Goal: Task Accomplishment & Management: Complete application form

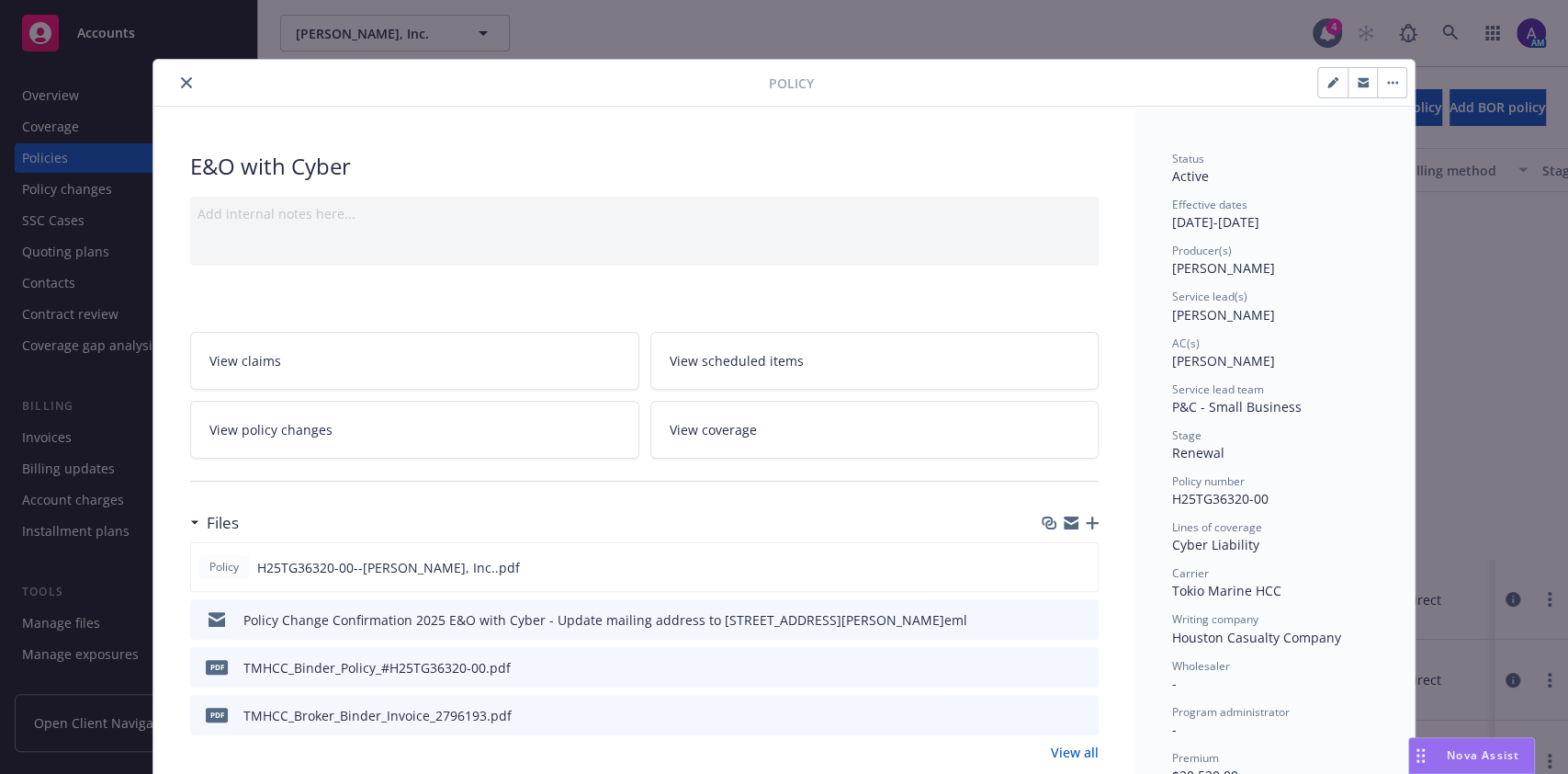
scroll to position [78, 0]
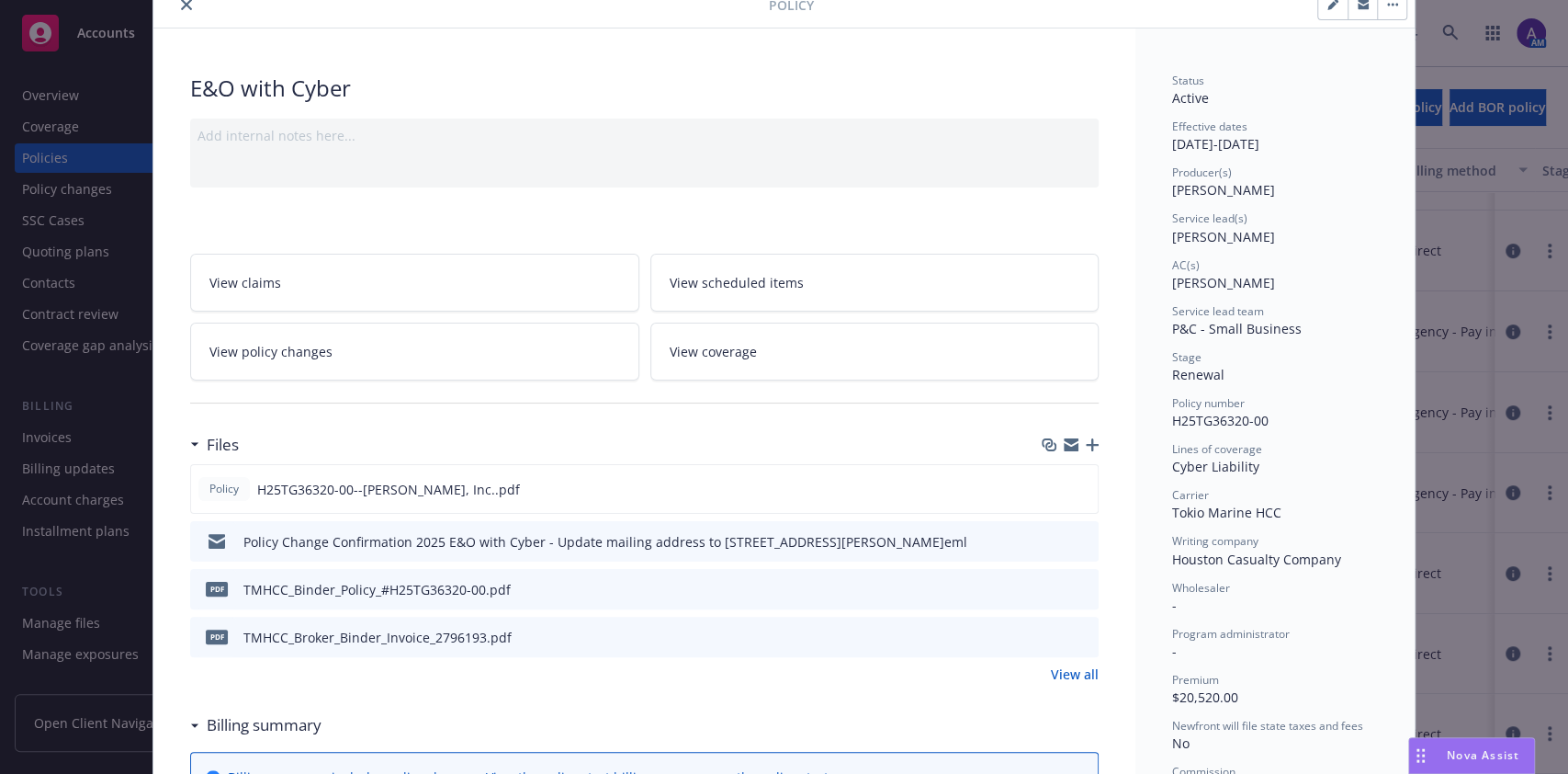
click at [1506, 96] on div "Policy E&O with Cyber Add internal notes here... View claims View scheduled ite…" at bounding box center [784, 387] width 1568 height 774
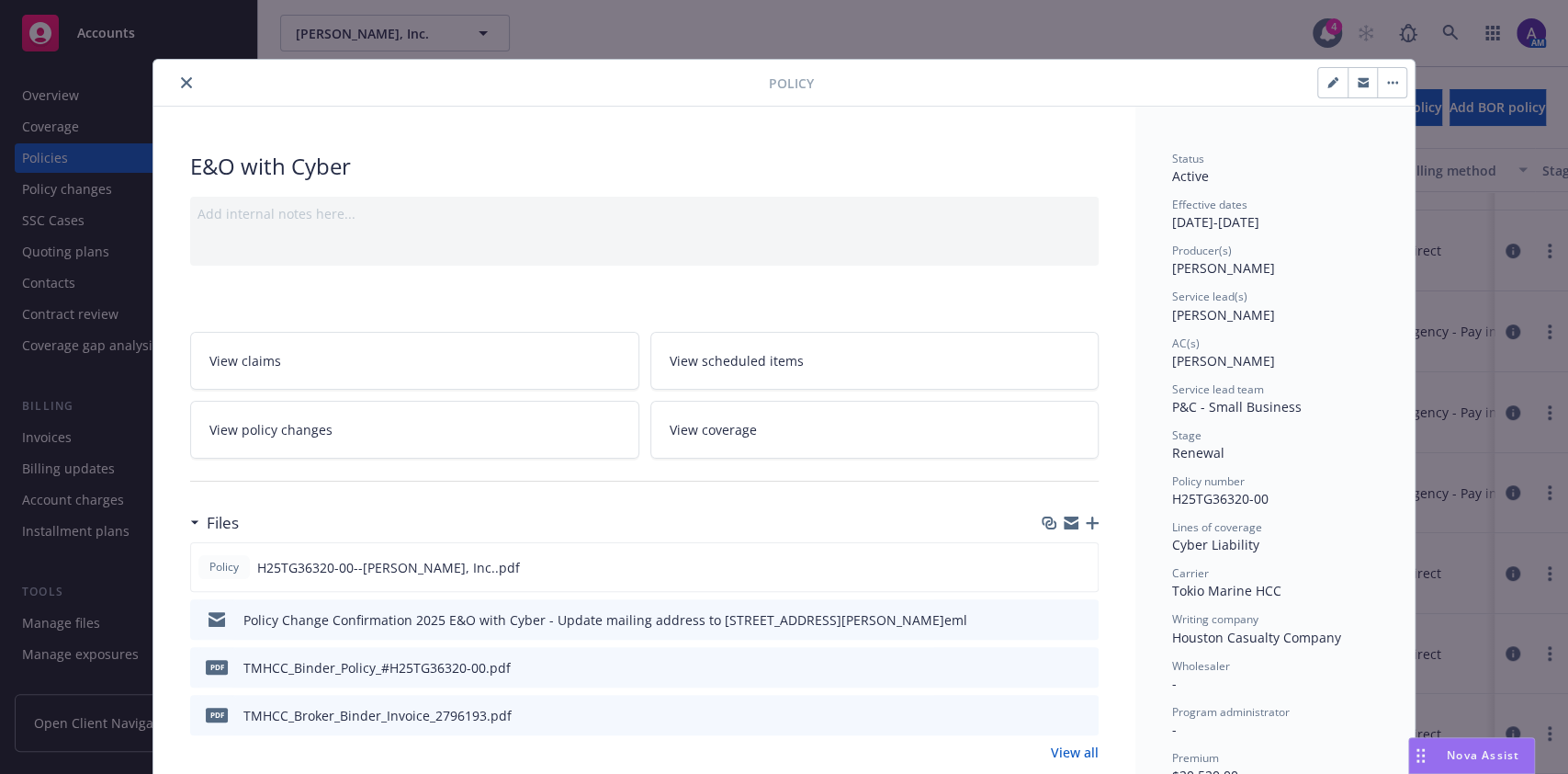
click at [182, 80] on button "close" at bounding box center [186, 82] width 22 height 22
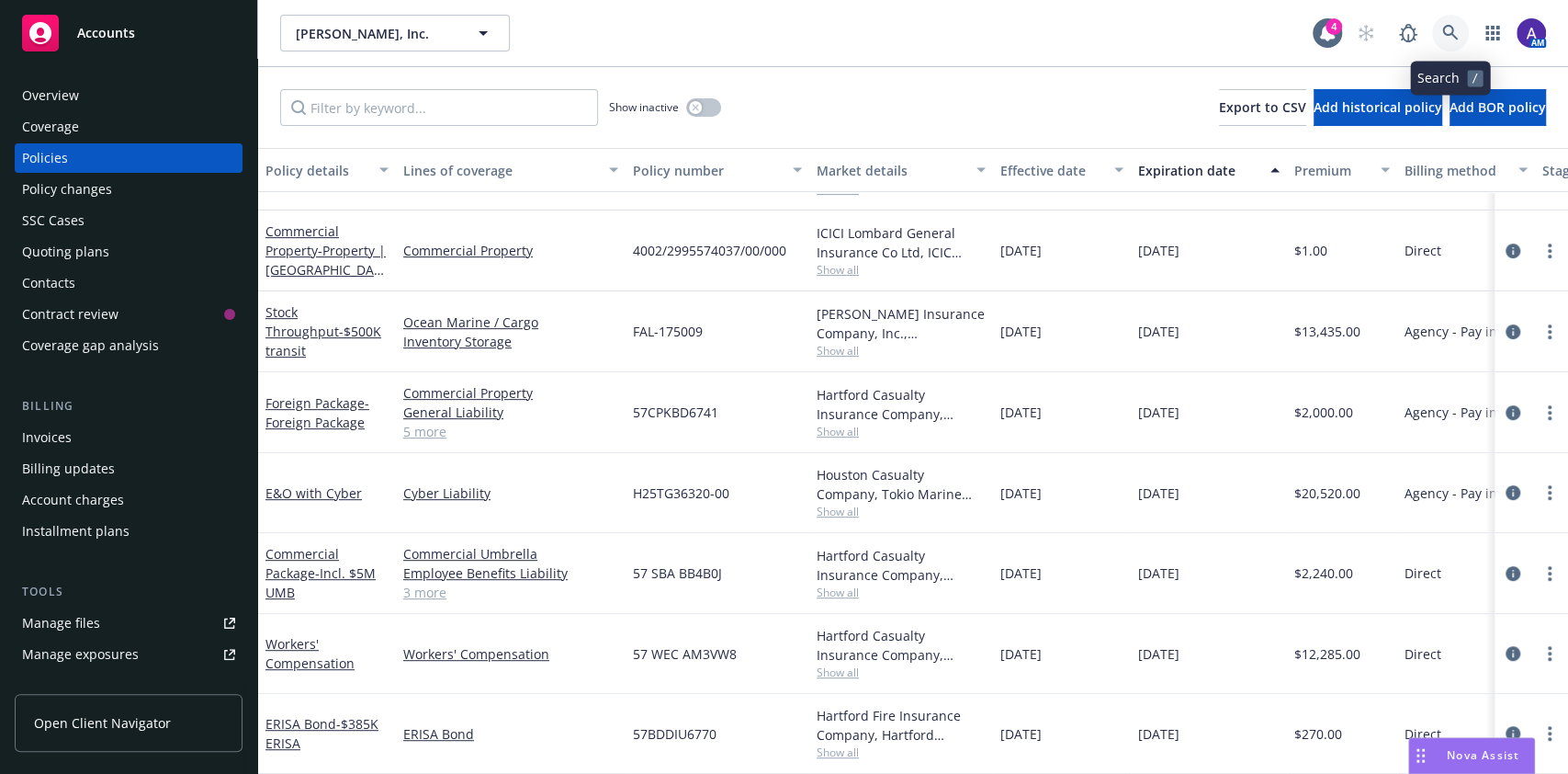
click at [1451, 34] on icon at bounding box center [1449, 32] width 15 height 15
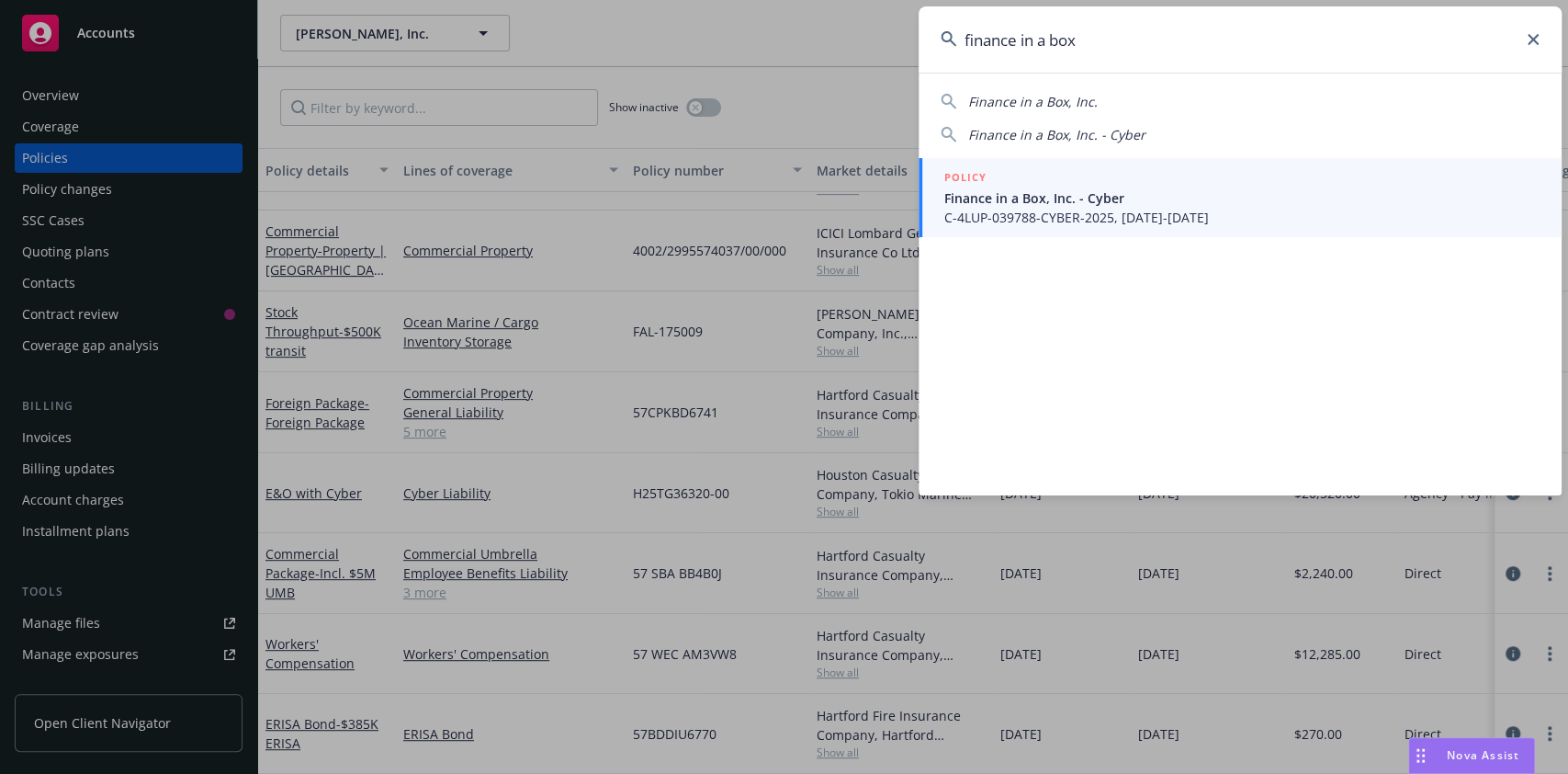
type input "finance in a box"
click at [1197, 214] on span "C-4LUP-039788-CYBER-2025, [DATE]-[DATE]" at bounding box center [1241, 217] width 595 height 19
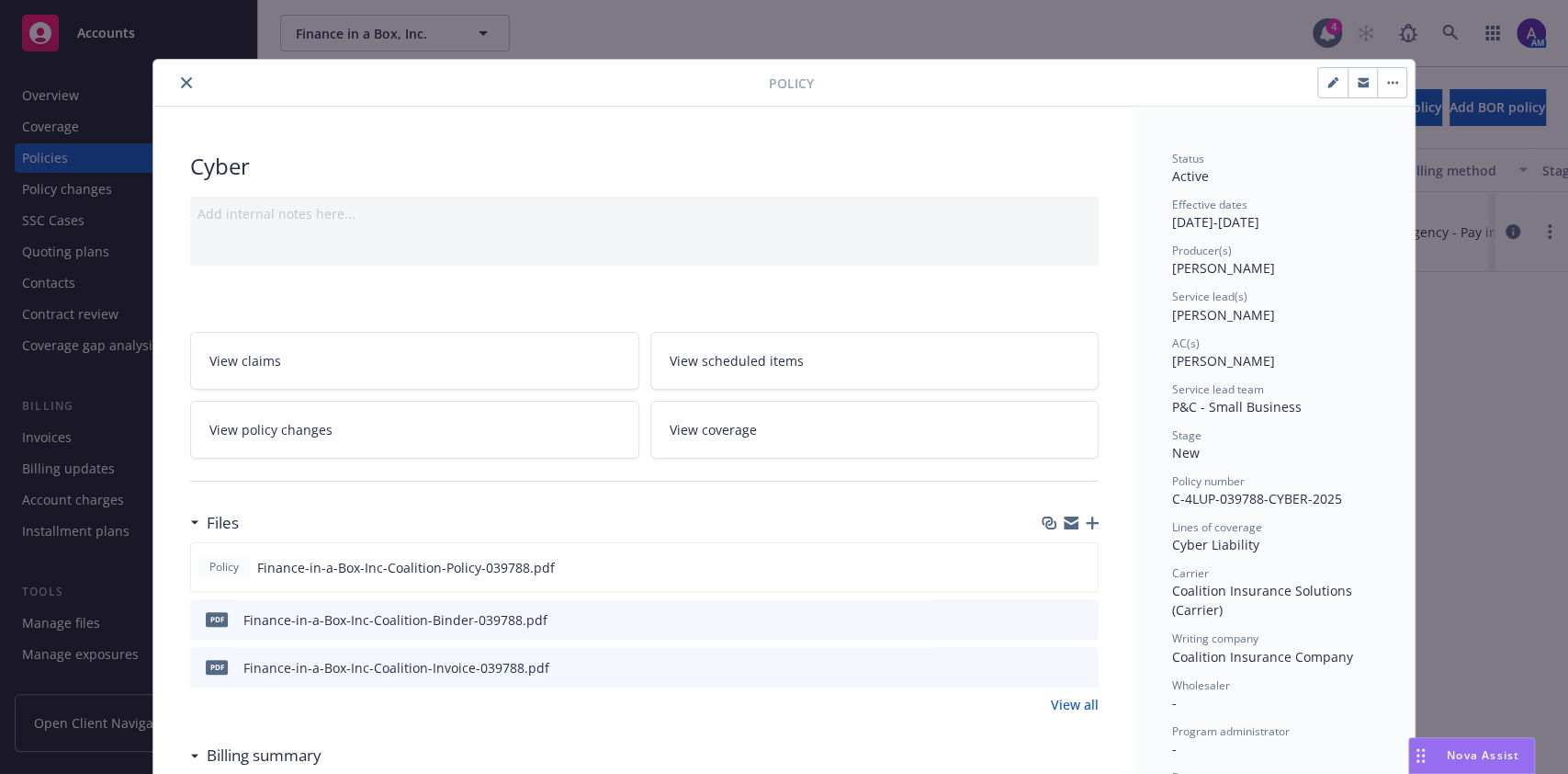
click at [176, 81] on button "close" at bounding box center [186, 82] width 22 height 22
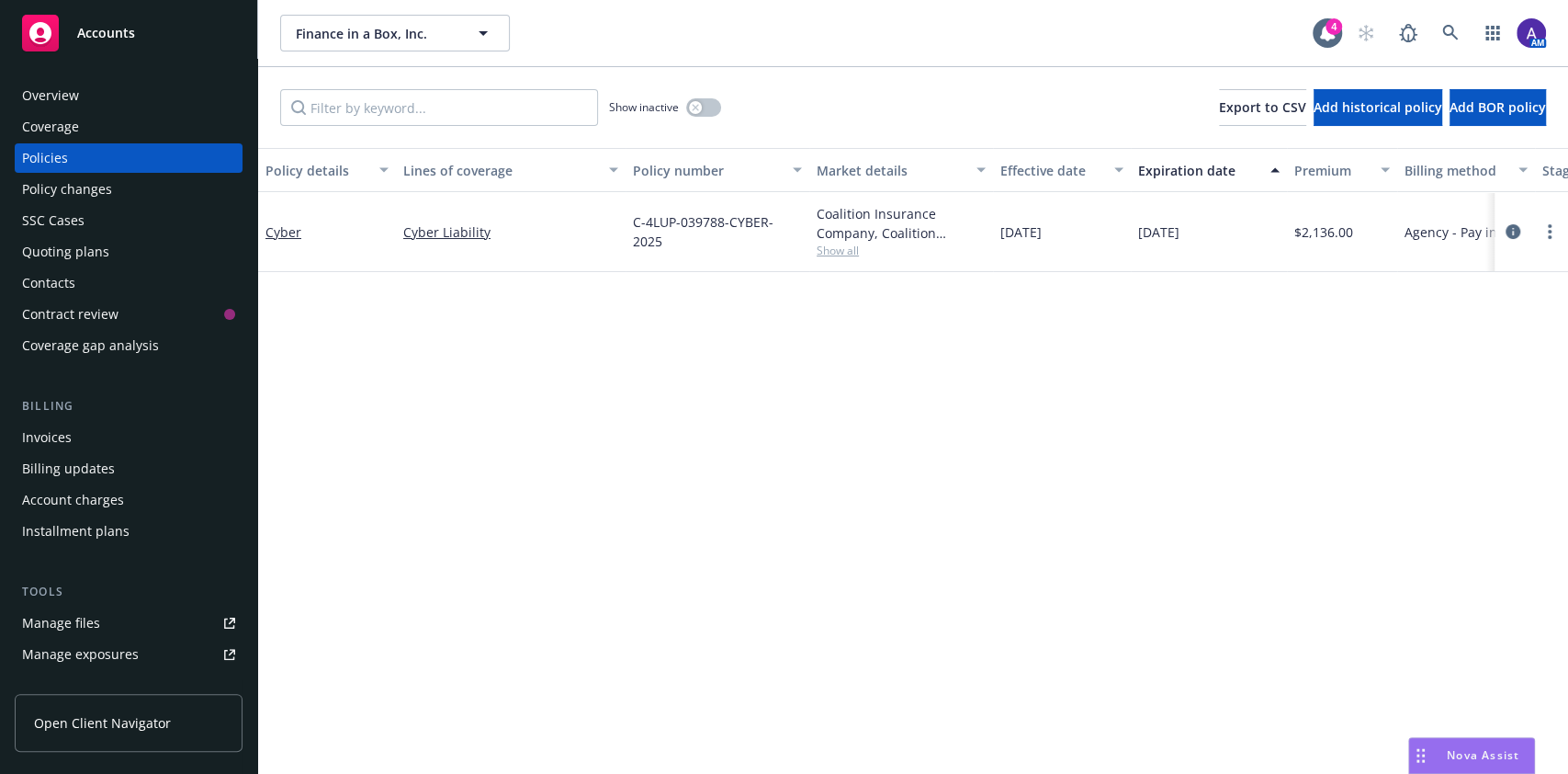
click at [83, 258] on div "Quoting plans" at bounding box center [66, 251] width 87 height 29
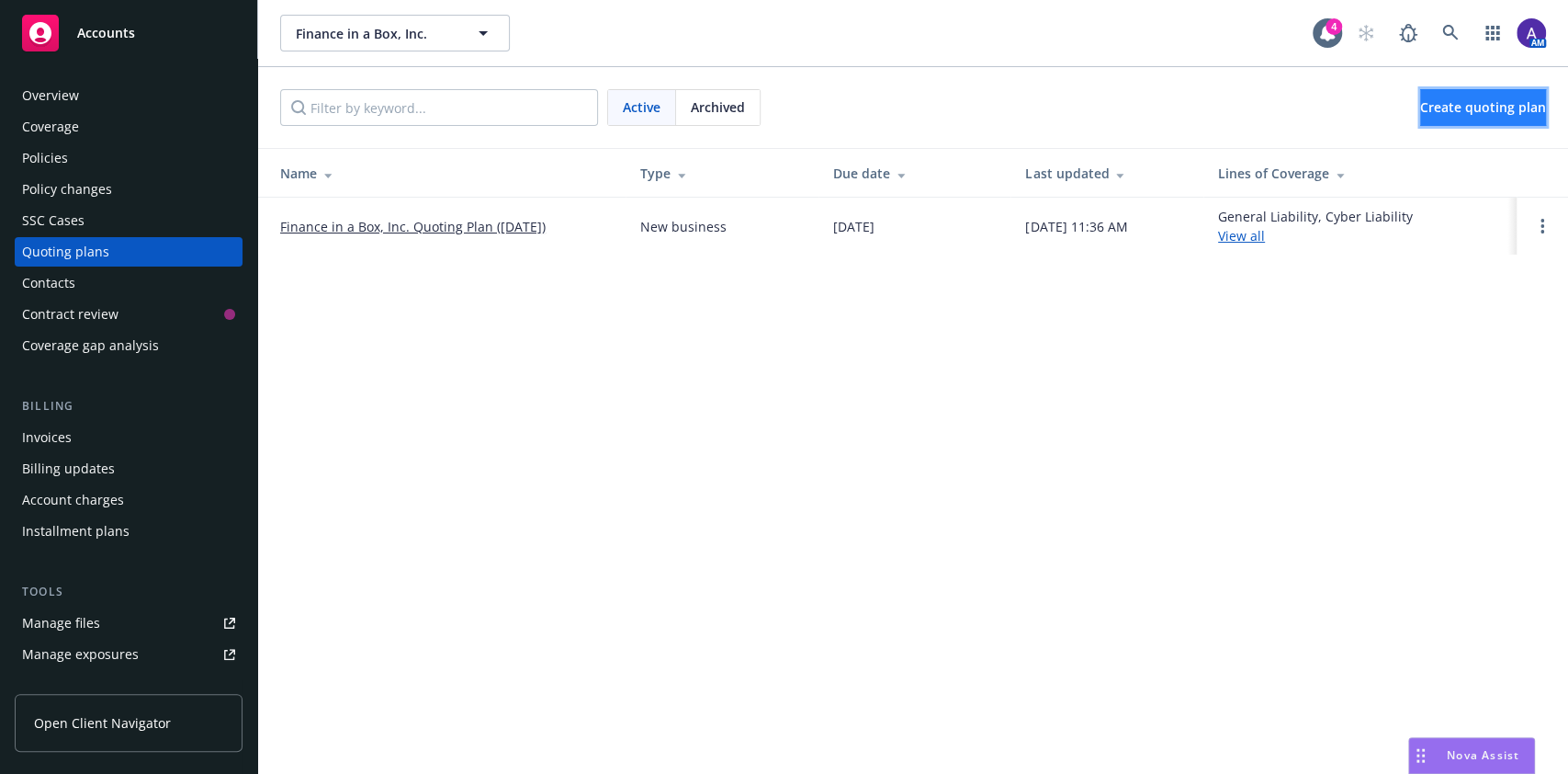
click at [1466, 118] on link "Create quoting plan" at bounding box center [1482, 107] width 125 height 37
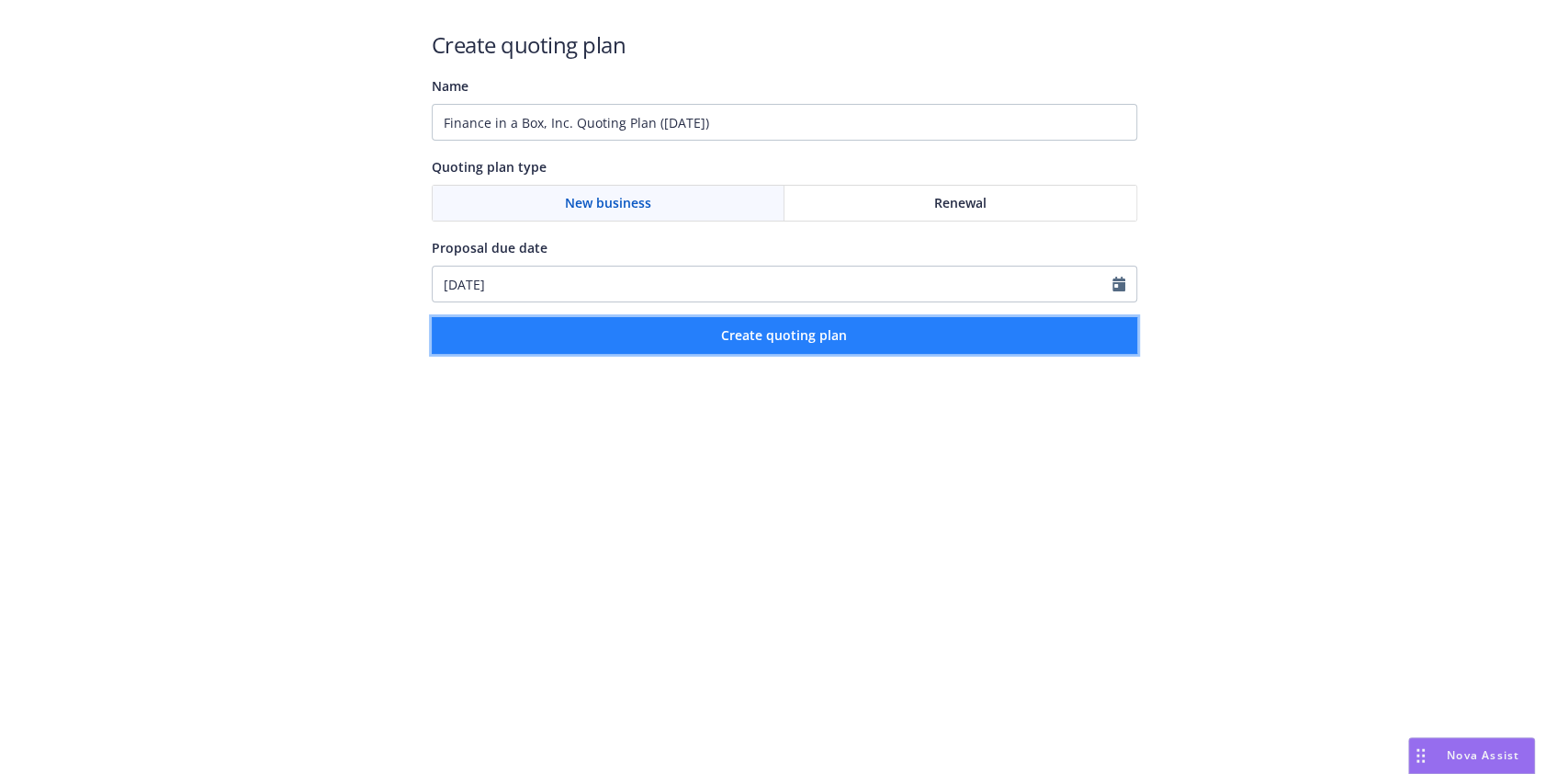
click at [781, 334] on span "Create quoting plan" at bounding box center [784, 335] width 125 height 17
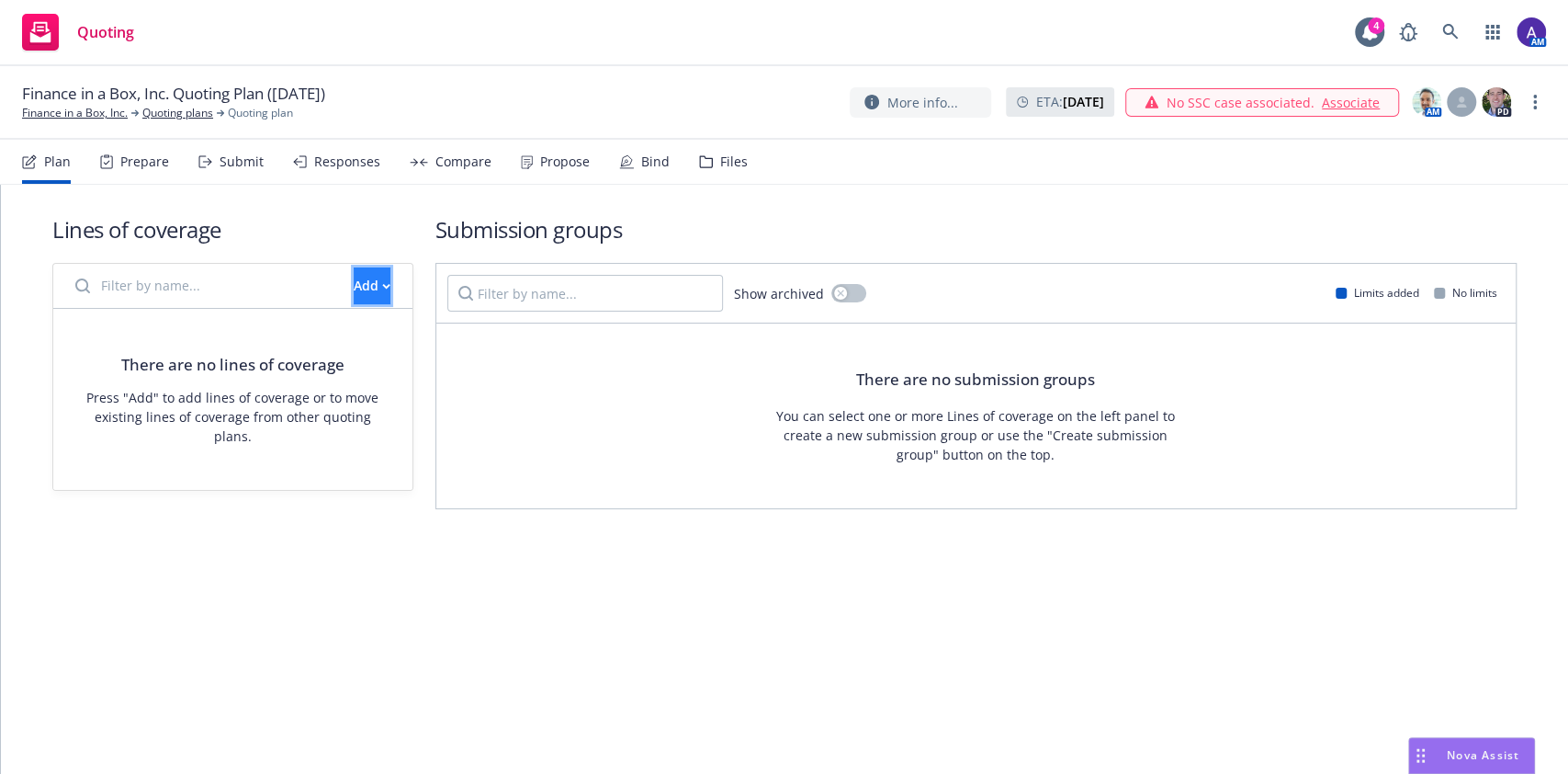
click at [354, 269] on div "Add" at bounding box center [372, 285] width 37 height 35
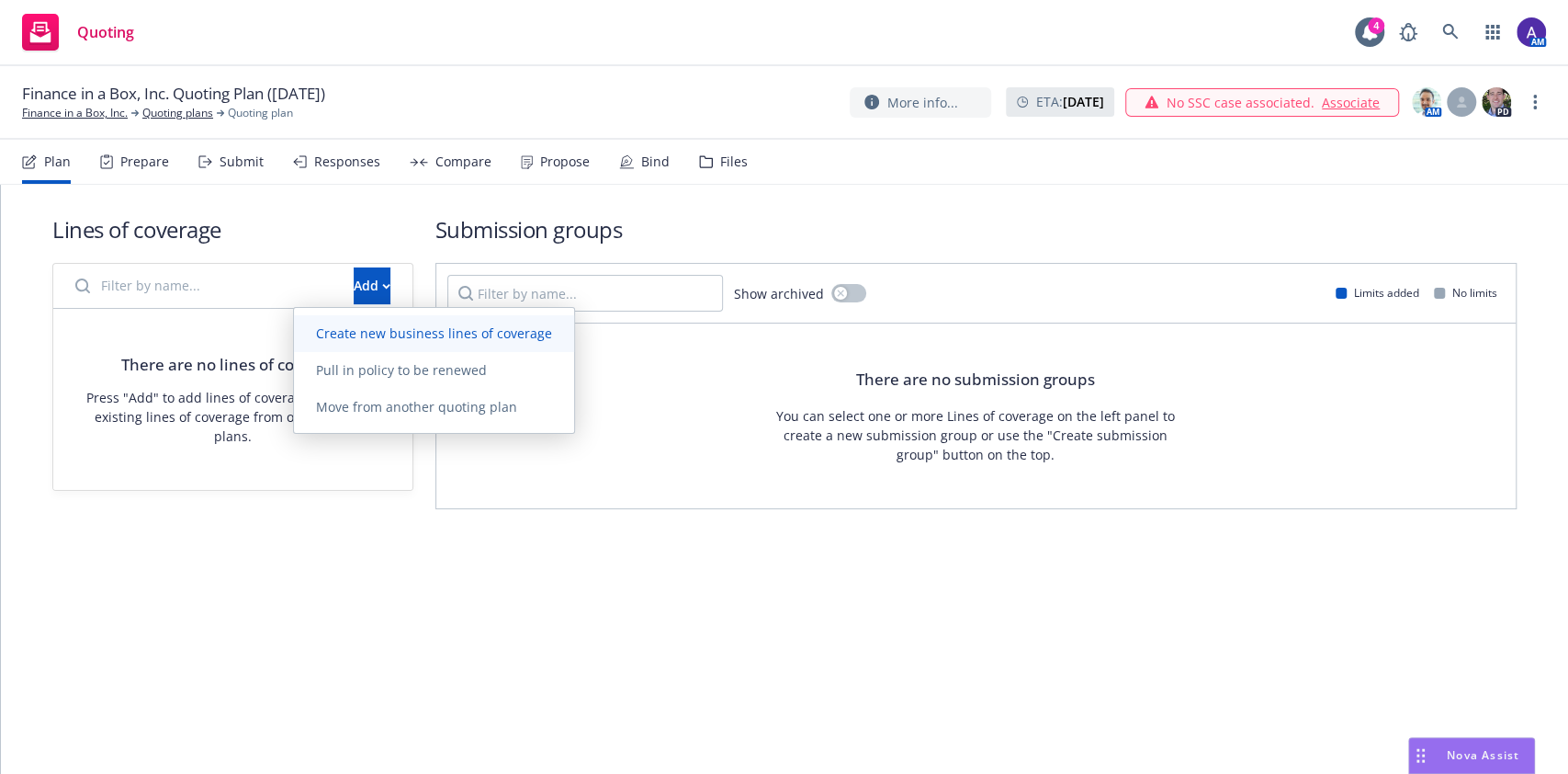
click at [390, 331] on span "Create new business lines of coverage" at bounding box center [433, 333] width 280 height 17
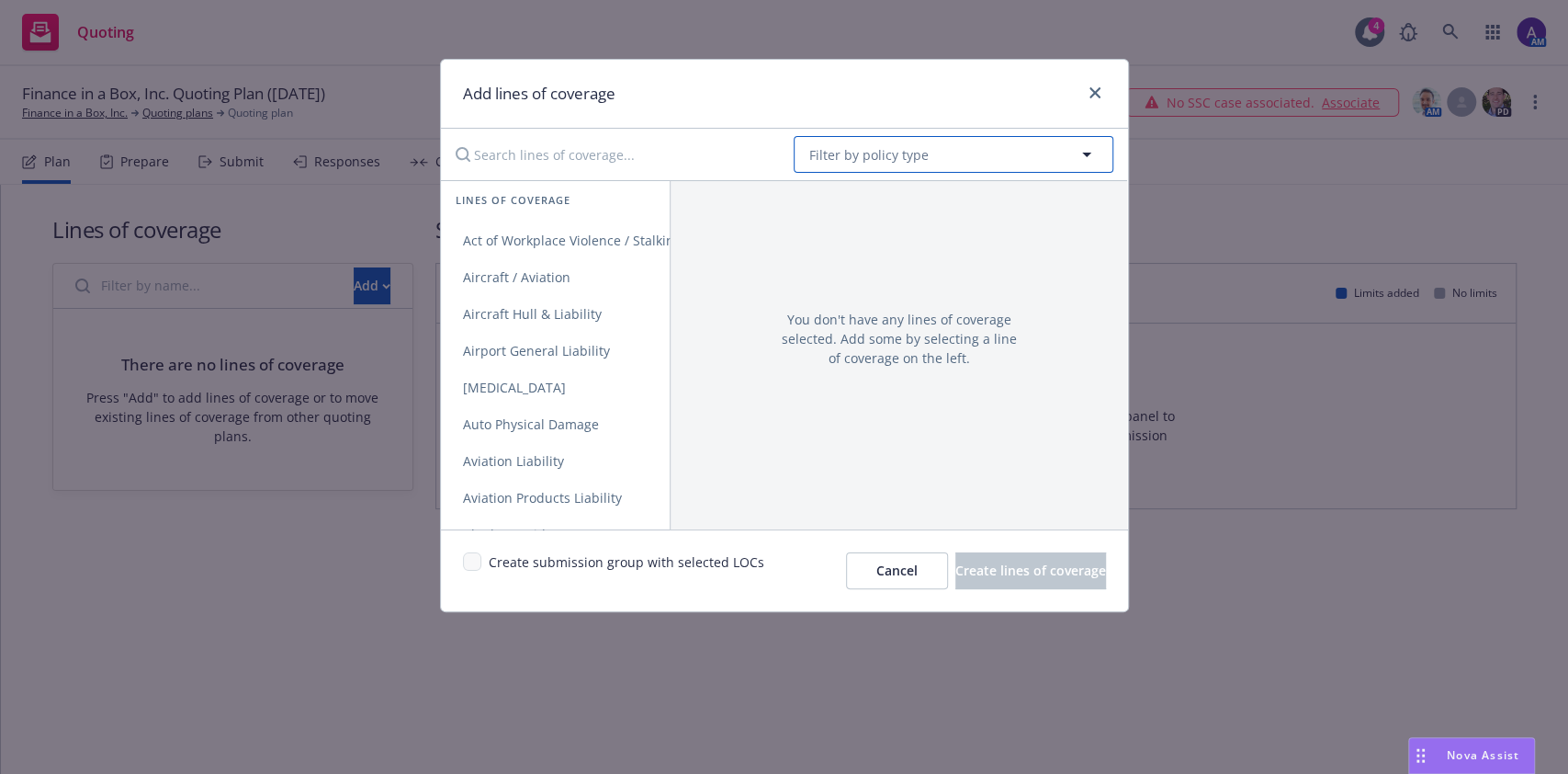
click at [901, 168] on button "Filter by policy type" at bounding box center [953, 154] width 319 height 37
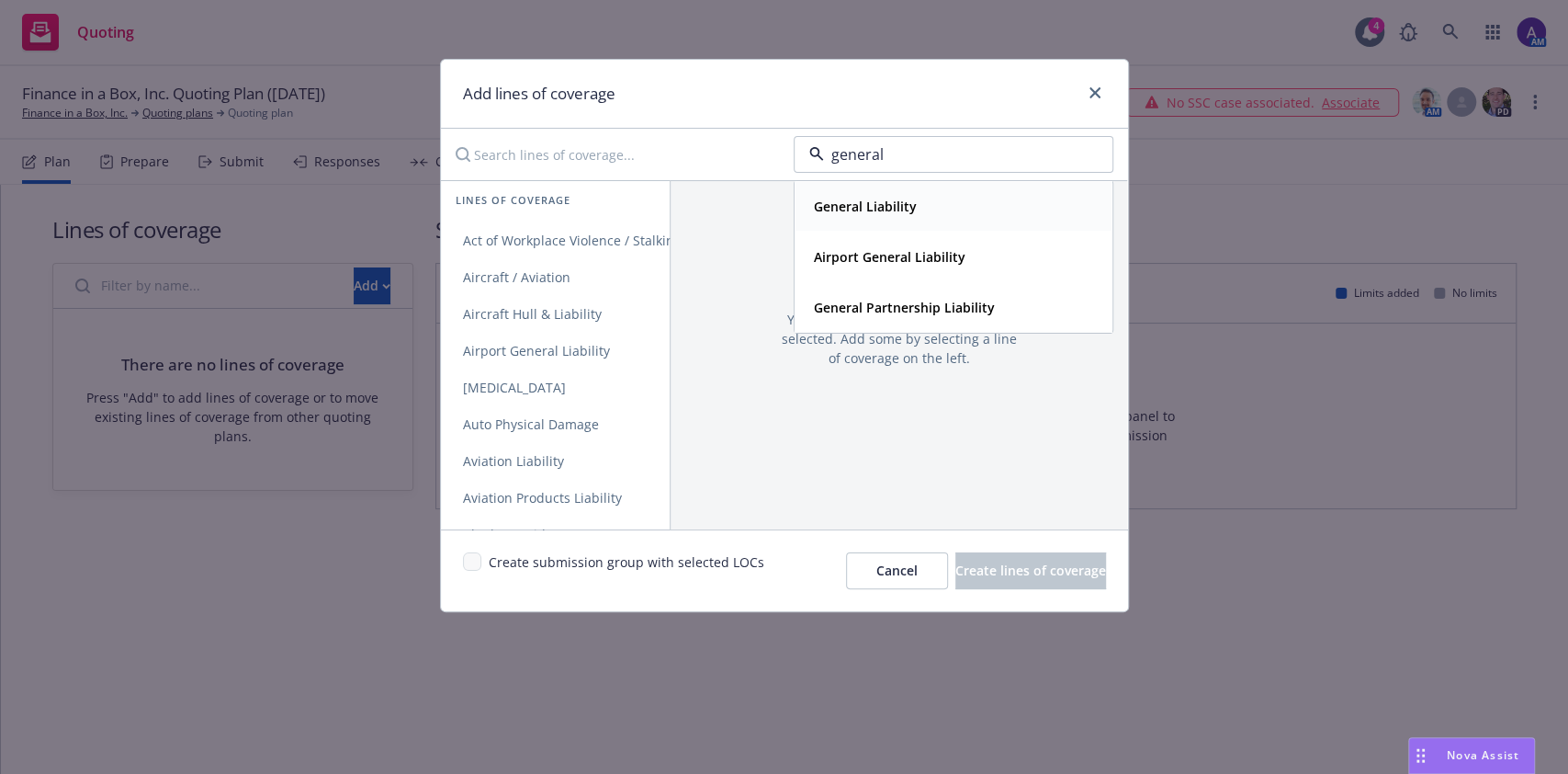
click at [901, 195] on div "General Liability" at bounding box center [863, 206] width 114 height 27
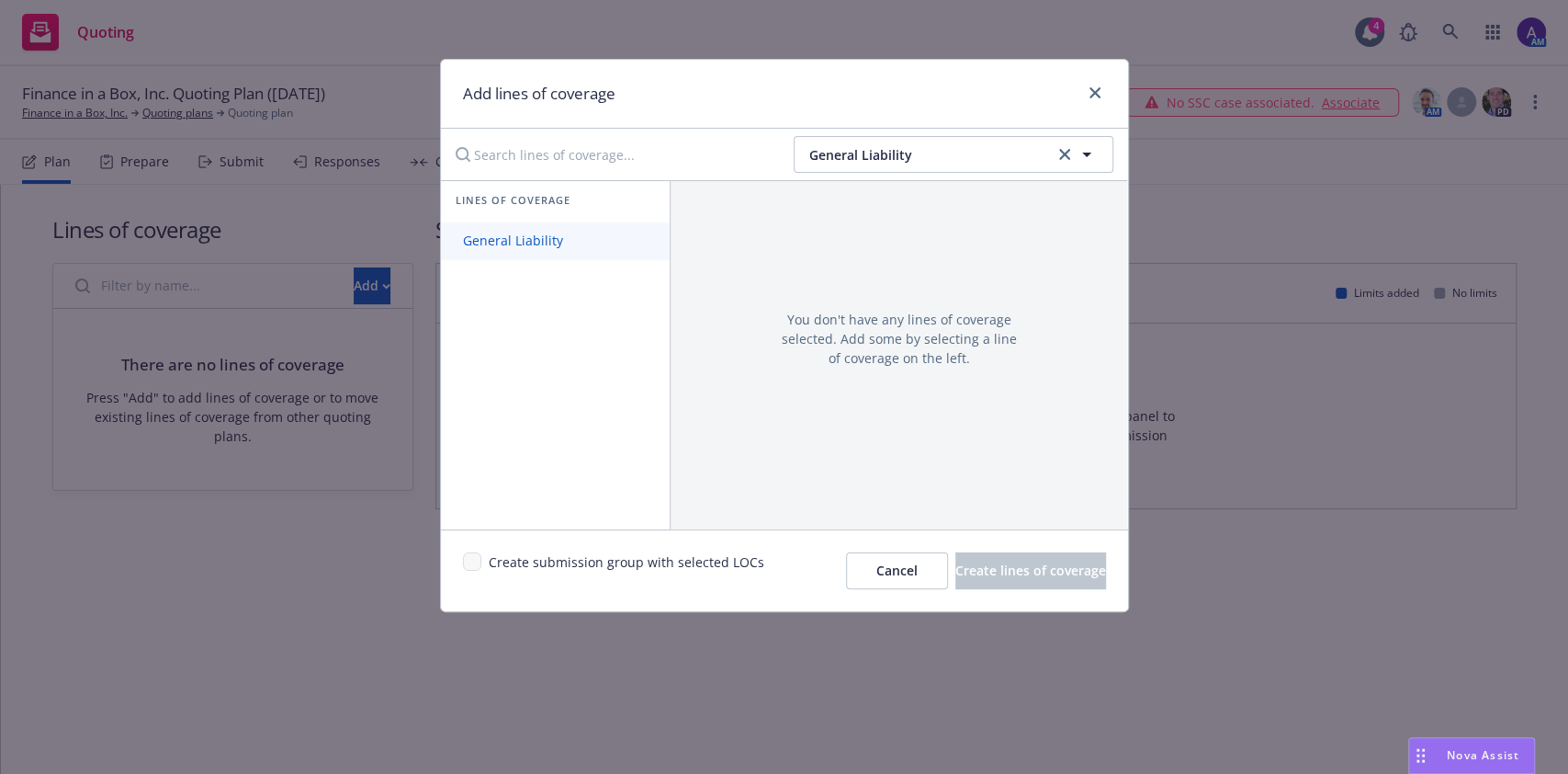
click at [534, 242] on span "General Liability" at bounding box center [513, 241] width 144 height 17
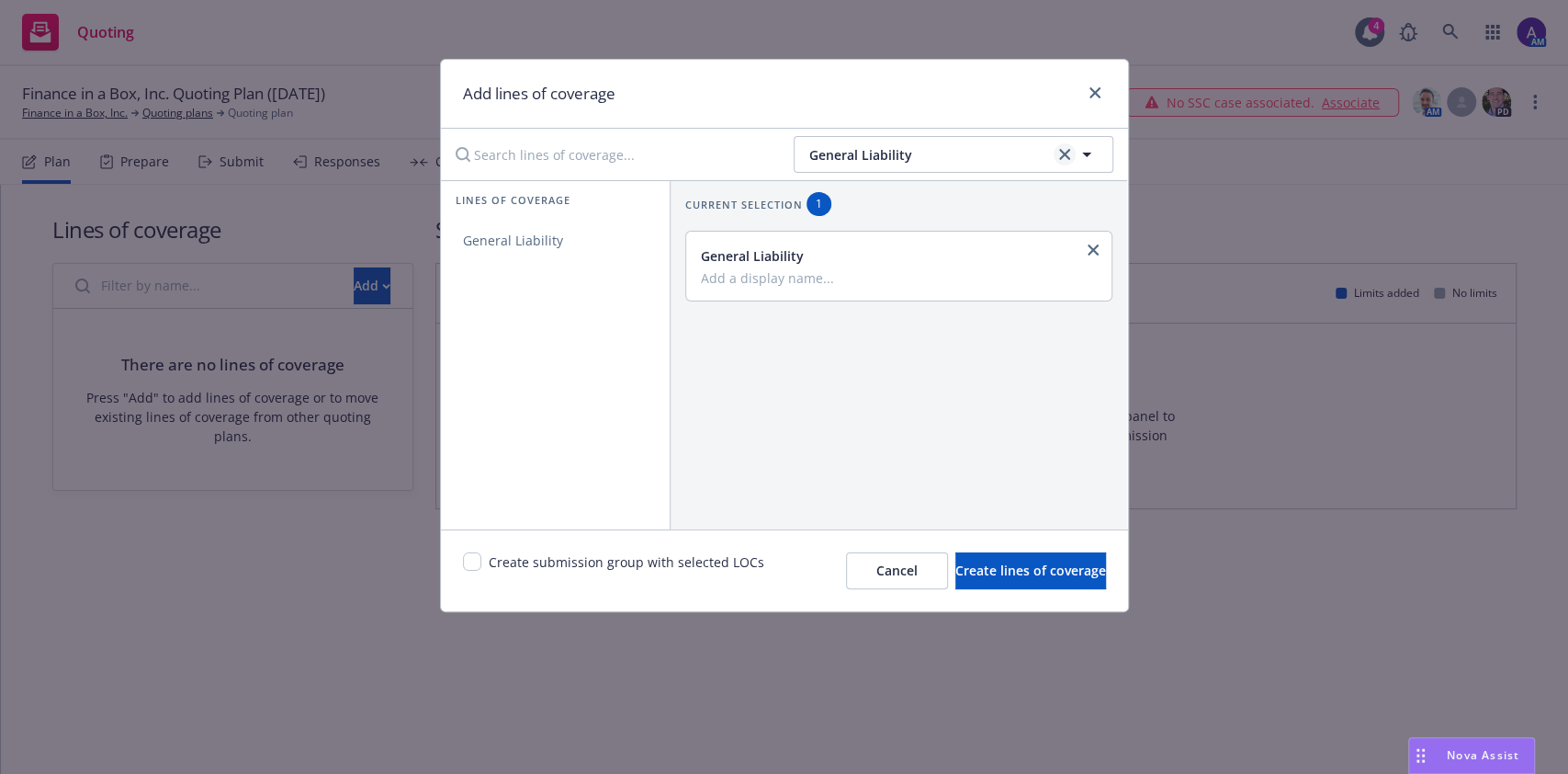
click at [1062, 146] on link "clear selection" at bounding box center [1063, 154] width 22 height 22
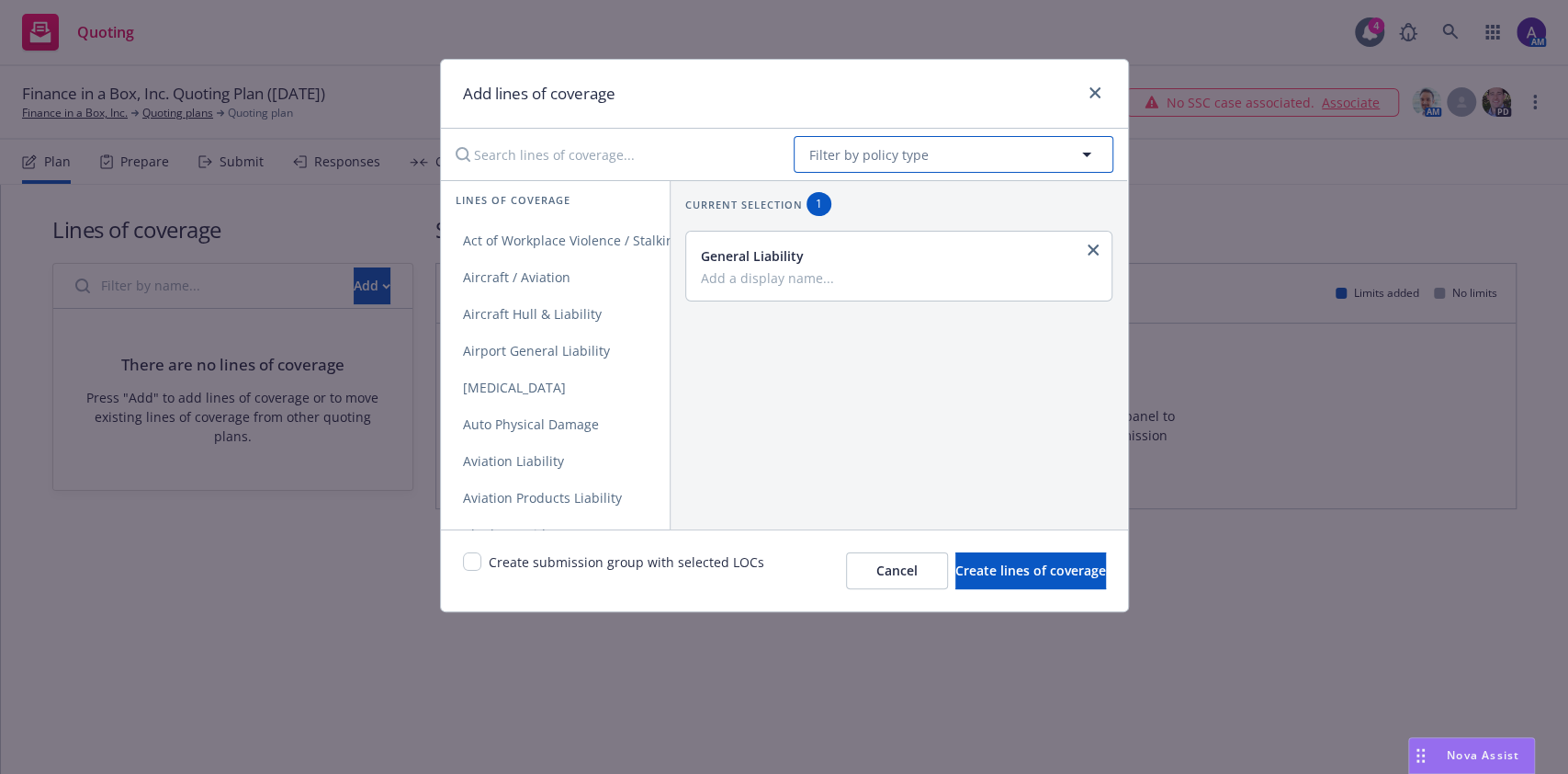
click at [947, 150] on button "Filter by policy type" at bounding box center [953, 154] width 319 height 37
click at [937, 202] on strong "Hired and Non-Owned Auto (HNOA)" at bounding box center [926, 206] width 225 height 17
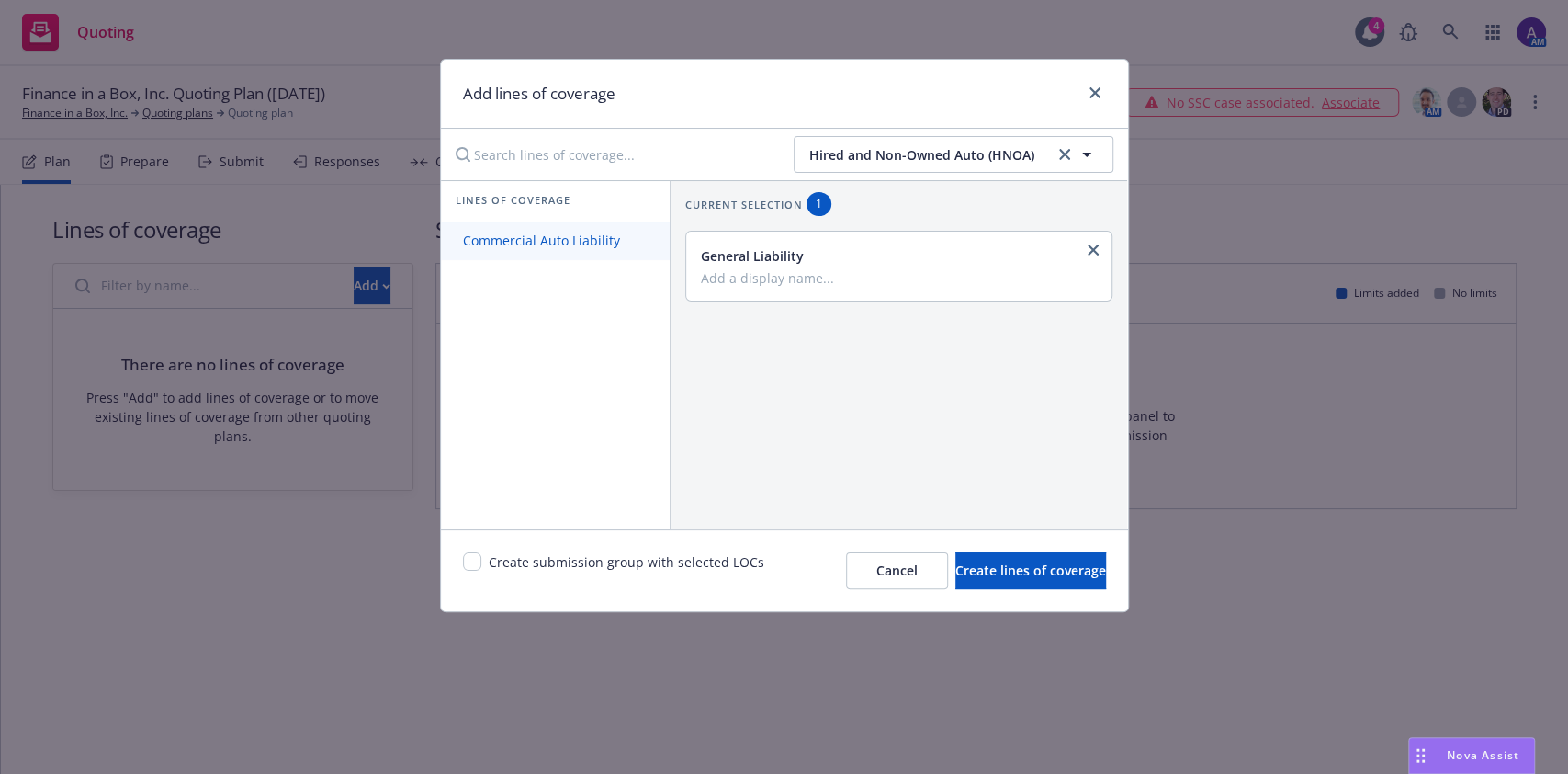
click at [579, 238] on span "Commercial Auto Liability" at bounding box center [542, 241] width 201 height 17
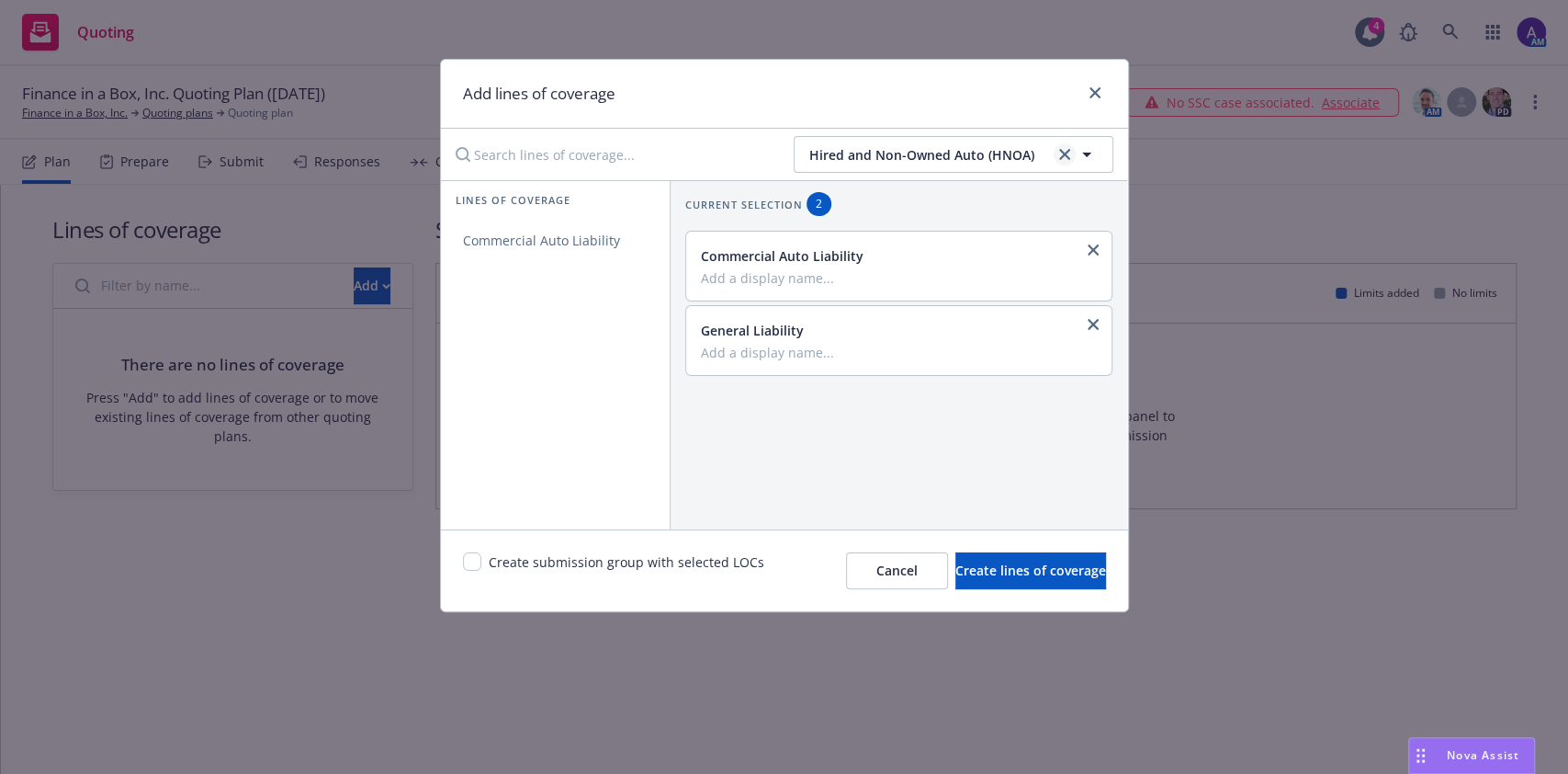
click at [1065, 151] on icon "clear selection" at bounding box center [1064, 155] width 11 height 11
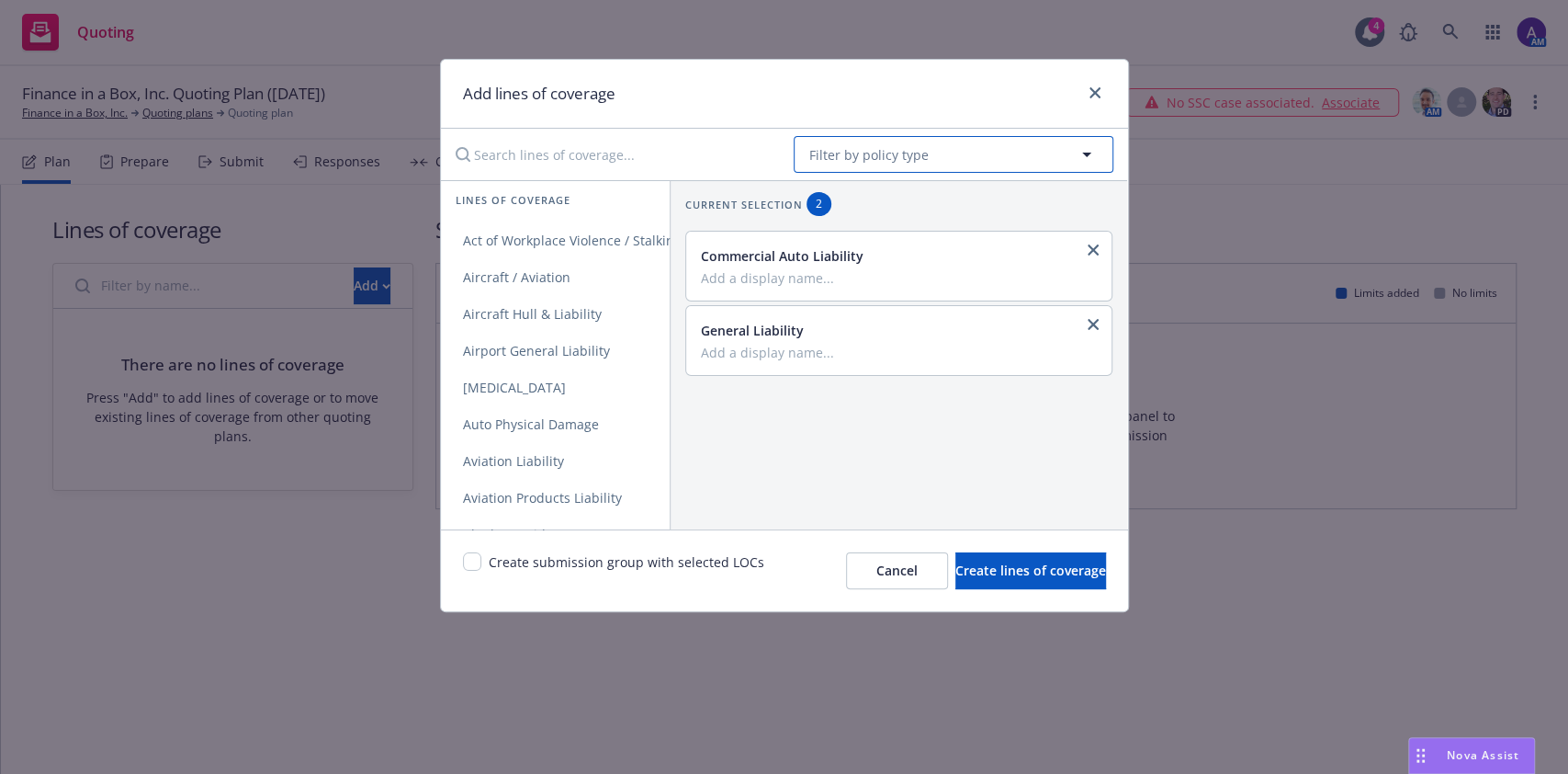
click at [919, 150] on span "Filter by policy type" at bounding box center [869, 155] width 120 height 19
click at [889, 195] on div "Professional Liability" at bounding box center [877, 206] width 143 height 27
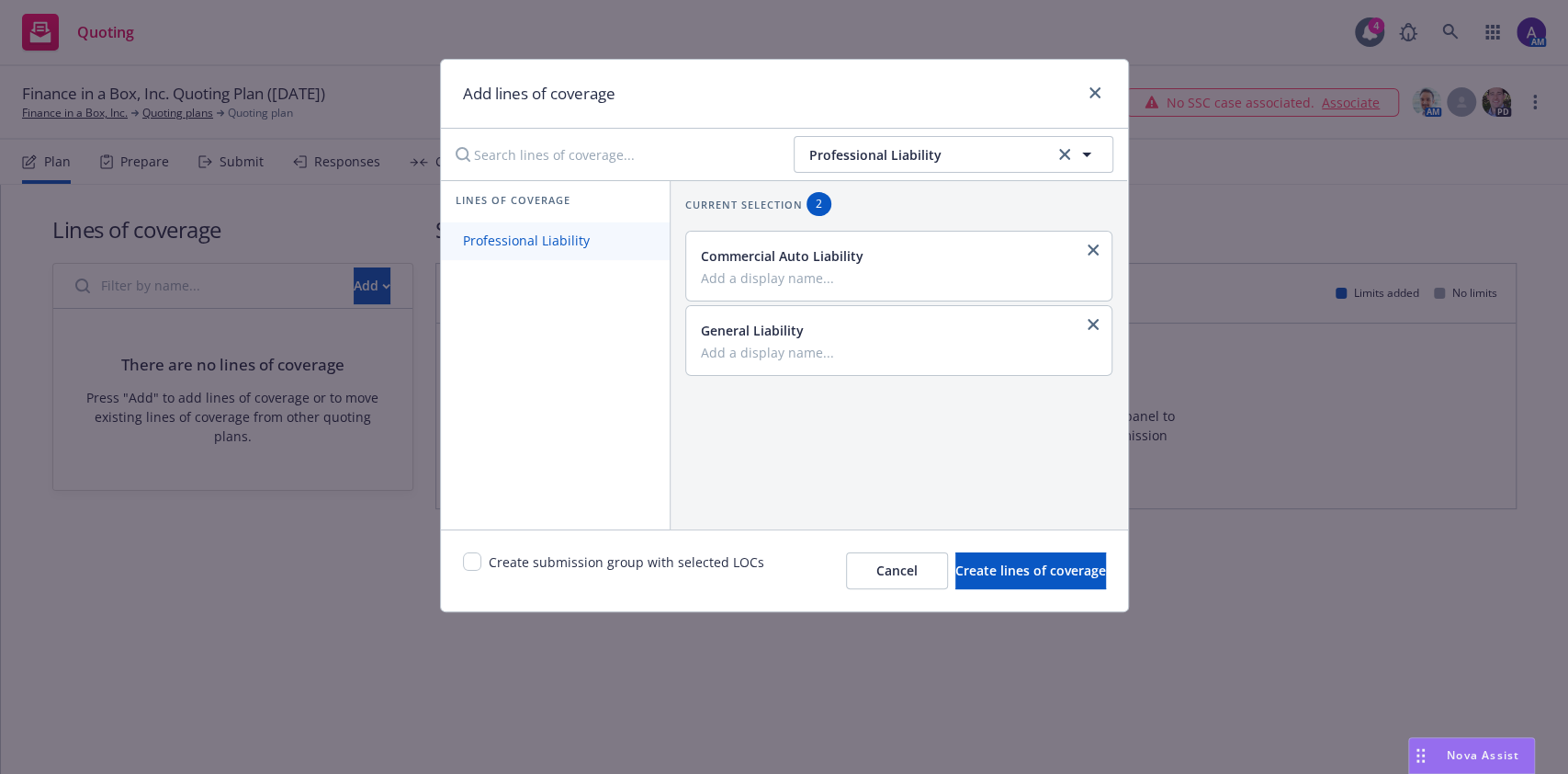
click at [562, 251] on link "Professional Liability" at bounding box center [555, 241] width 229 height 37
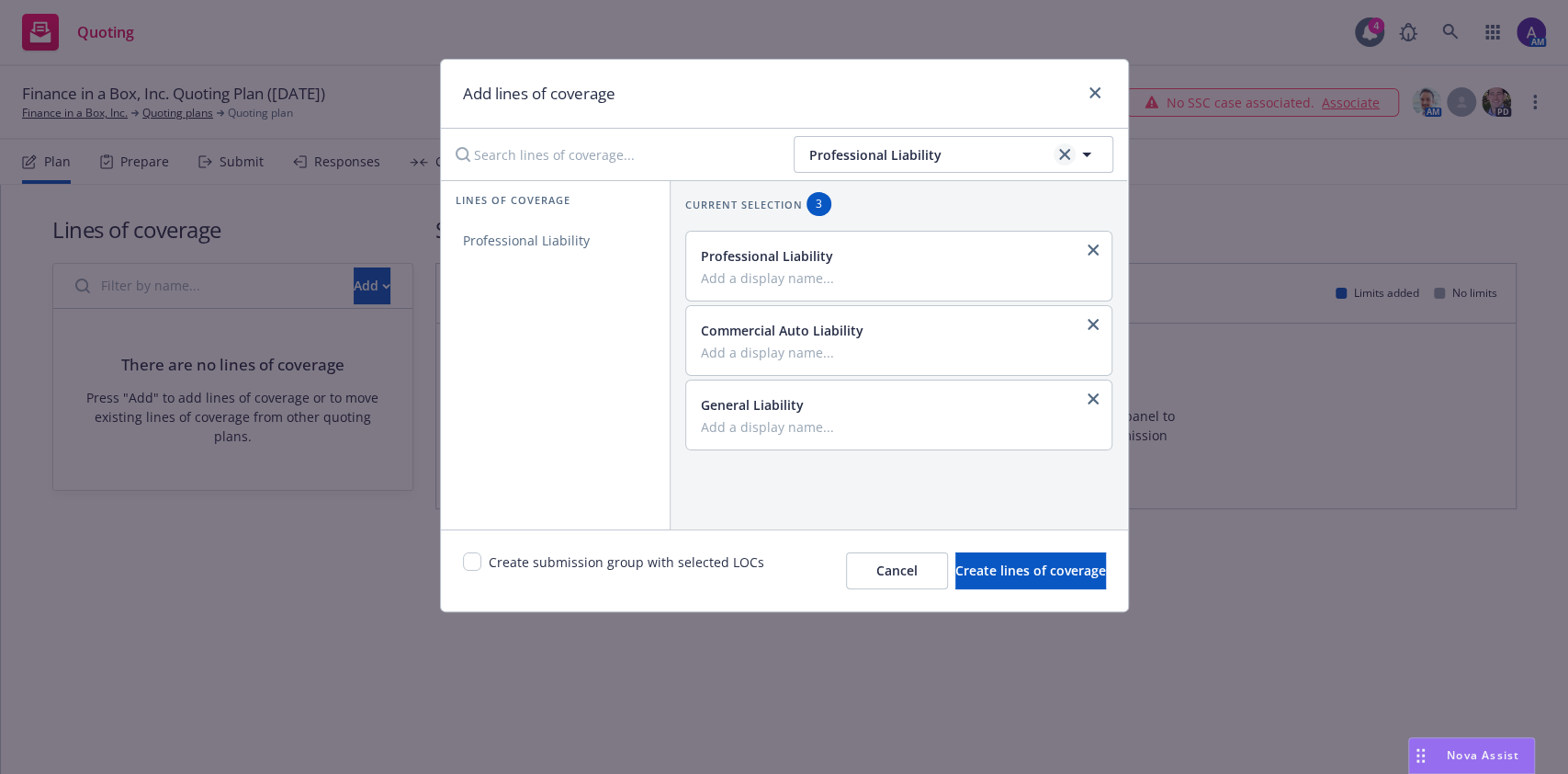
click at [1066, 150] on icon "clear selection" at bounding box center [1064, 155] width 11 height 11
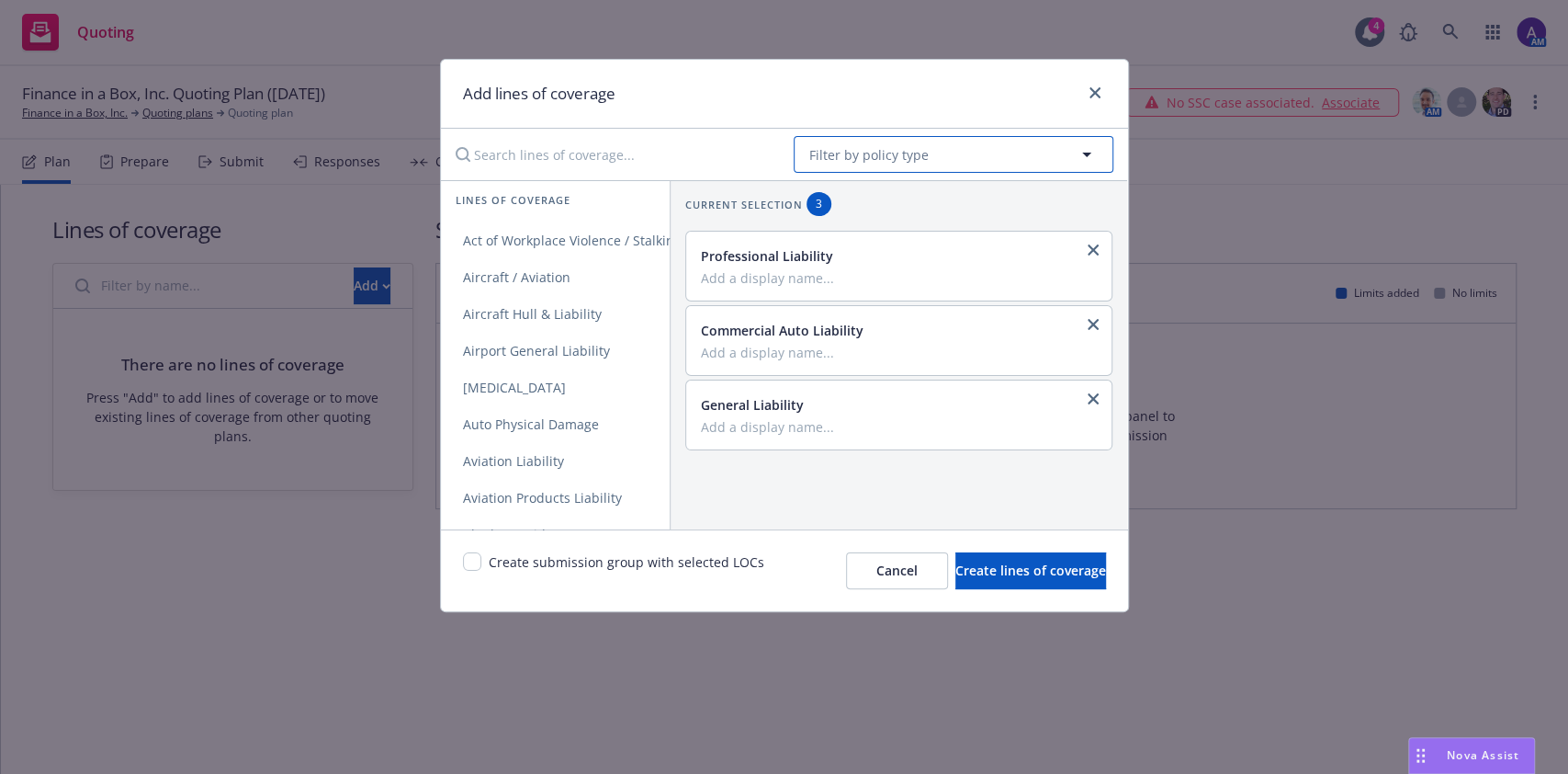
click at [953, 145] on button "Filter by policy type" at bounding box center [953, 154] width 319 height 37
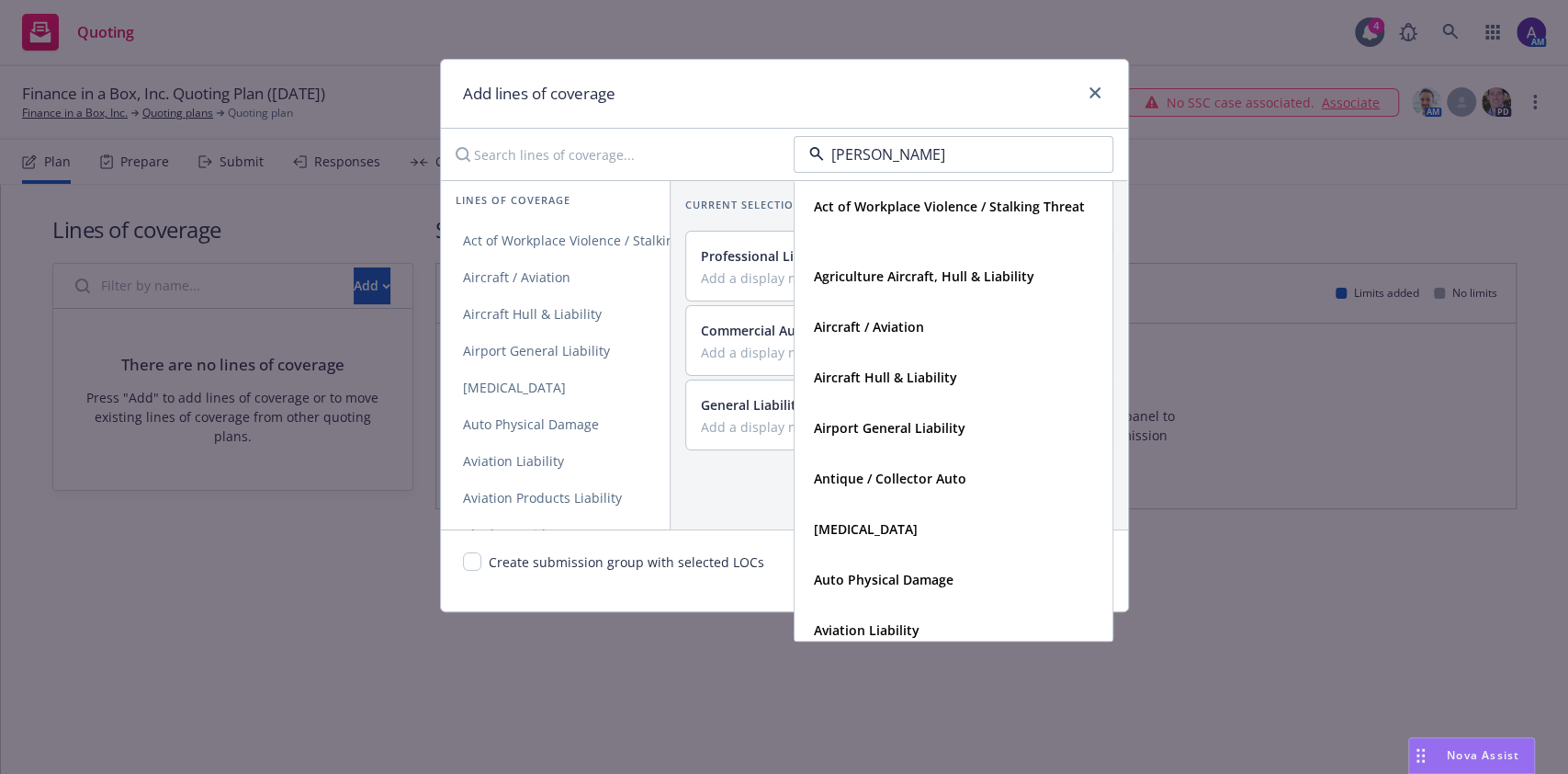
type input "umbrella"
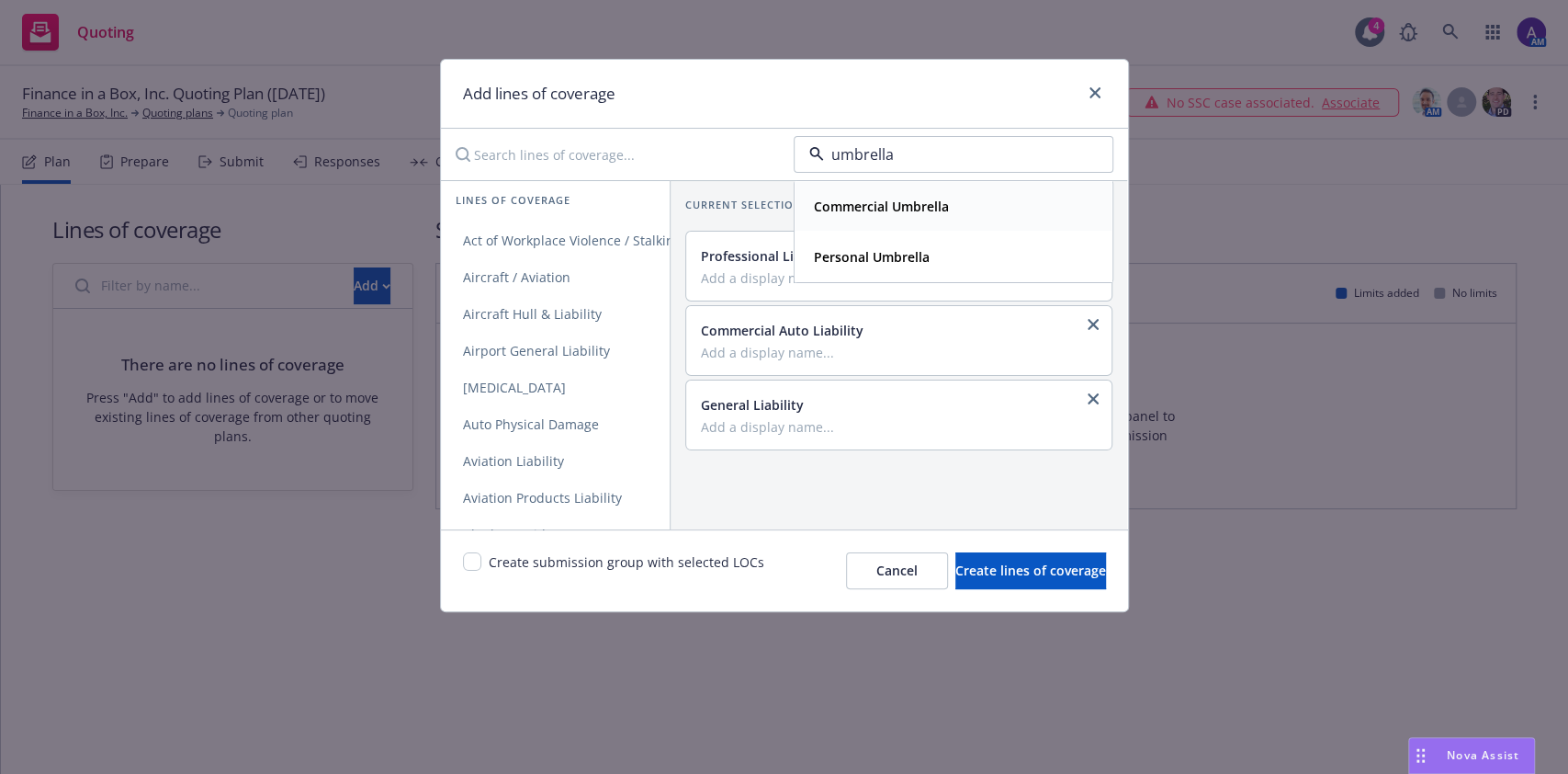
click at [916, 204] on strong "Commercial Umbrella" at bounding box center [881, 206] width 135 height 17
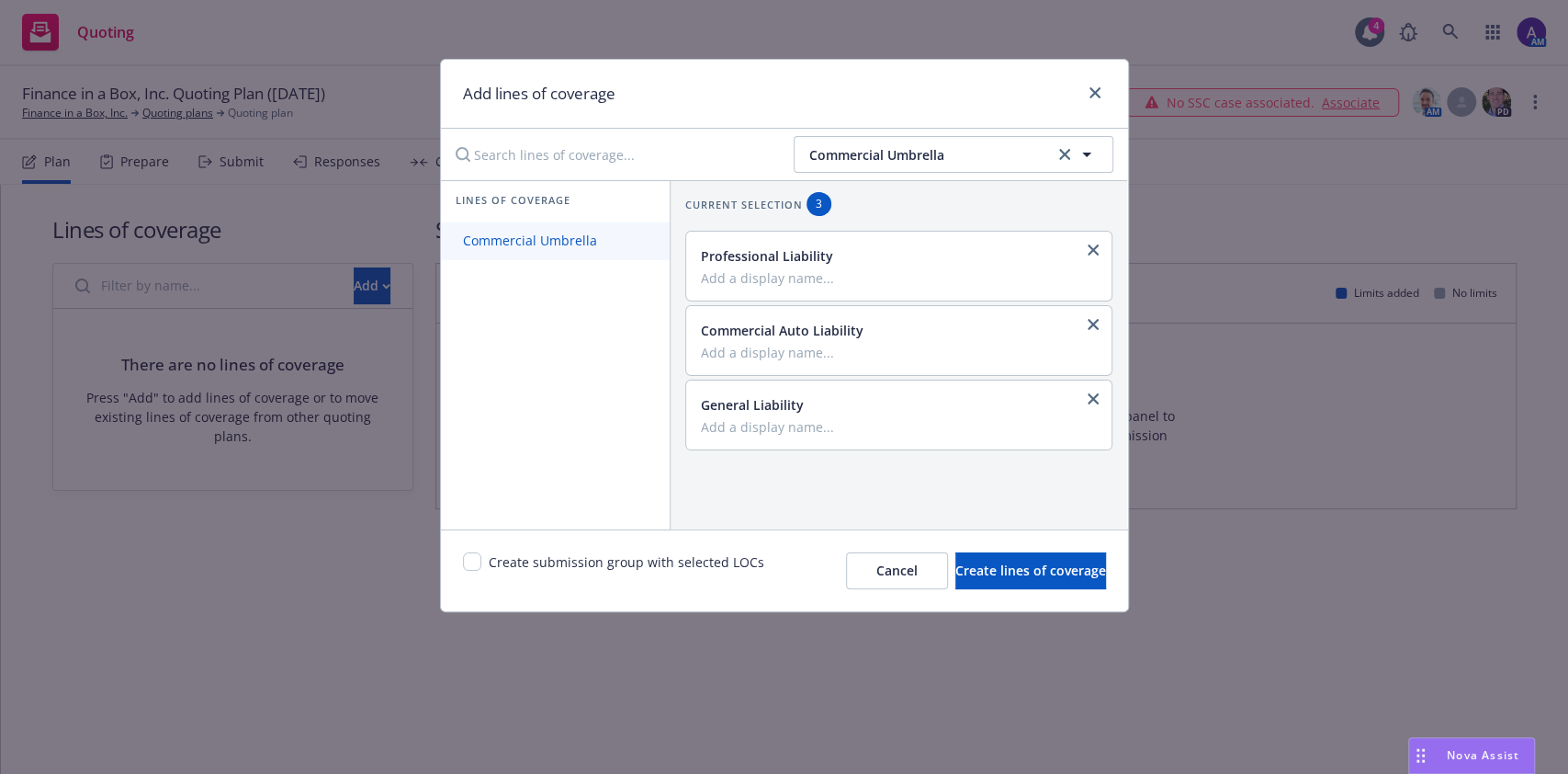
click at [571, 243] on span "Commercial Umbrella" at bounding box center [529, 241] width 178 height 17
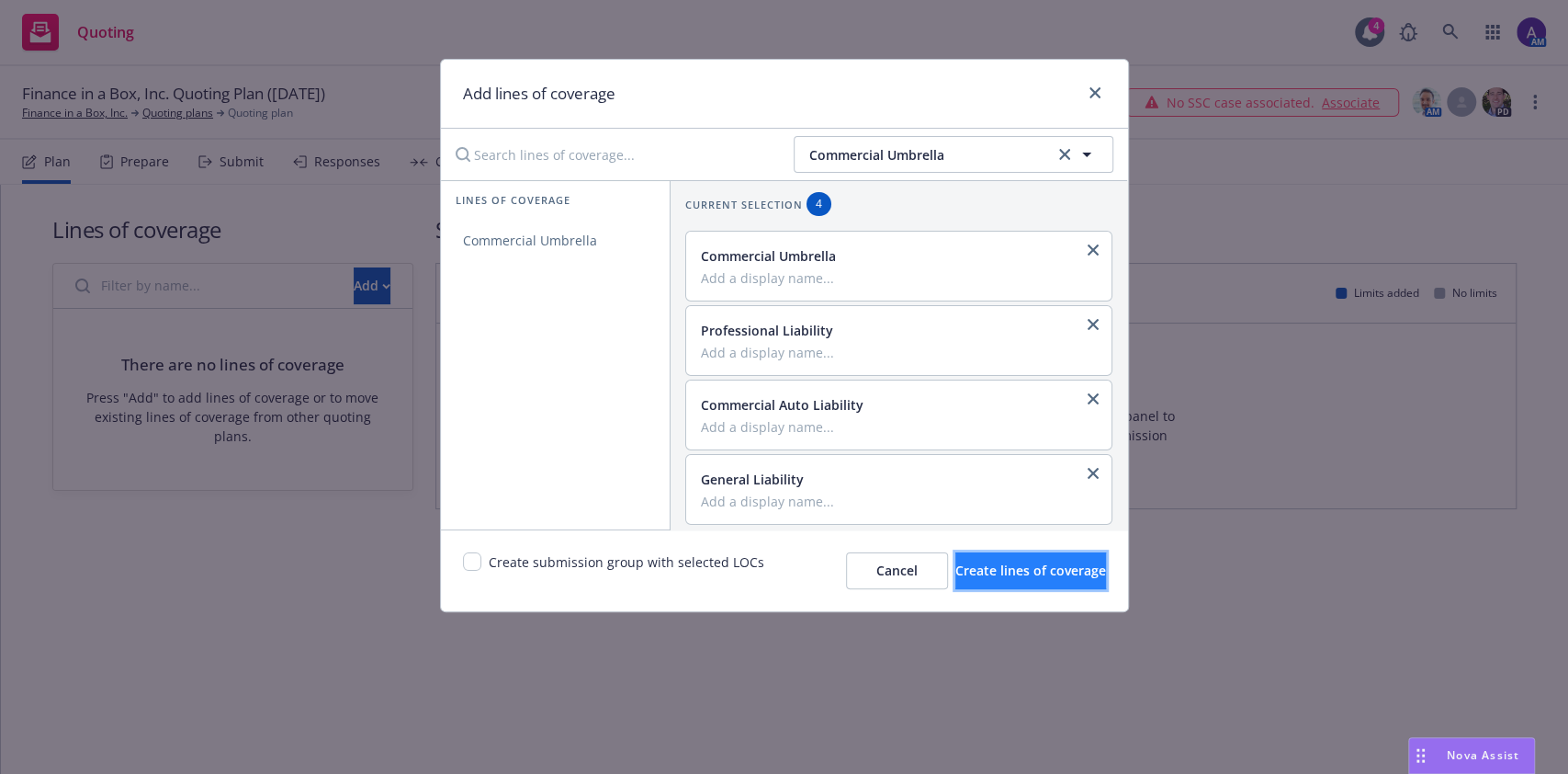
click at [955, 580] on button "Create lines of coverage" at bounding box center [1030, 571] width 150 height 37
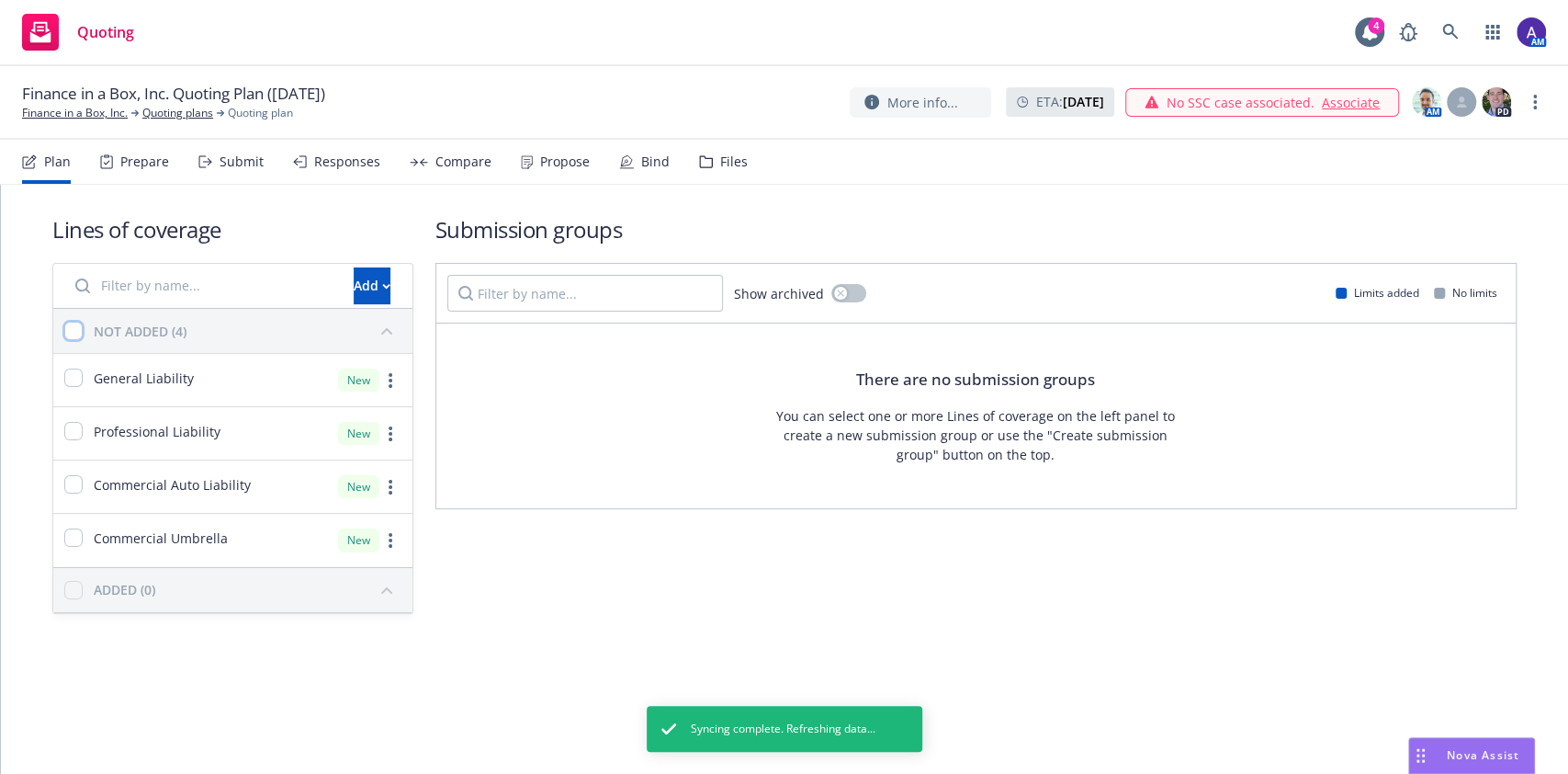
click at [74, 329] on input "checkbox" at bounding box center [73, 330] width 18 height 18
checkbox input "true"
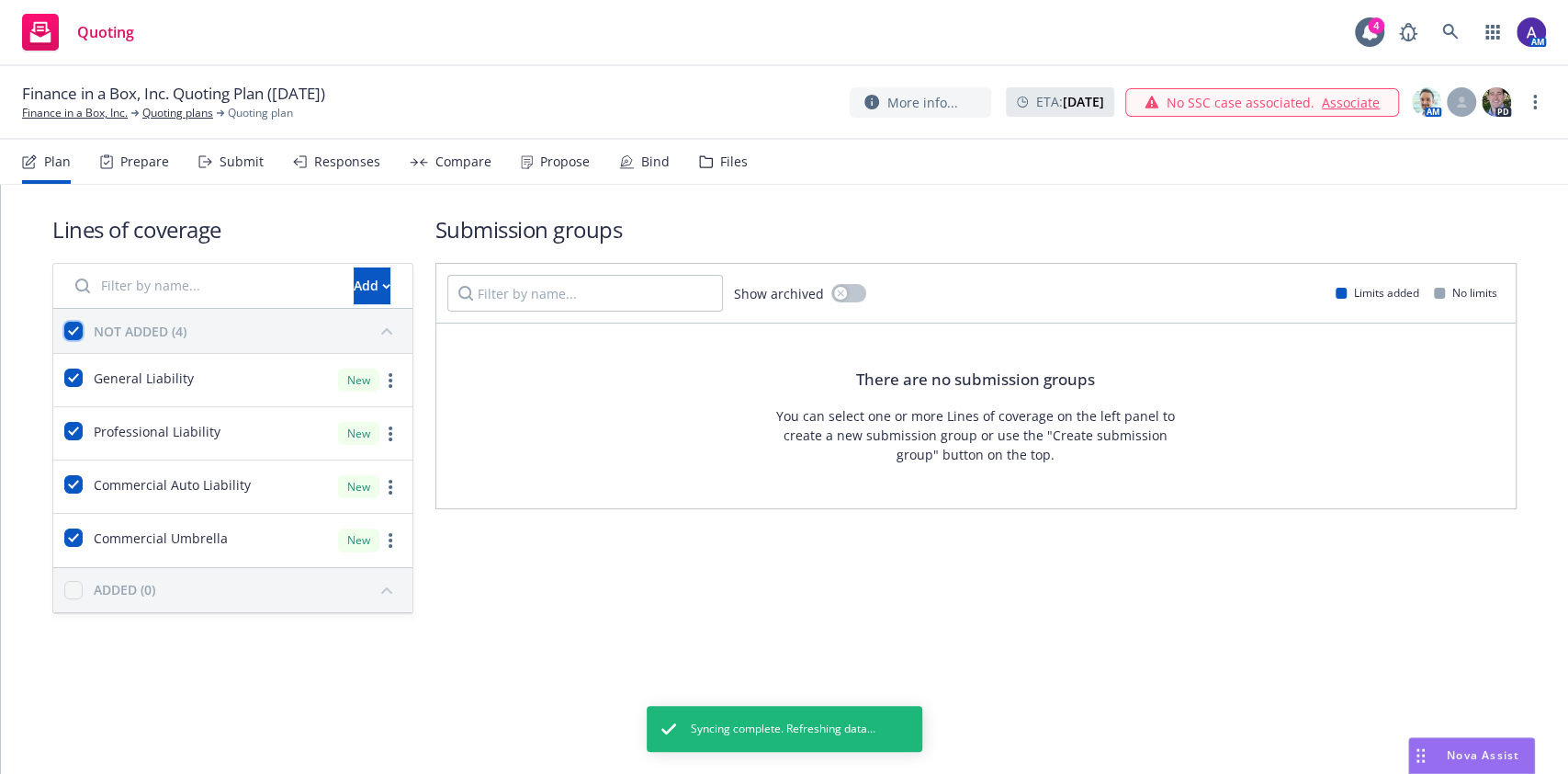
checkbox input "true"
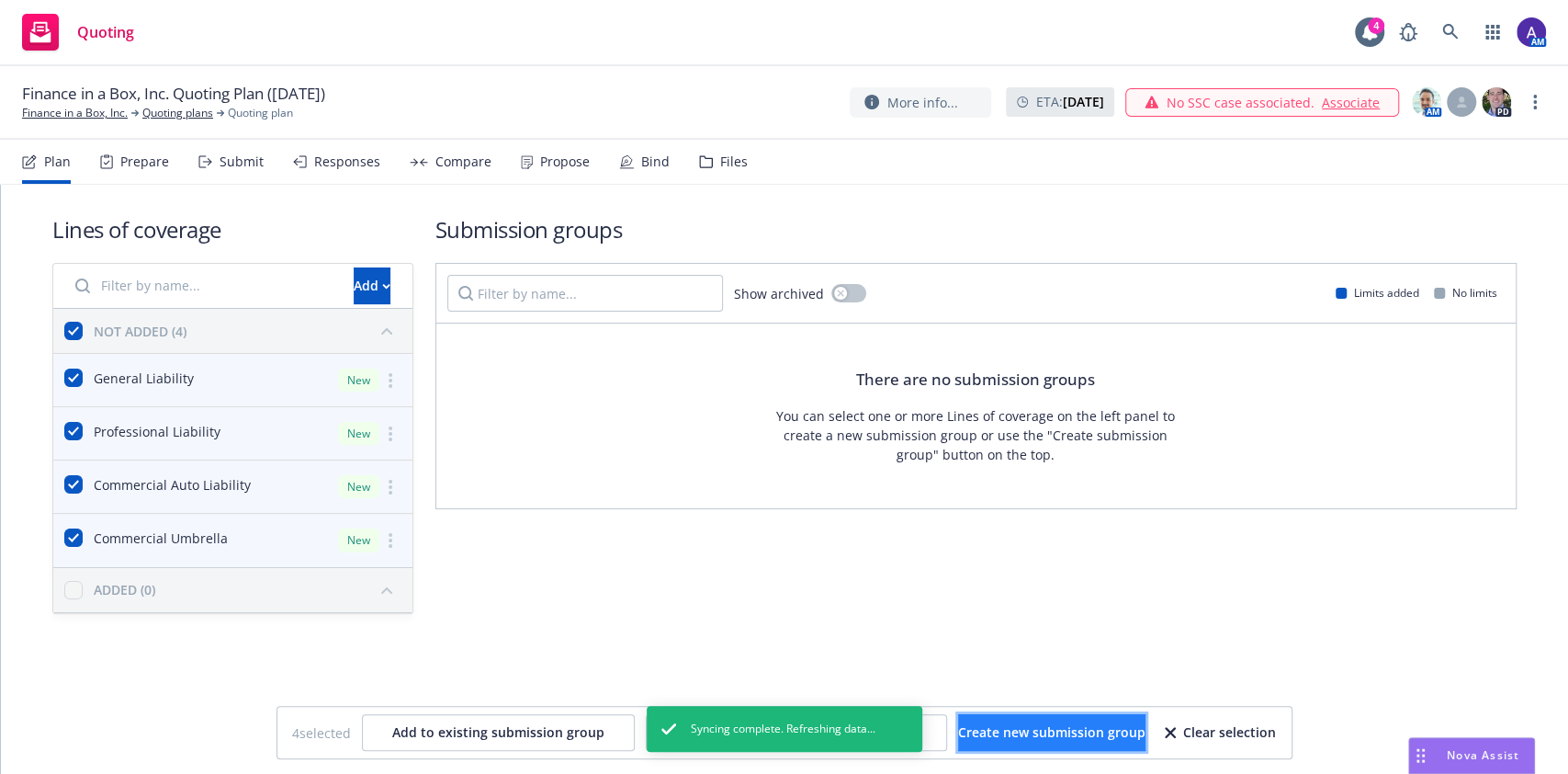
click at [999, 730] on span "Create new submission group" at bounding box center [1051, 732] width 187 height 17
checkbox input "false"
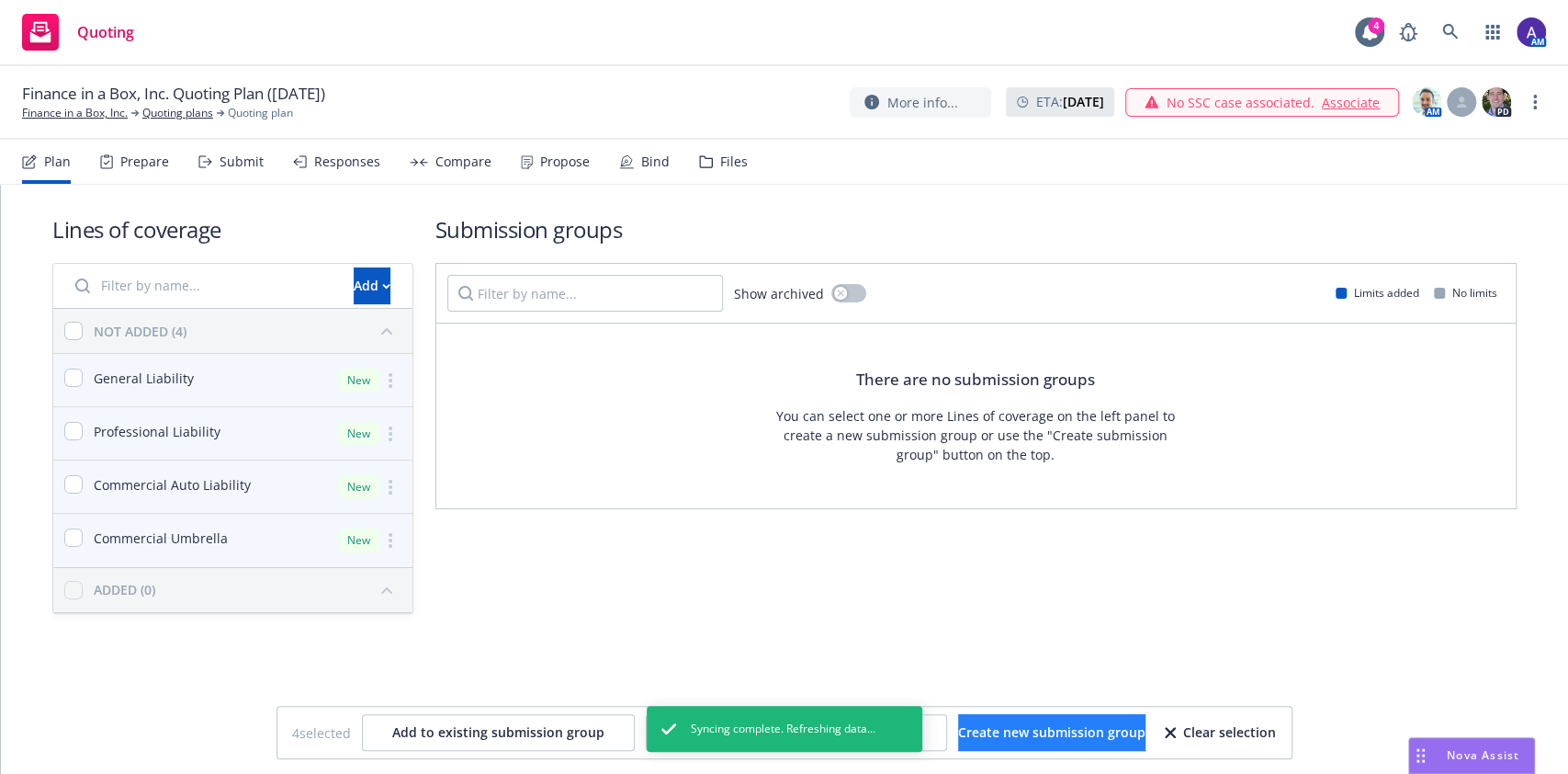
checkbox input "false"
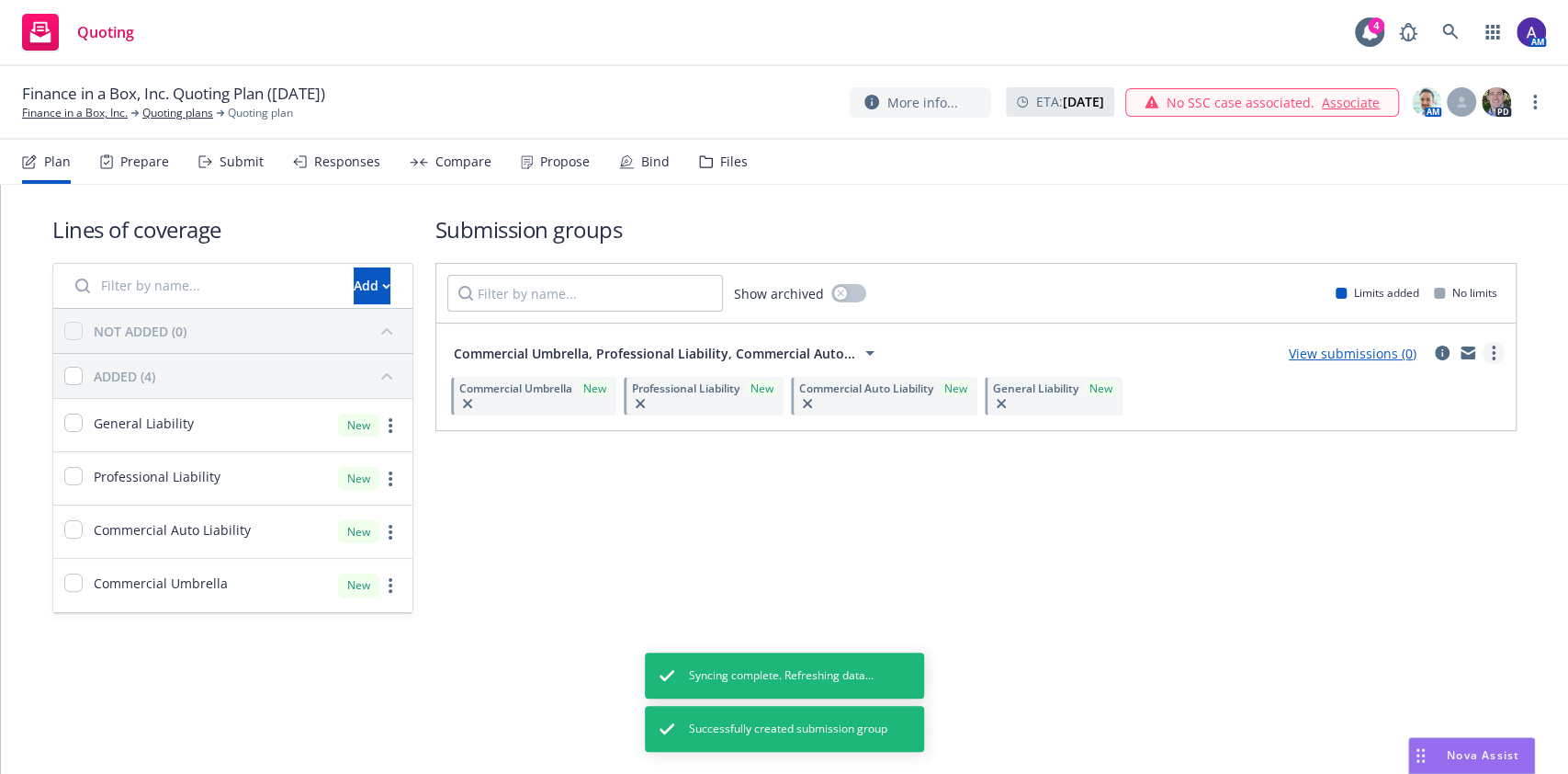
click at [1487, 355] on link "more" at bounding box center [1493, 352] width 22 height 22
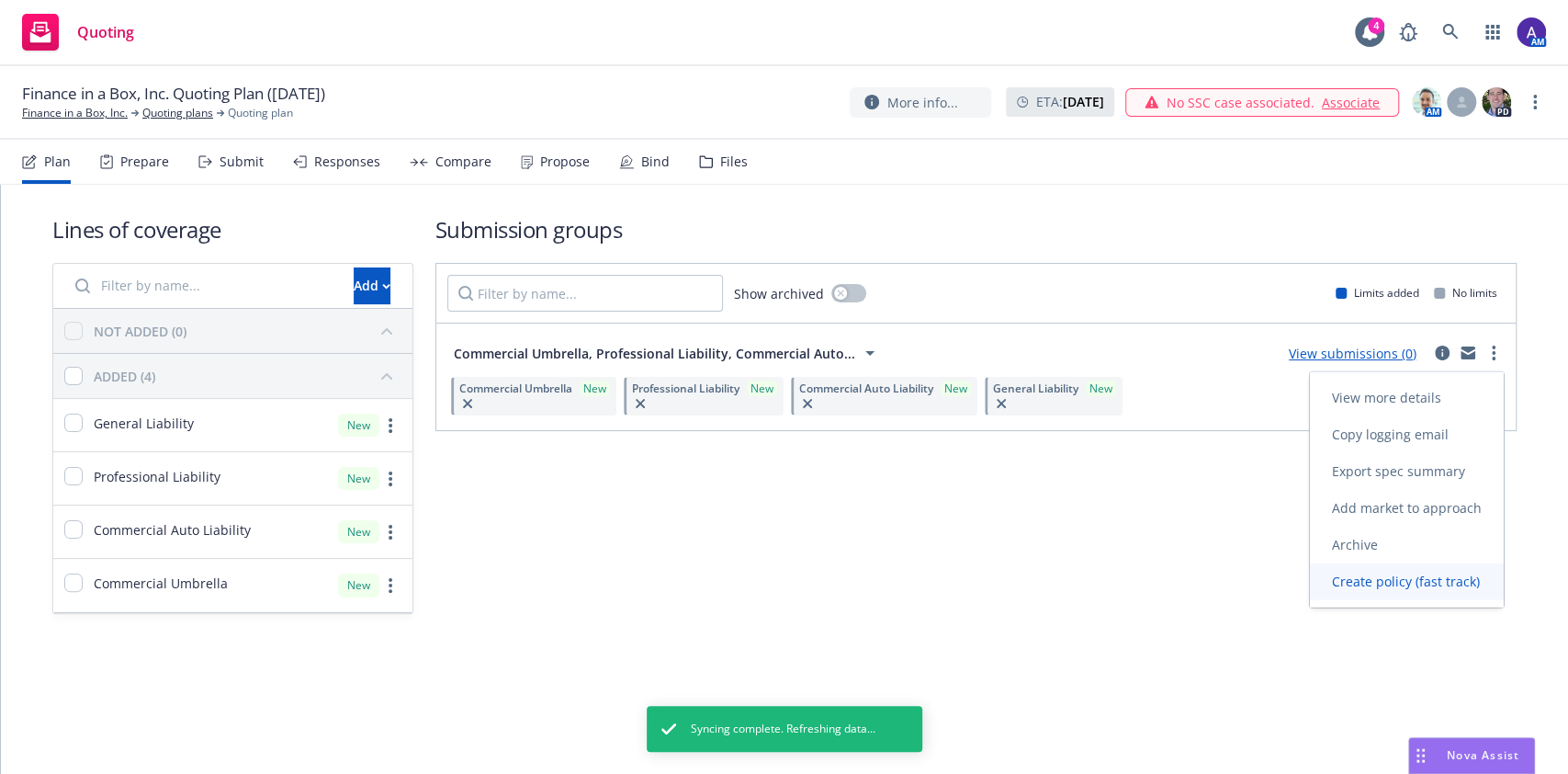
click at [1385, 575] on span "Create policy (fast track)" at bounding box center [1405, 581] width 192 height 17
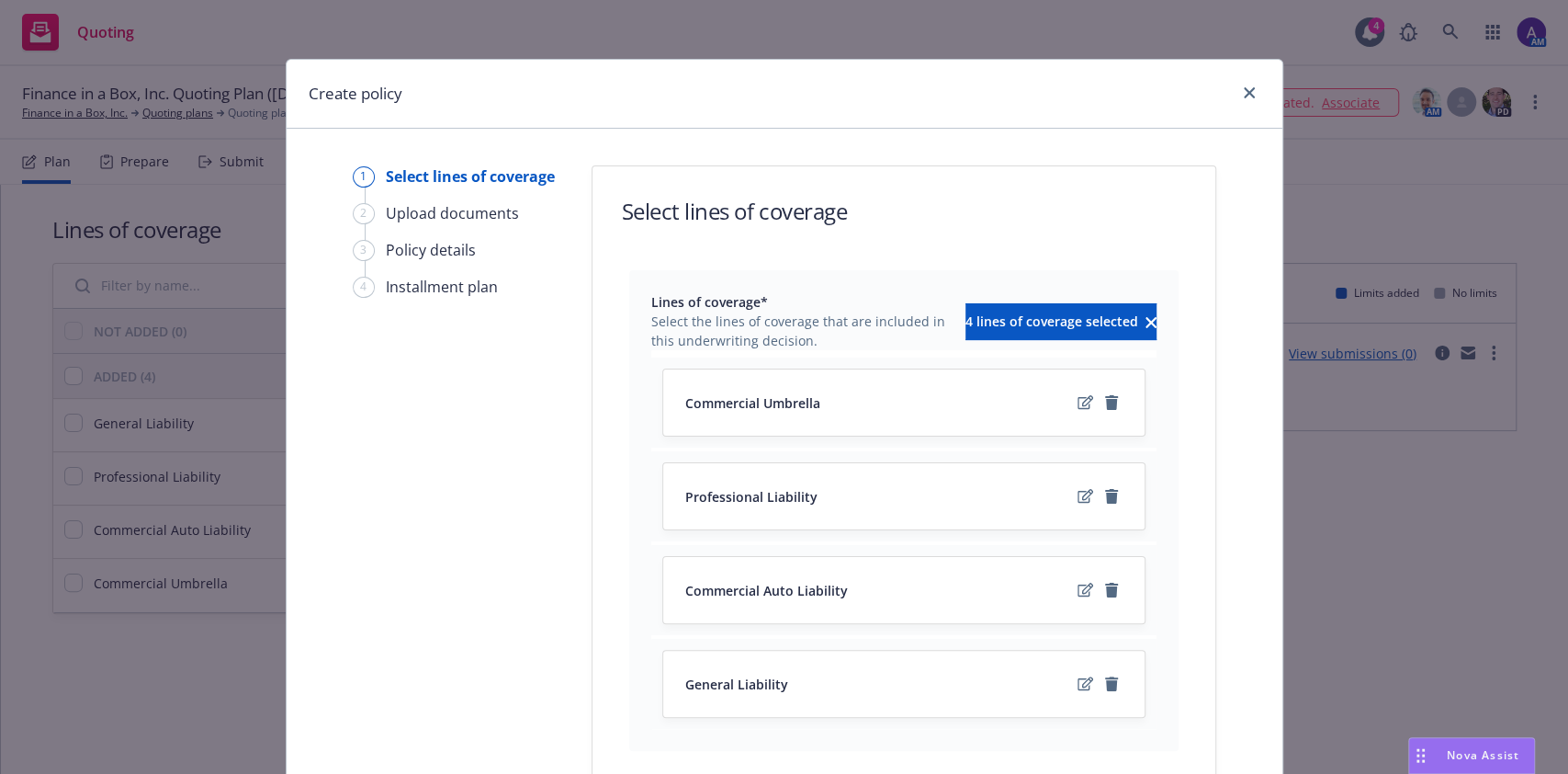
scroll to position [188, 0]
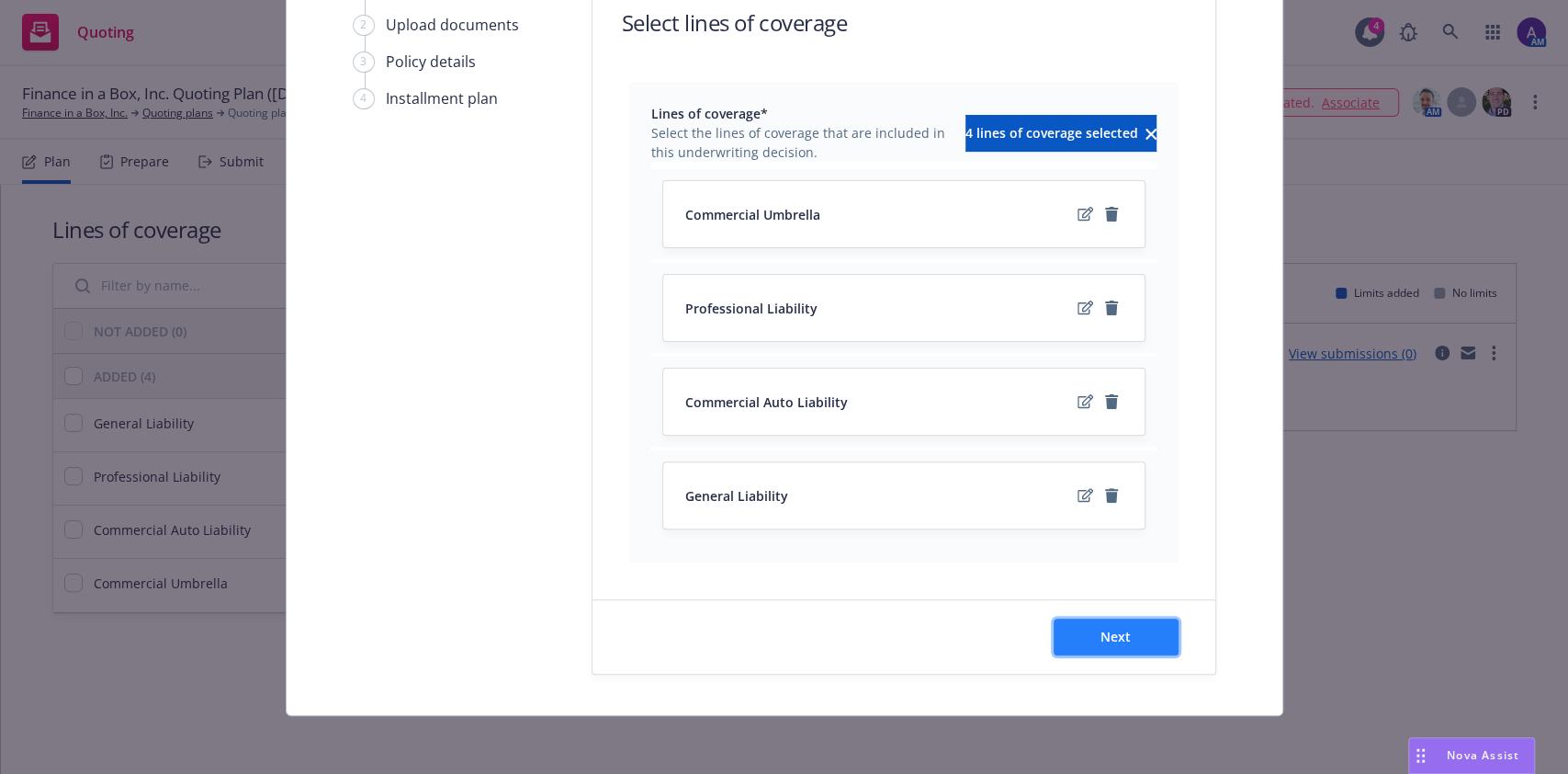
click at [1138, 629] on button "Next" at bounding box center [1115, 636] width 124 height 37
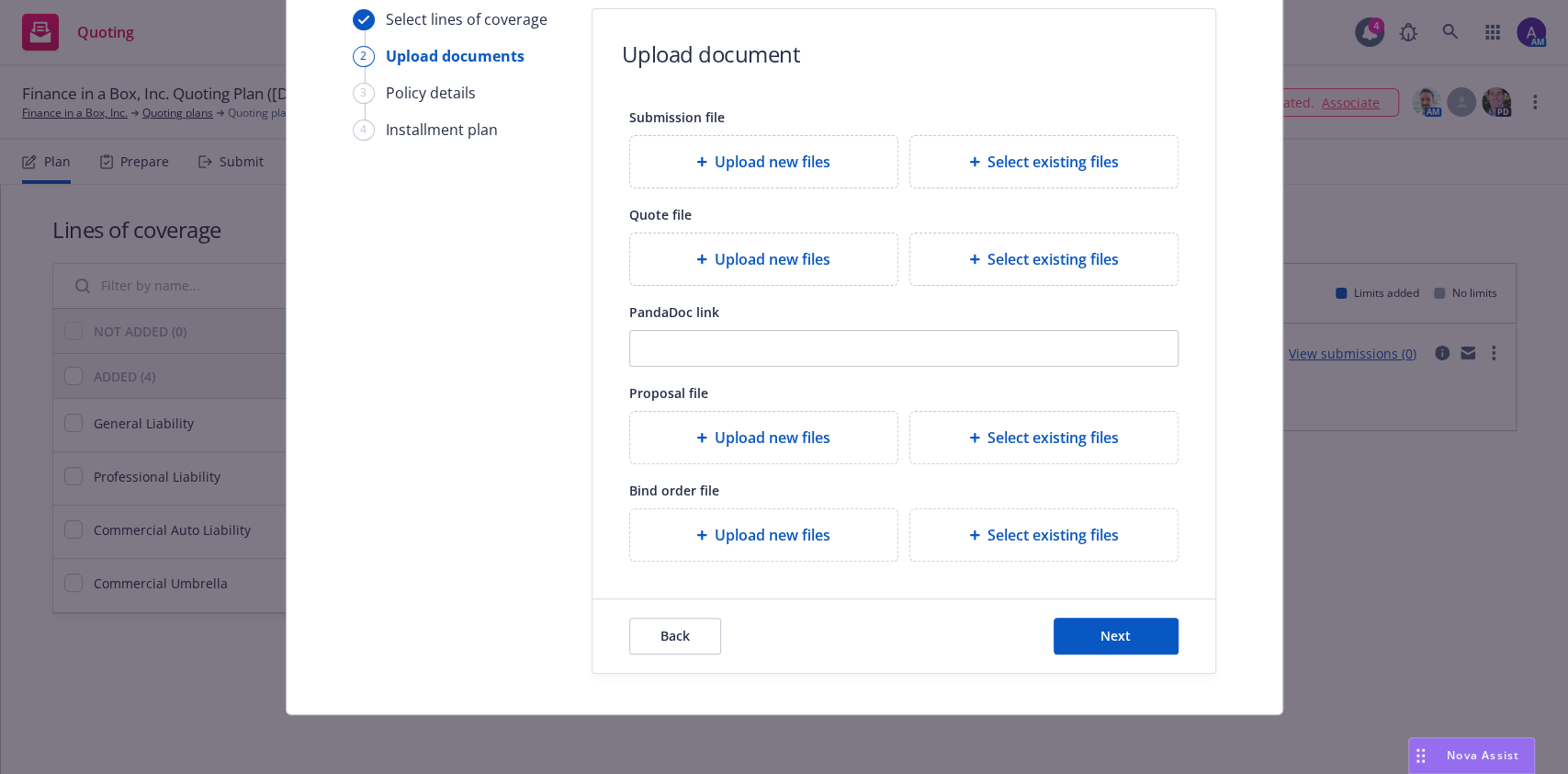
scroll to position [155, 0]
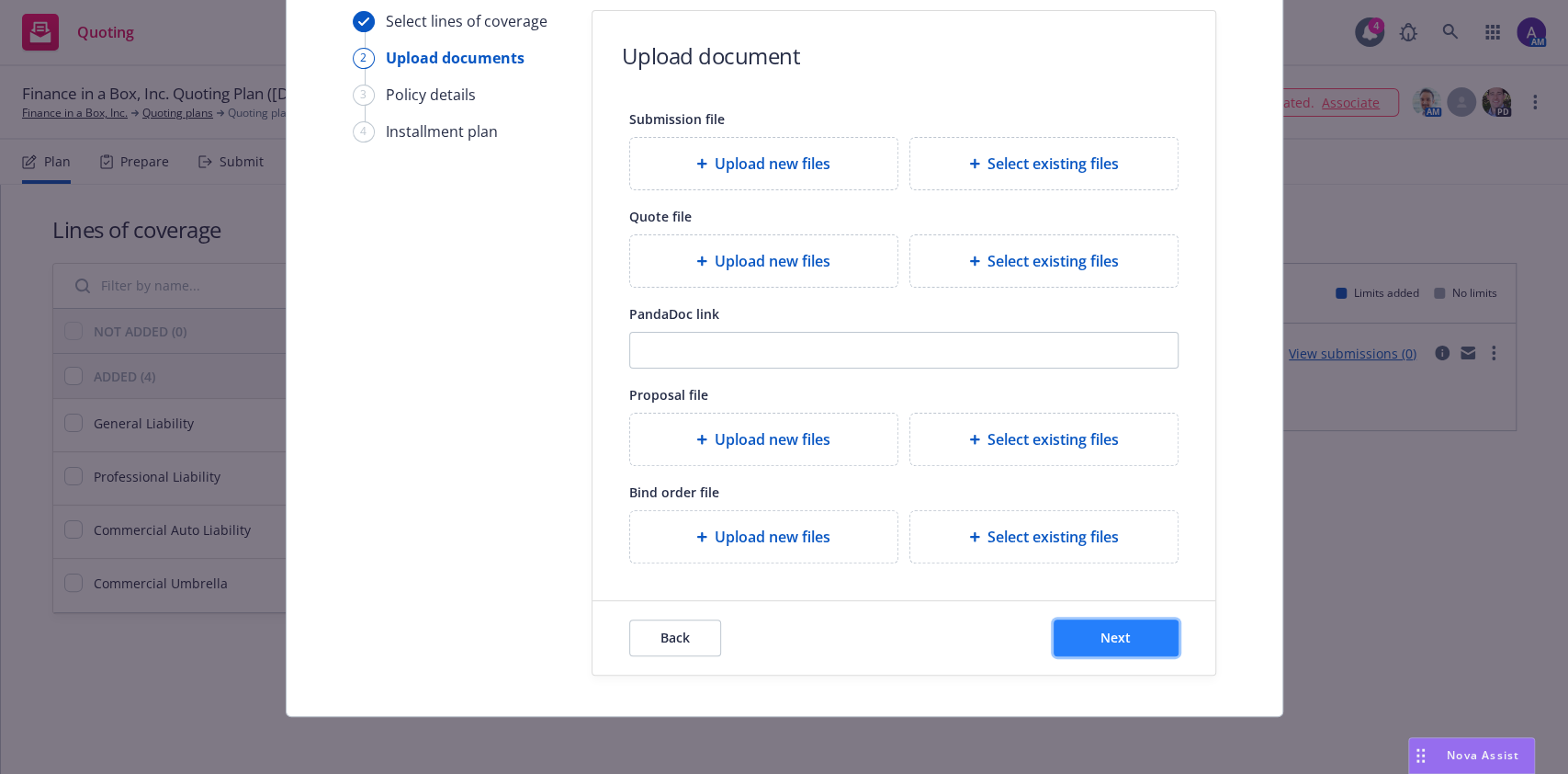
click at [1142, 629] on button "Next" at bounding box center [1115, 637] width 124 height 37
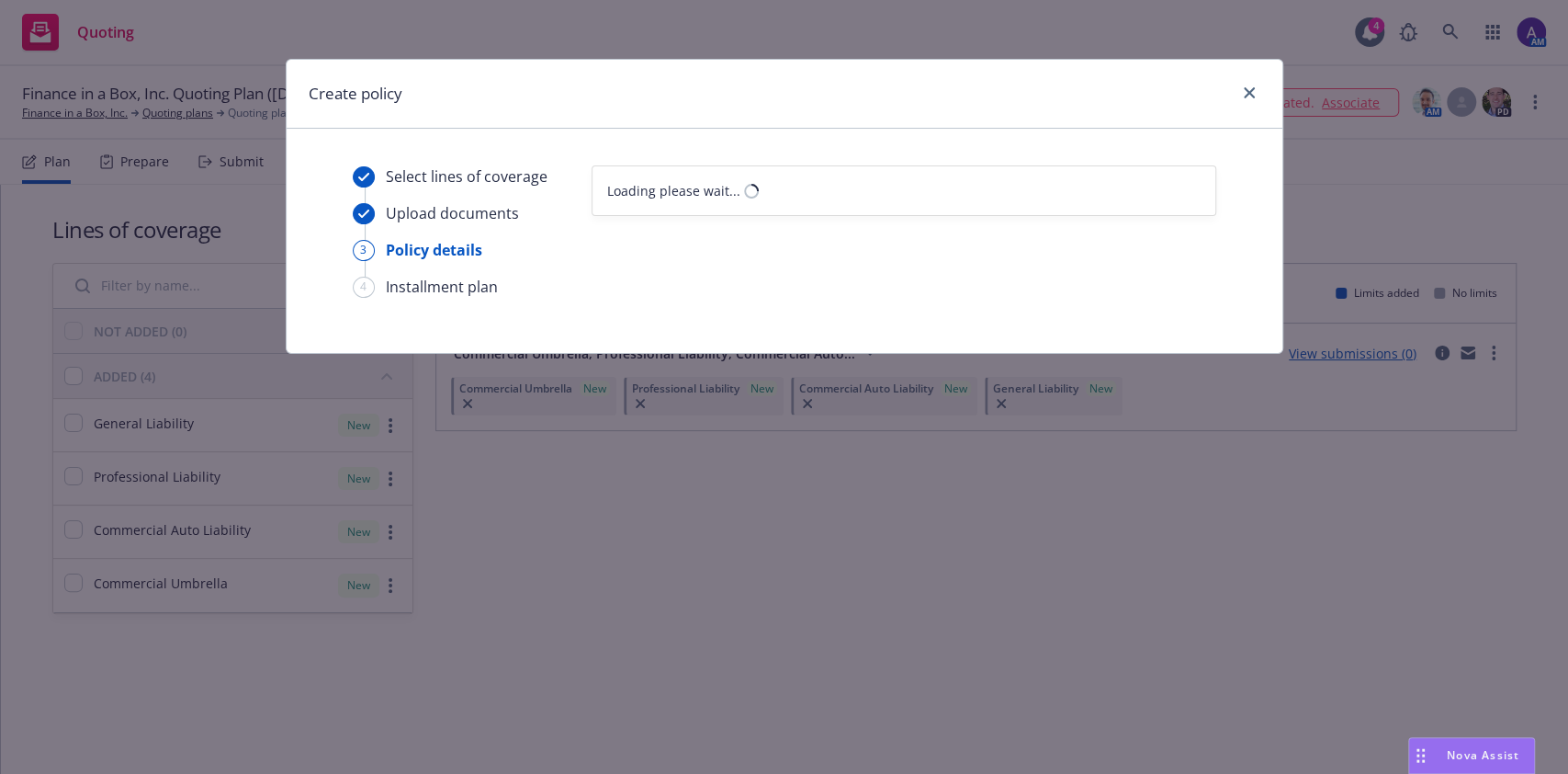
select select "12"
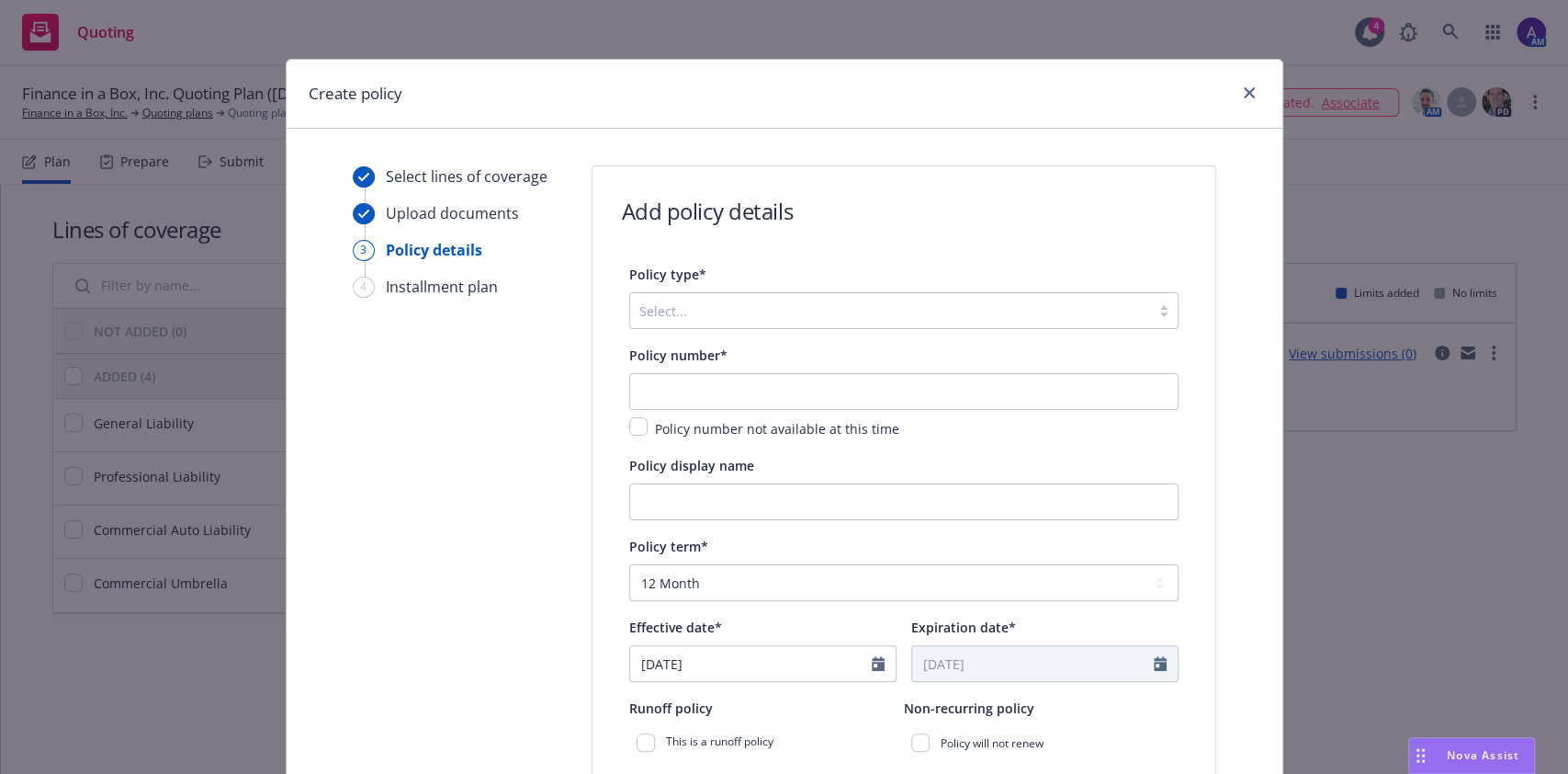
click at [713, 312] on div at bounding box center [890, 310] width 502 height 22
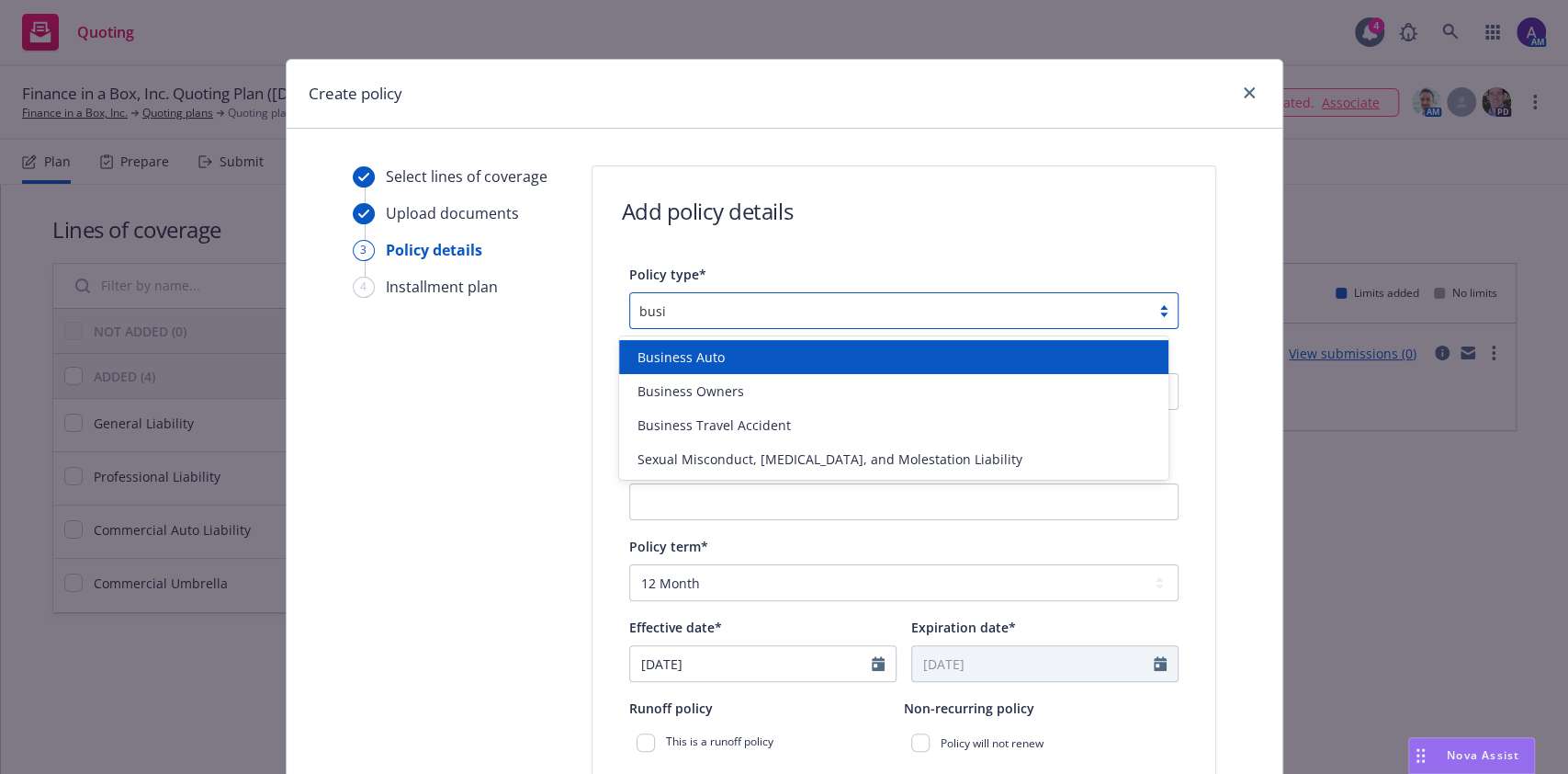
type input "busin"
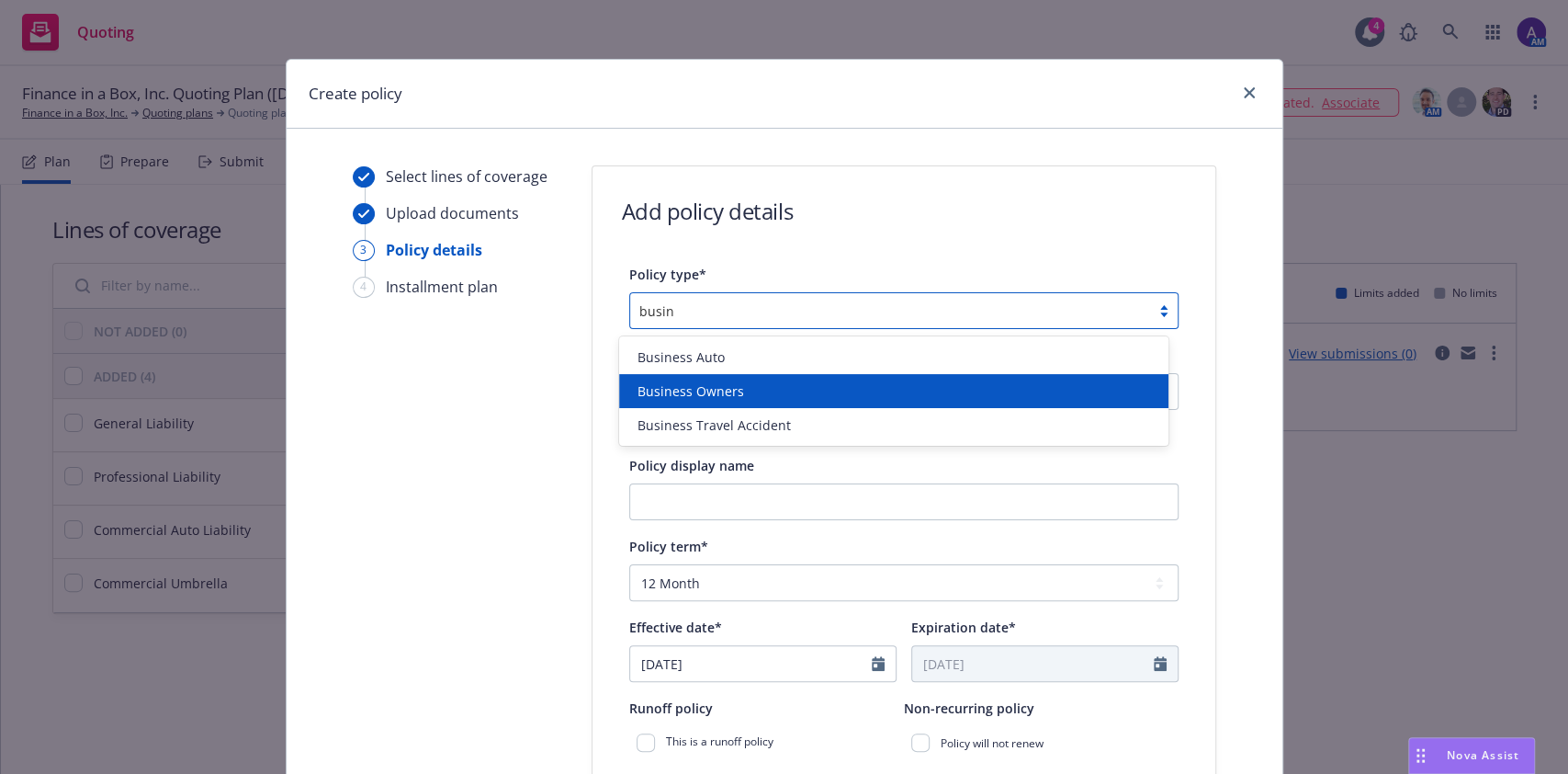
click at [714, 386] on span "Business Owners" at bounding box center [691, 391] width 106 height 19
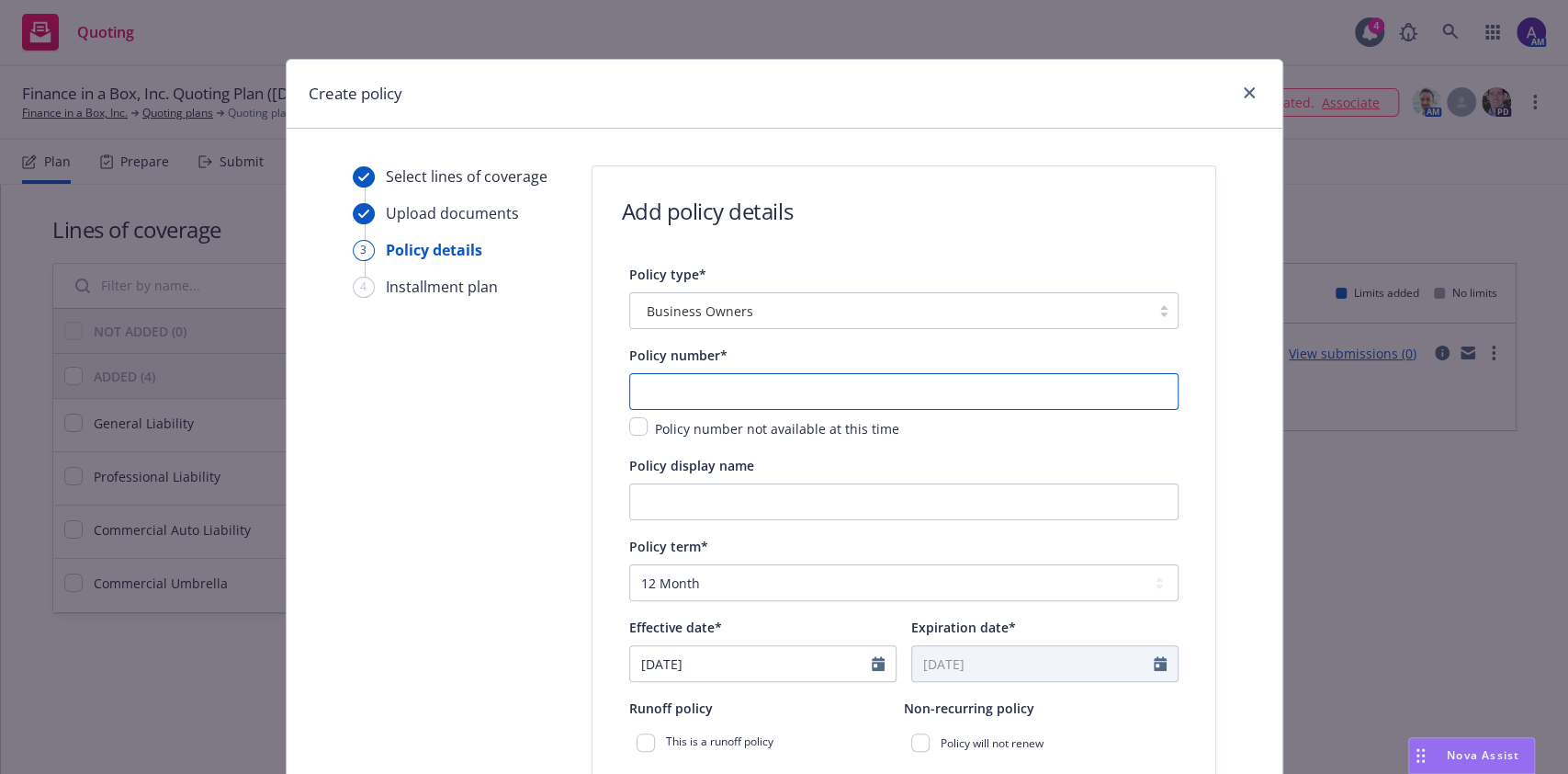
click at [822, 396] on input "text" at bounding box center [904, 391] width 549 height 37
paste input "57 SBM BU8YNH"
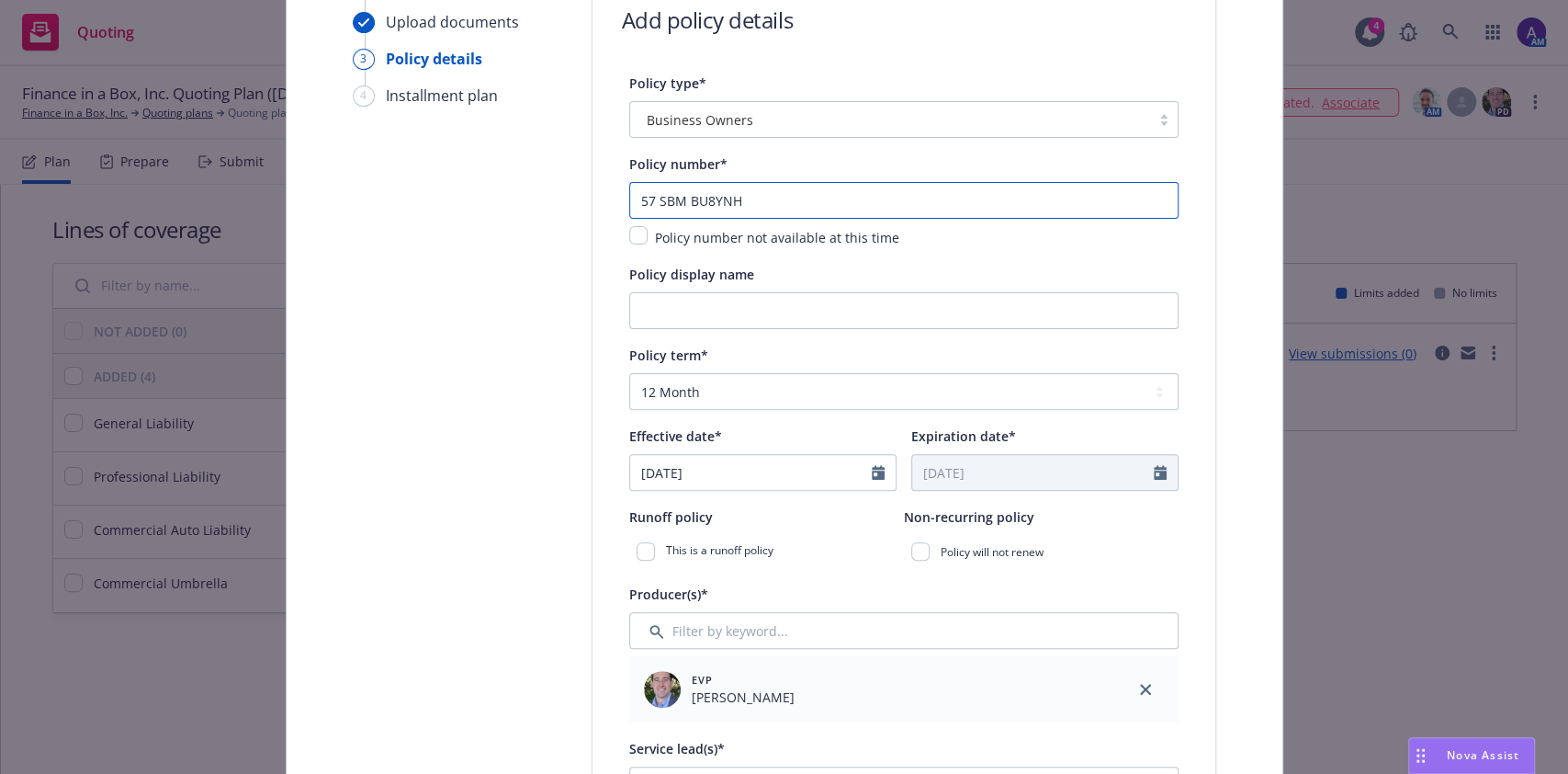
scroll to position [192, 0]
type input "57 SBM BU8YNH"
click at [735, 475] on input "08/15/2025" at bounding box center [751, 471] width 241 height 35
click at [642, 519] on icon "button" at bounding box center [648, 515] width 11 height 11
select select "7"
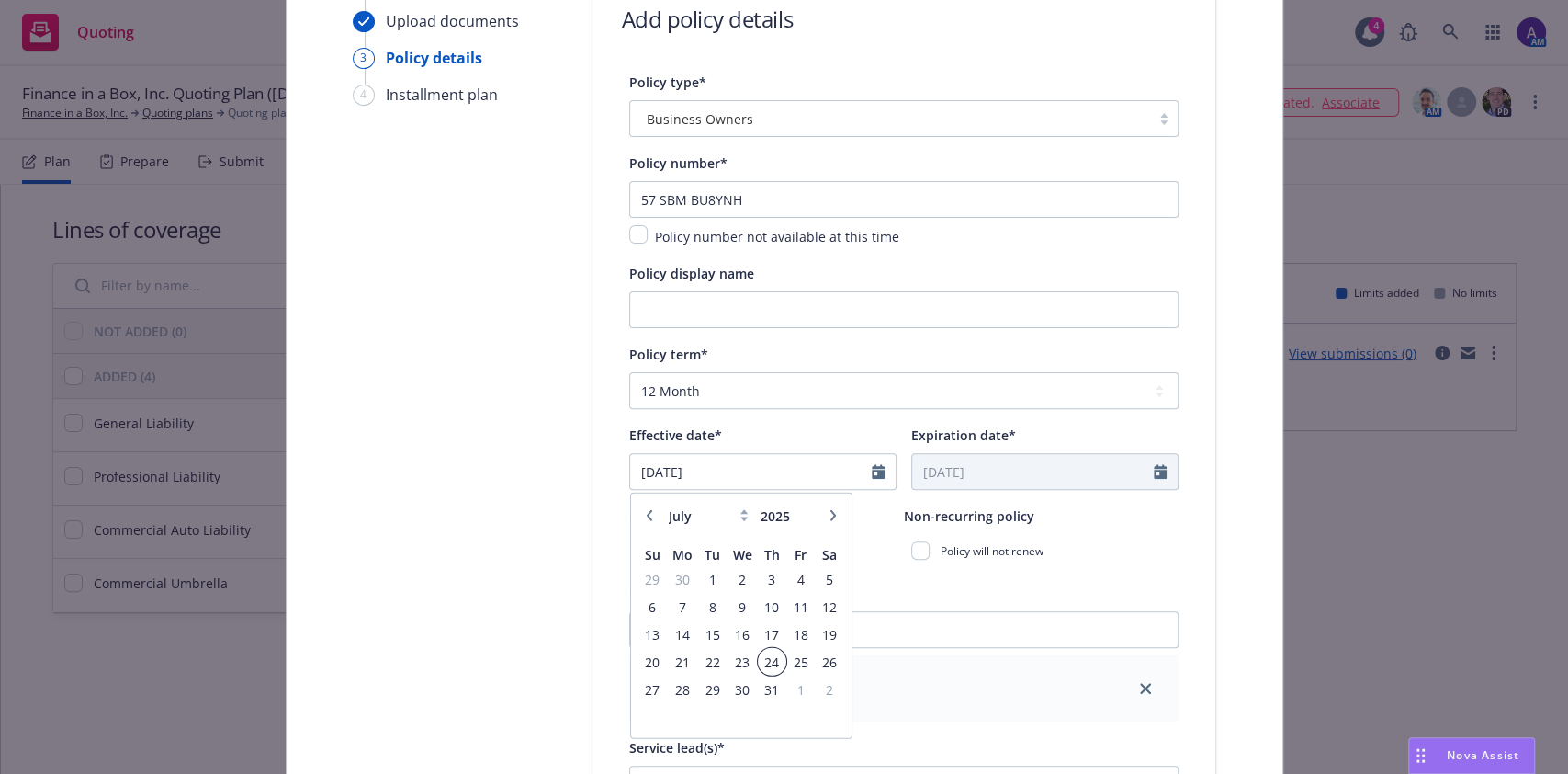
click at [758, 667] on span "24" at bounding box center [771, 662] width 25 height 23
type input "07/24/2025"
type input "07/24/2026"
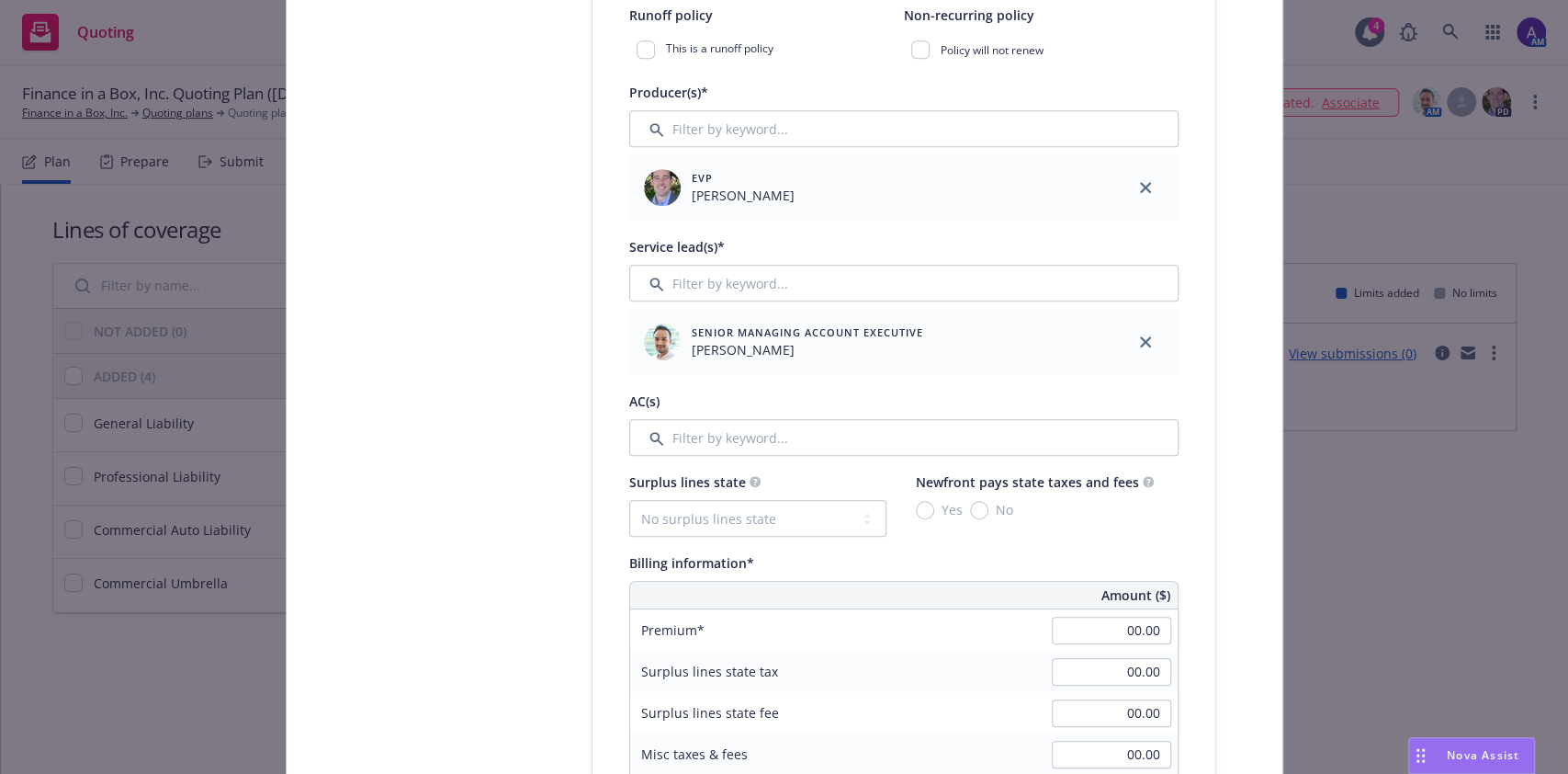
scroll to position [695, 0]
click at [1106, 626] on input "00.00" at bounding box center [1111, 628] width 120 height 28
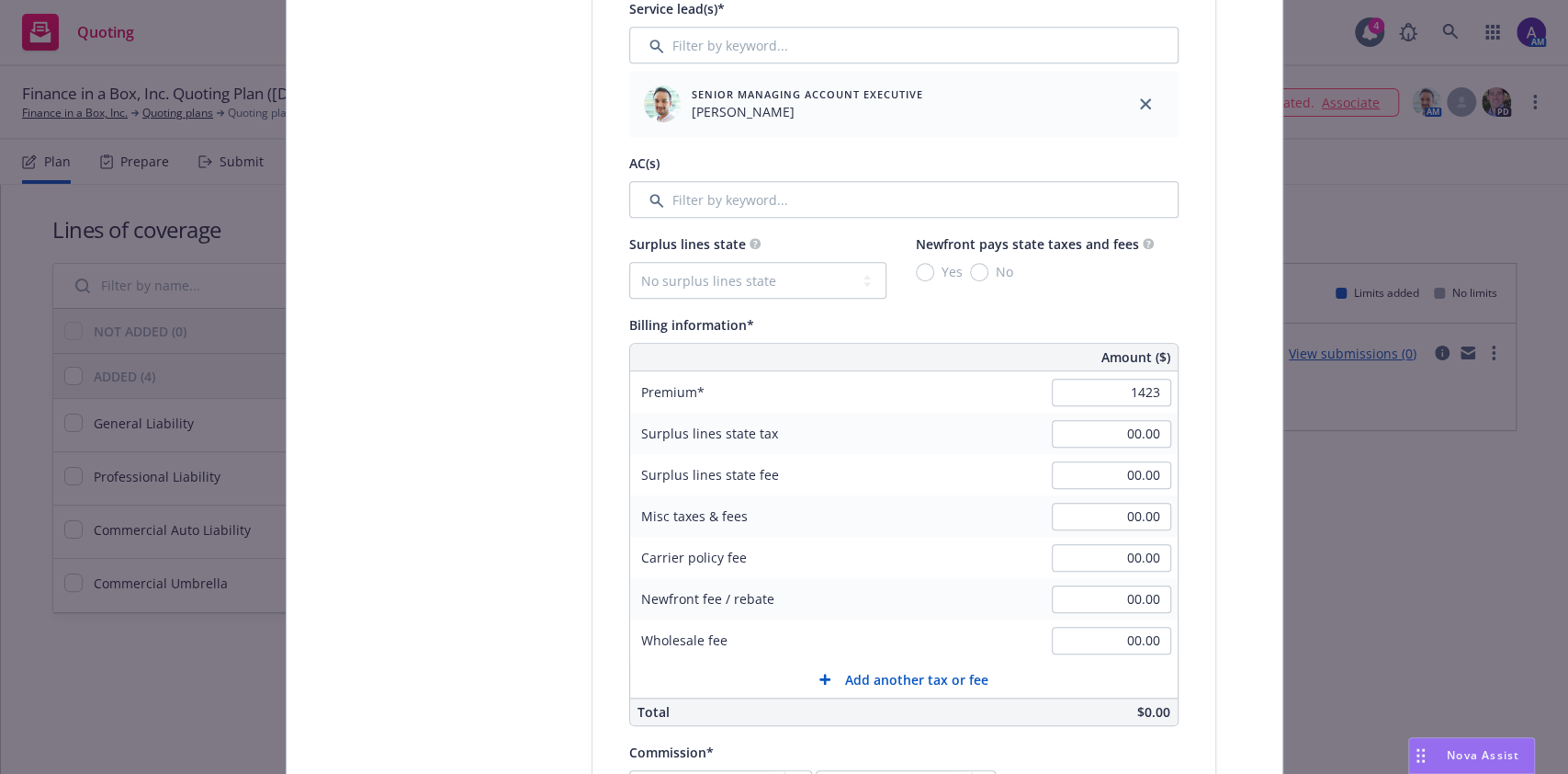
type input "1,423.00"
click at [1194, 616] on div "Policy type* Business Owners Policy number* 57 SBM BU8YNH Policy number not ava…" at bounding box center [903, 496] width 622 height 2330
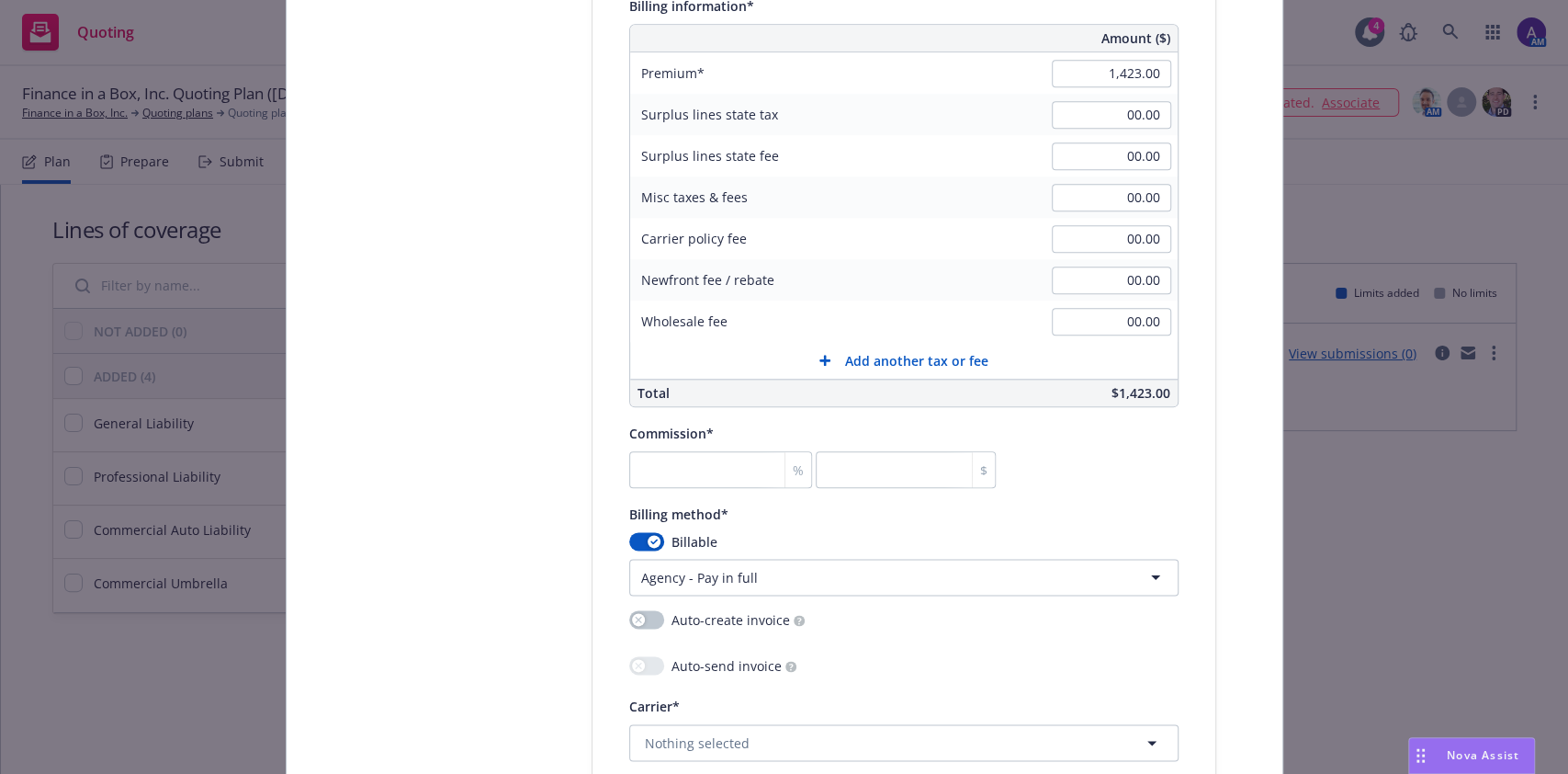
scroll to position [1464, 0]
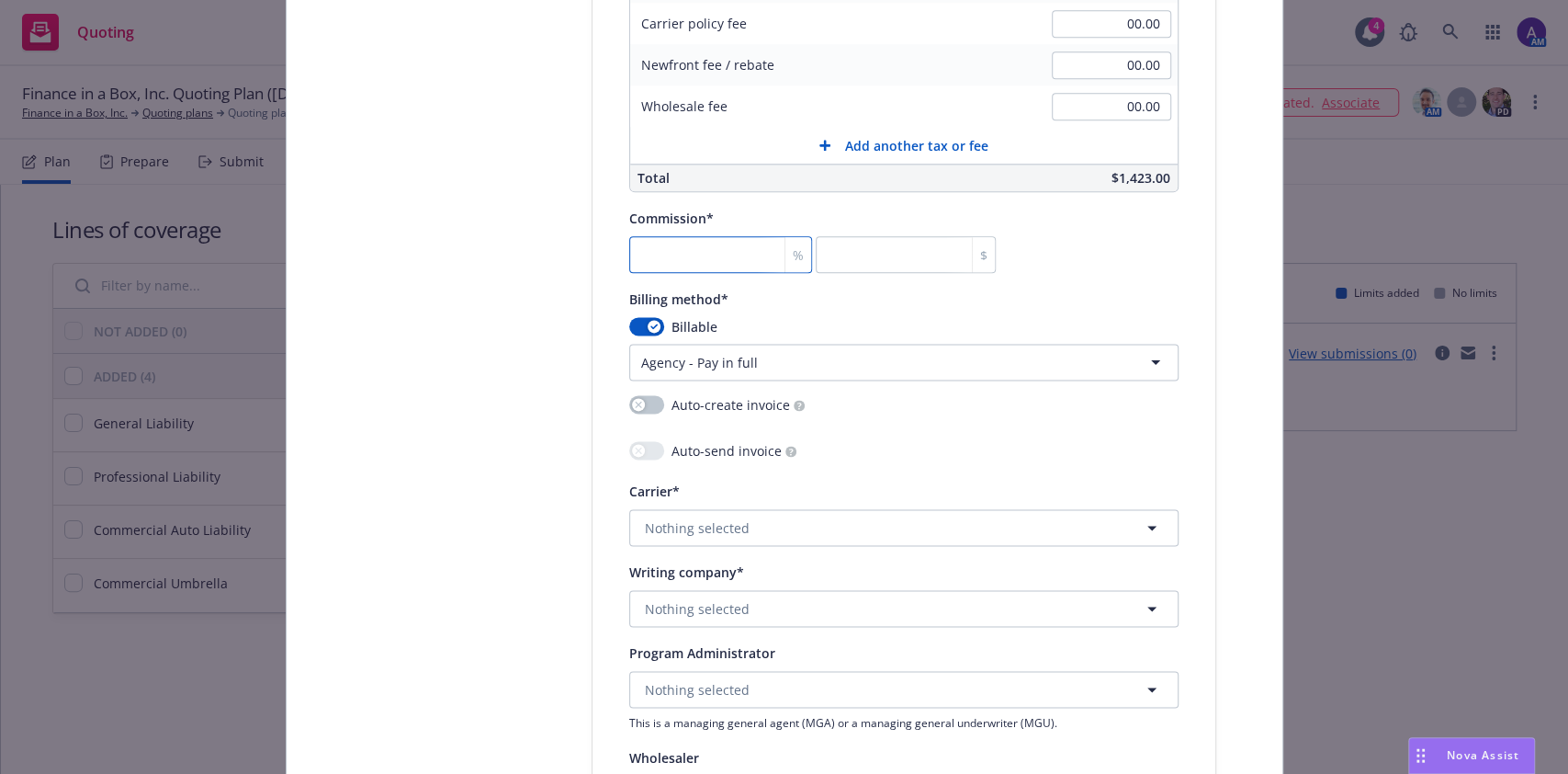
click at [709, 262] on input "number" at bounding box center [720, 254] width 182 height 37
type input "1"
type input "14.23"
type input "15"
type input "213.45"
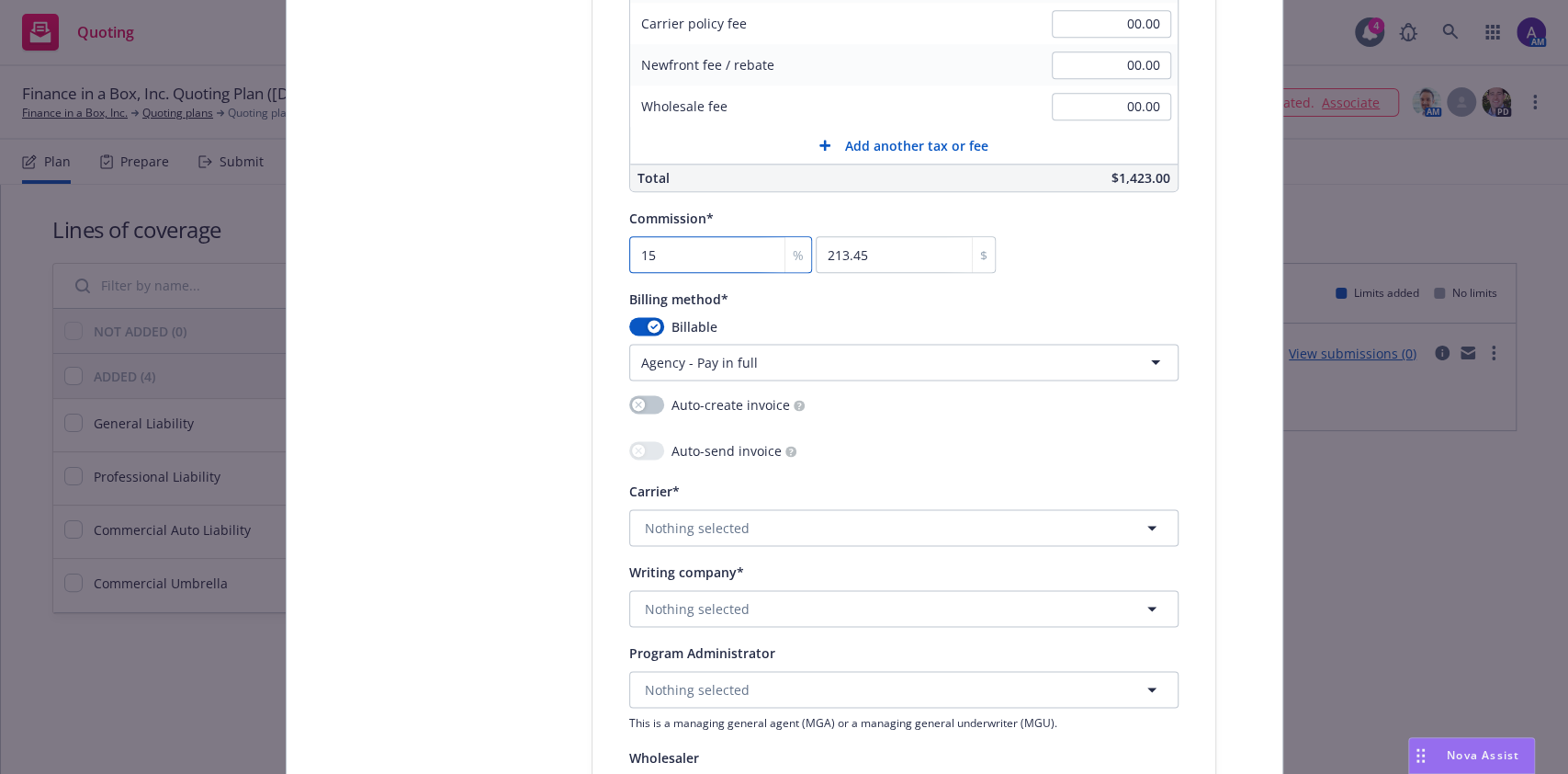
type input "15"
click at [700, 360] on body "Quoting 4 AM Finance in a Box, Inc. Quoting Plan (2025-08-15) Finance in a Box,…" at bounding box center [784, 387] width 1568 height 774
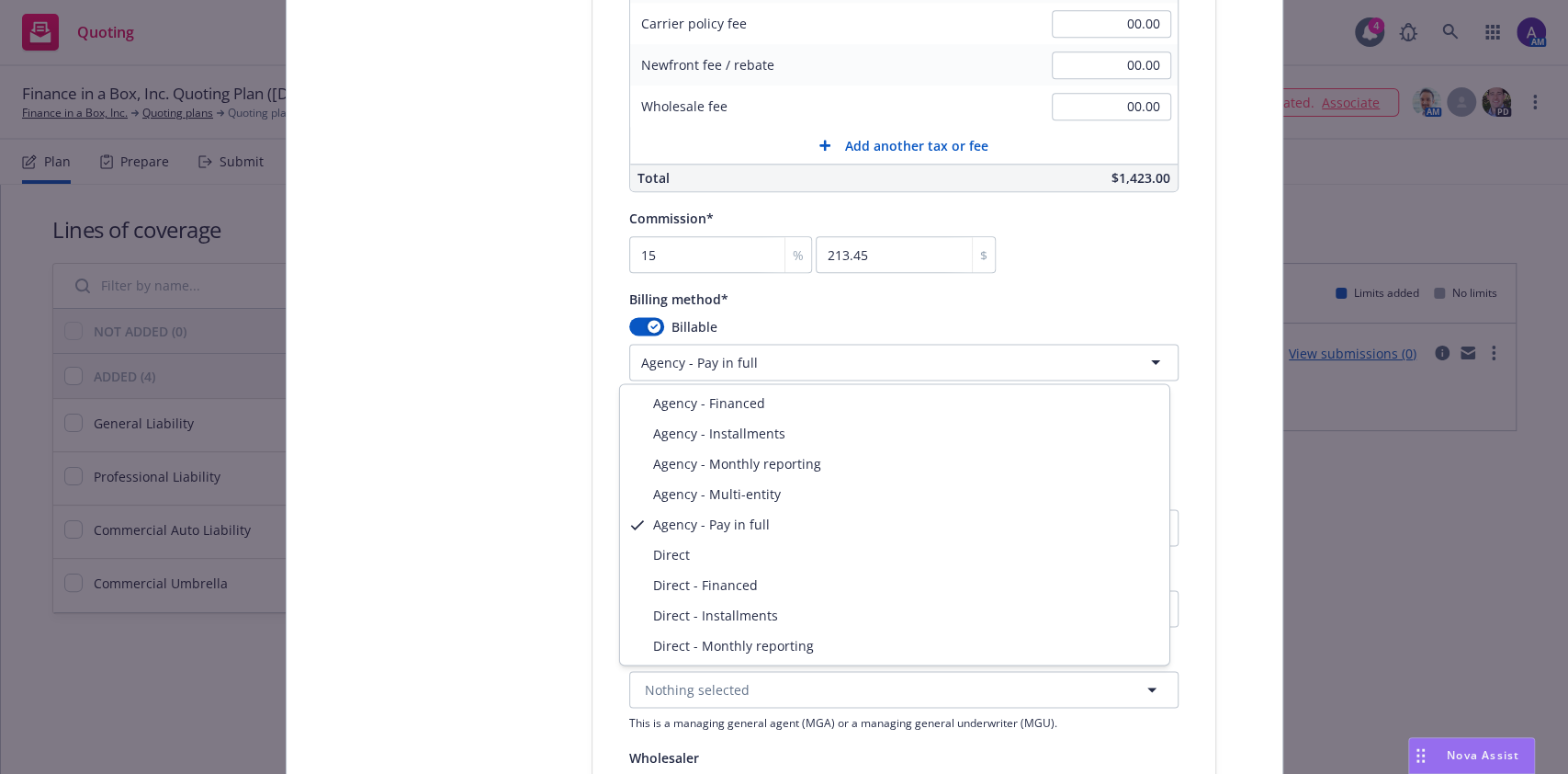
select select "DIRECT"
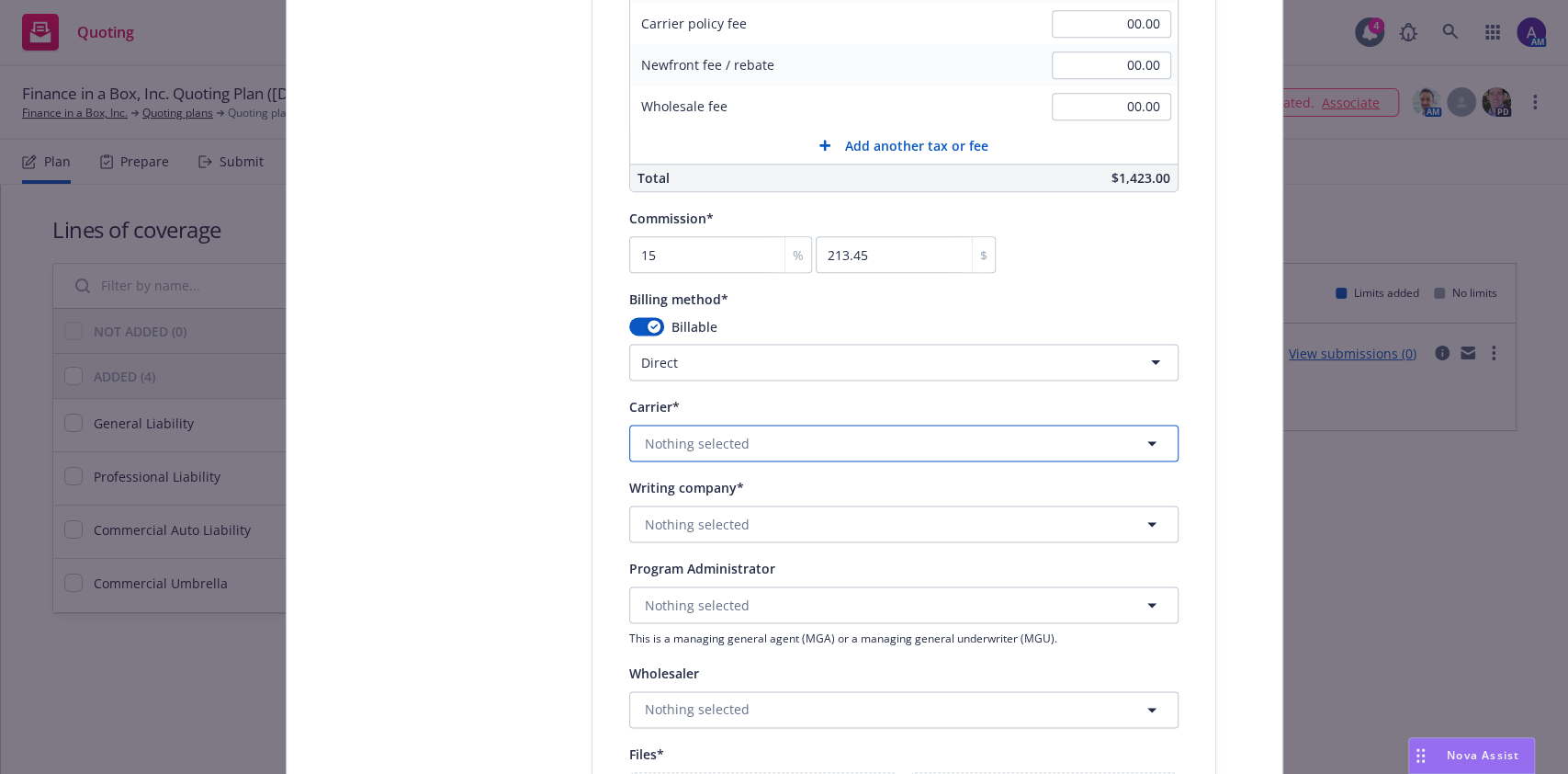
click at [673, 435] on span "Nothing selected" at bounding box center [697, 443] width 105 height 19
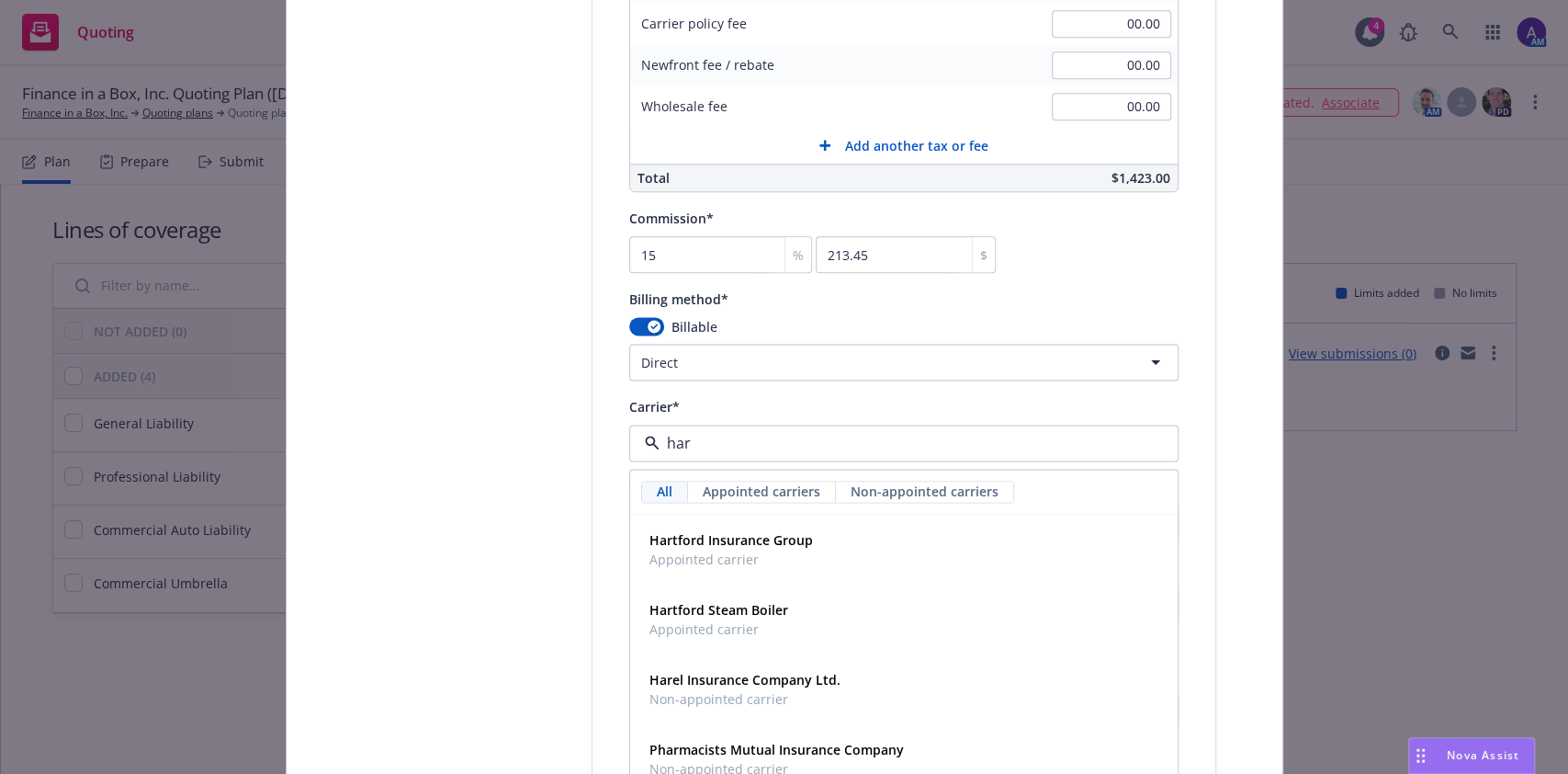
type input "hart"
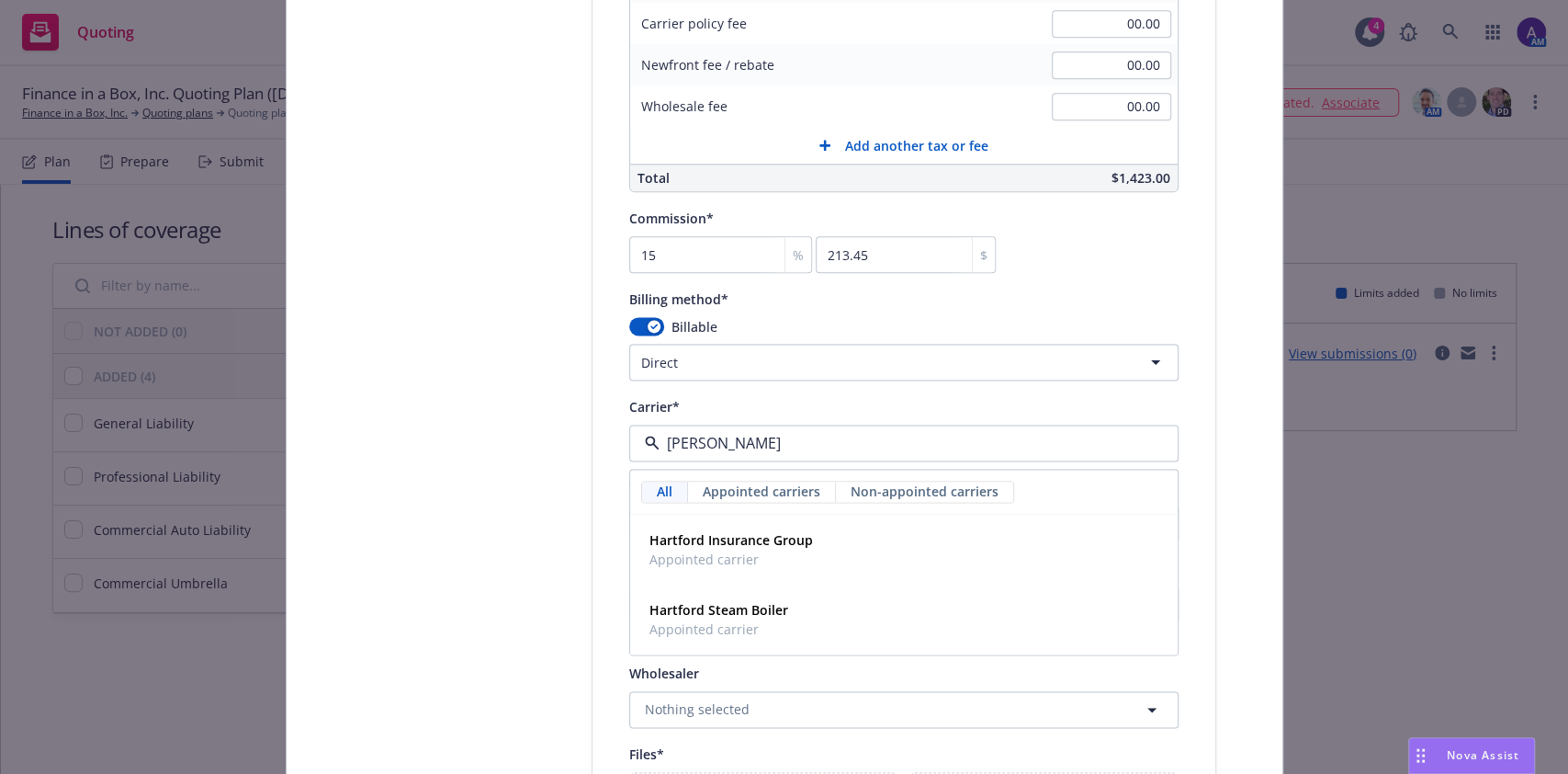
scroll to position [1453, 0]
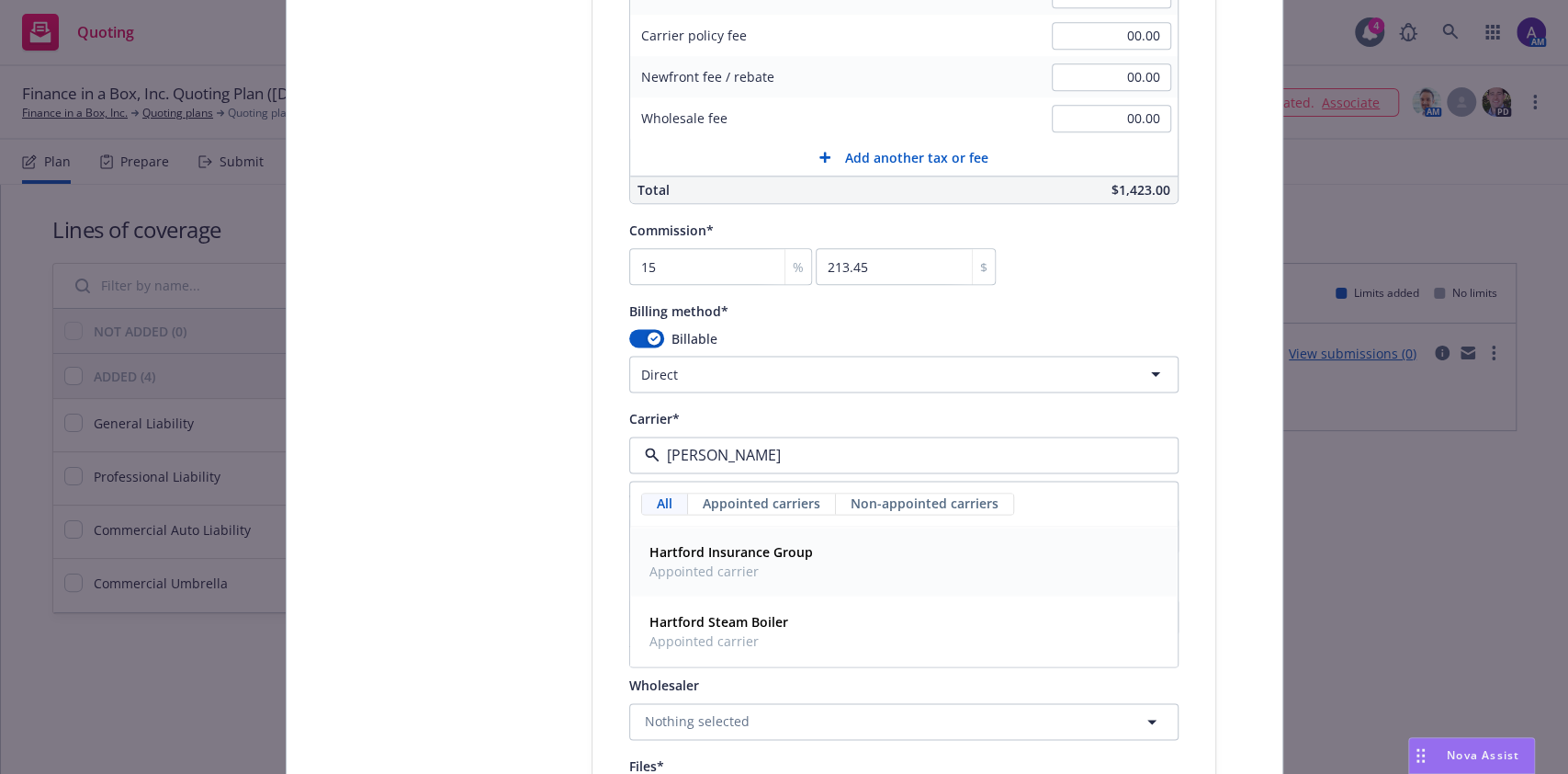
click at [672, 562] on span "Appointed carrier" at bounding box center [731, 571] width 163 height 19
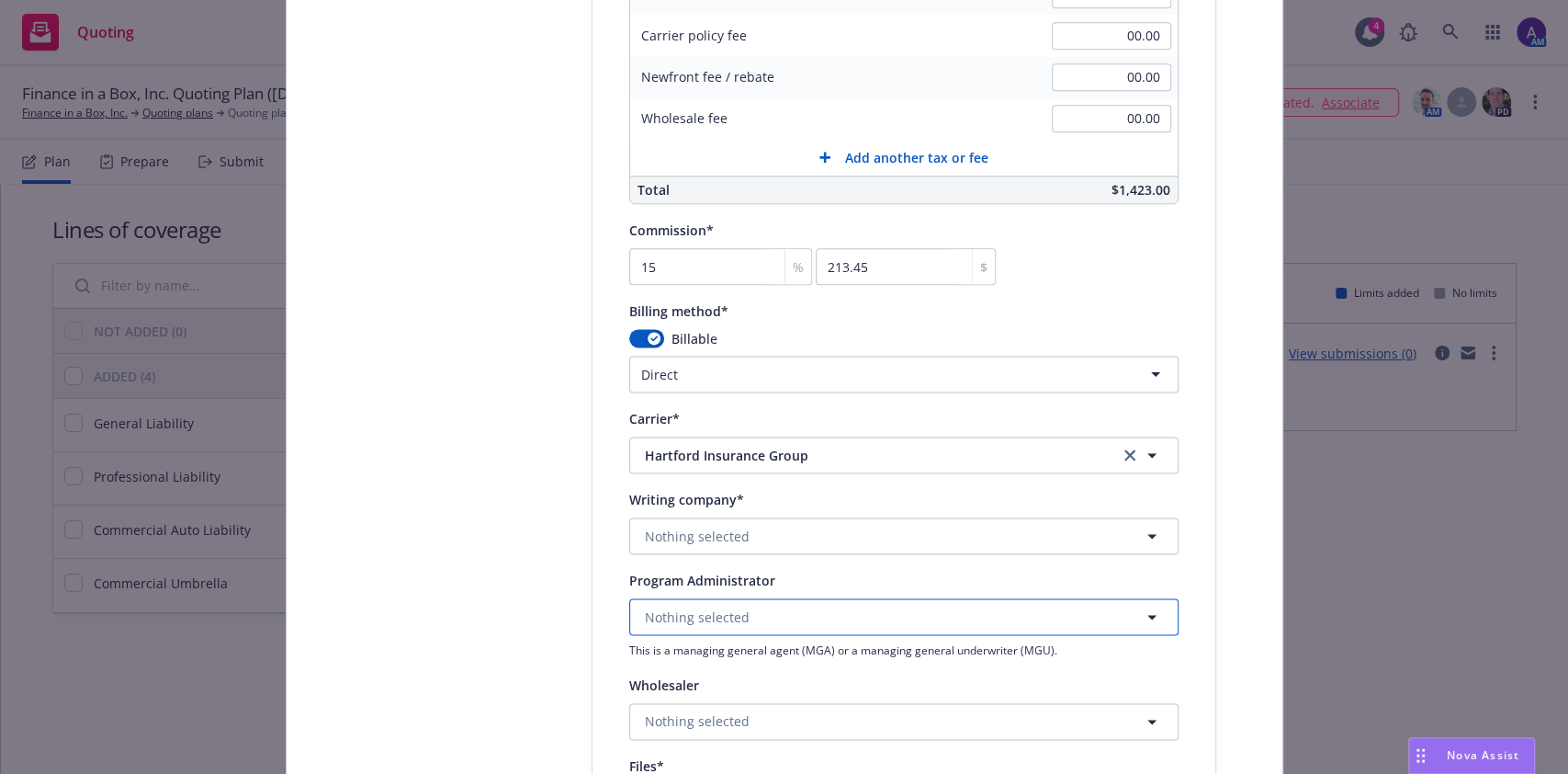
click at [671, 618] on span "Nothing selected" at bounding box center [697, 617] width 105 height 19
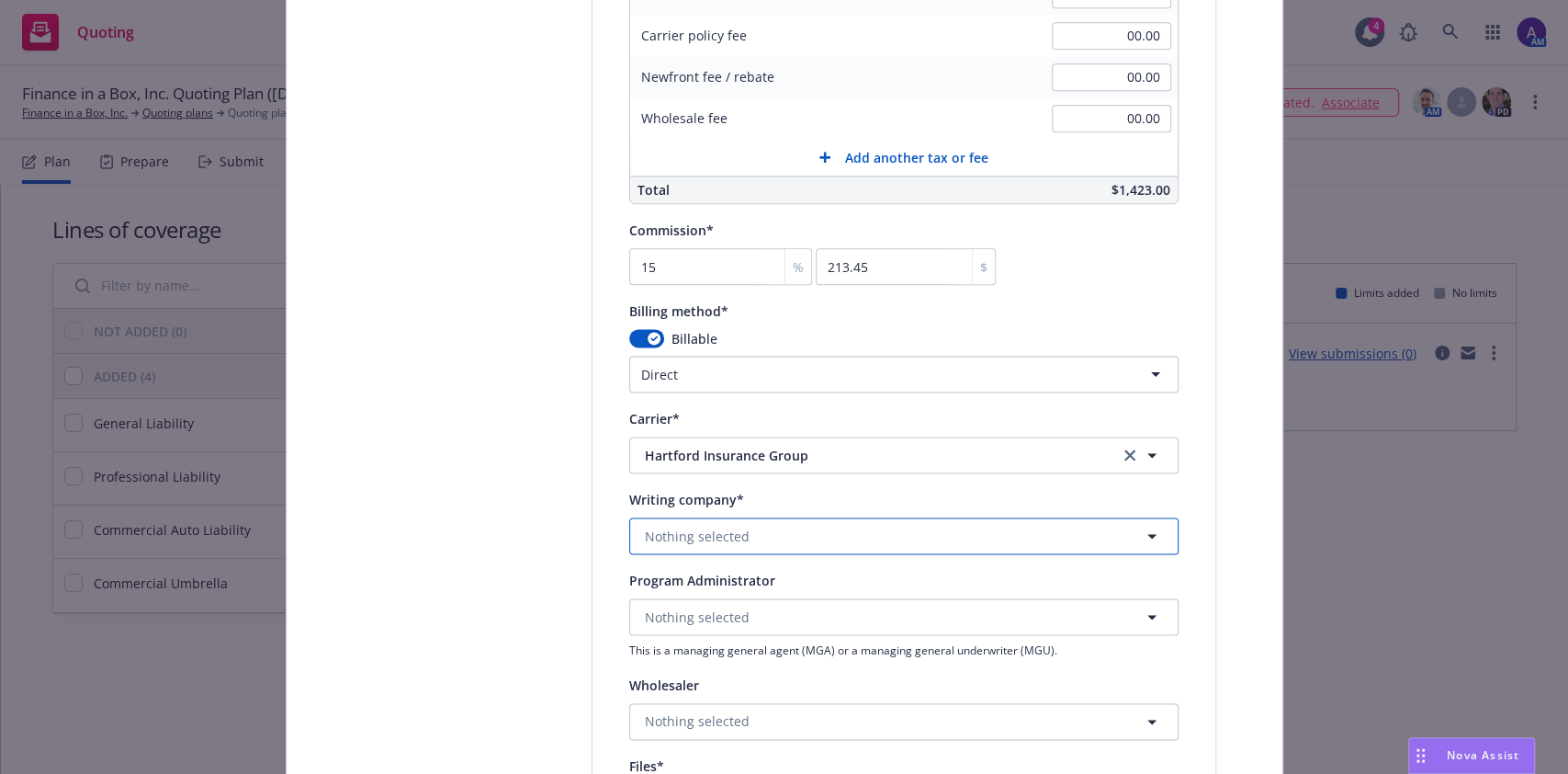
click at [719, 531] on span "Nothing selected" at bounding box center [697, 536] width 105 height 19
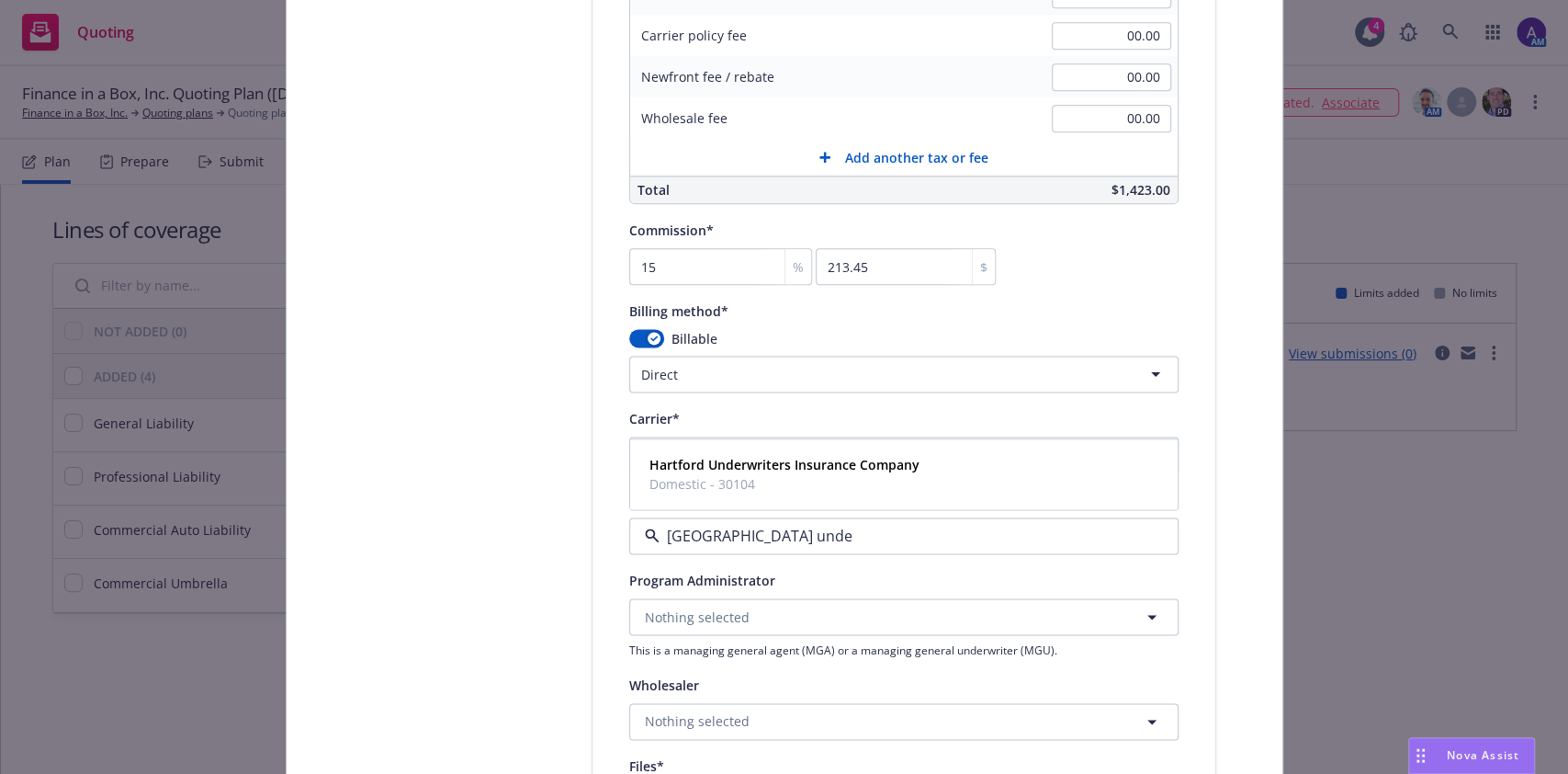
type input "hartford under"
click at [731, 476] on span "Domestic - 30104" at bounding box center [784, 484] width 270 height 19
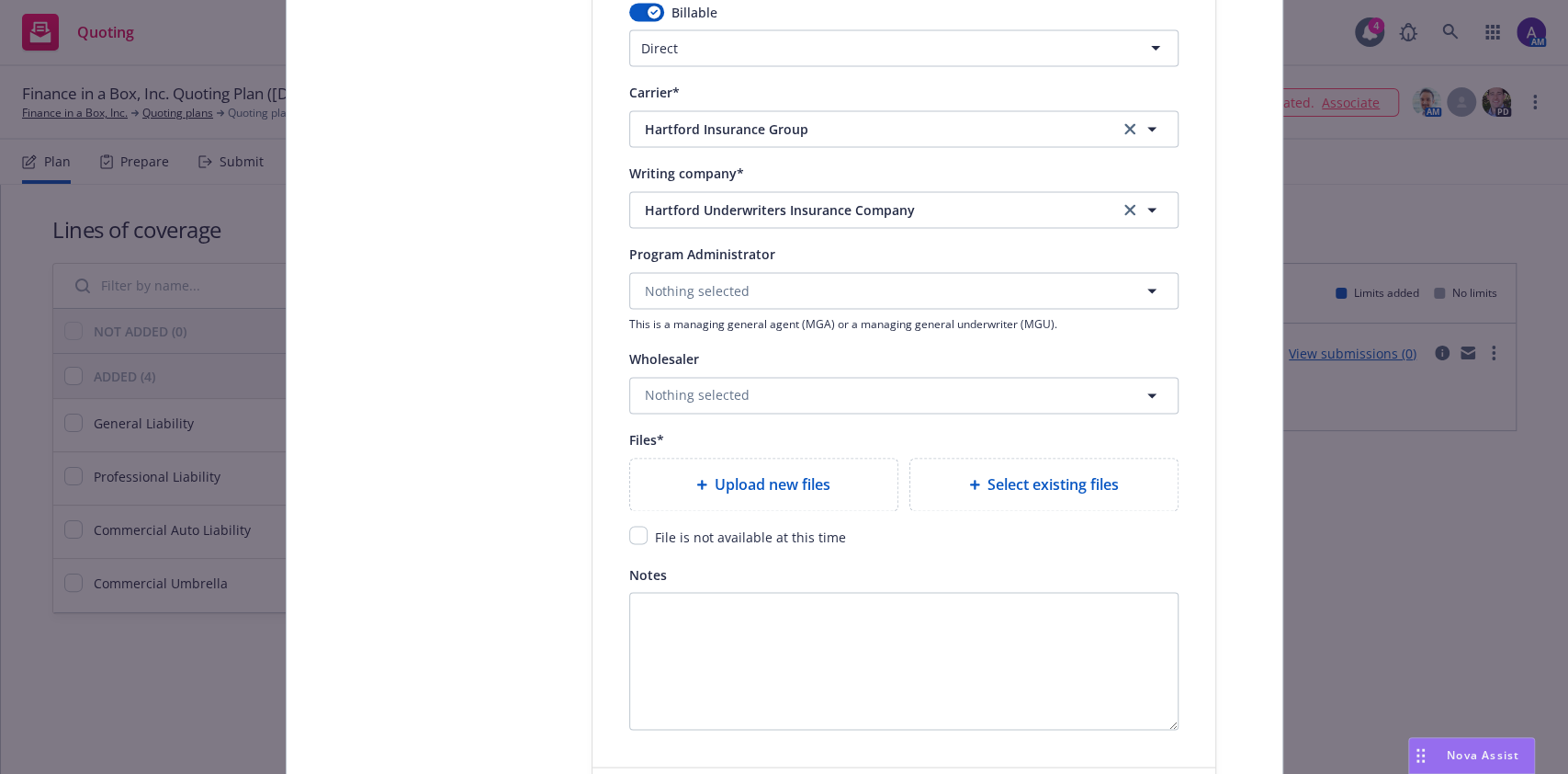
scroll to position [1780, 0]
click at [647, 532] on div "File is not available at this time" at bounding box center [748, 535] width 202 height 22
click at [632, 532] on input "checkbox" at bounding box center [638, 533] width 18 height 18
checkbox input "true"
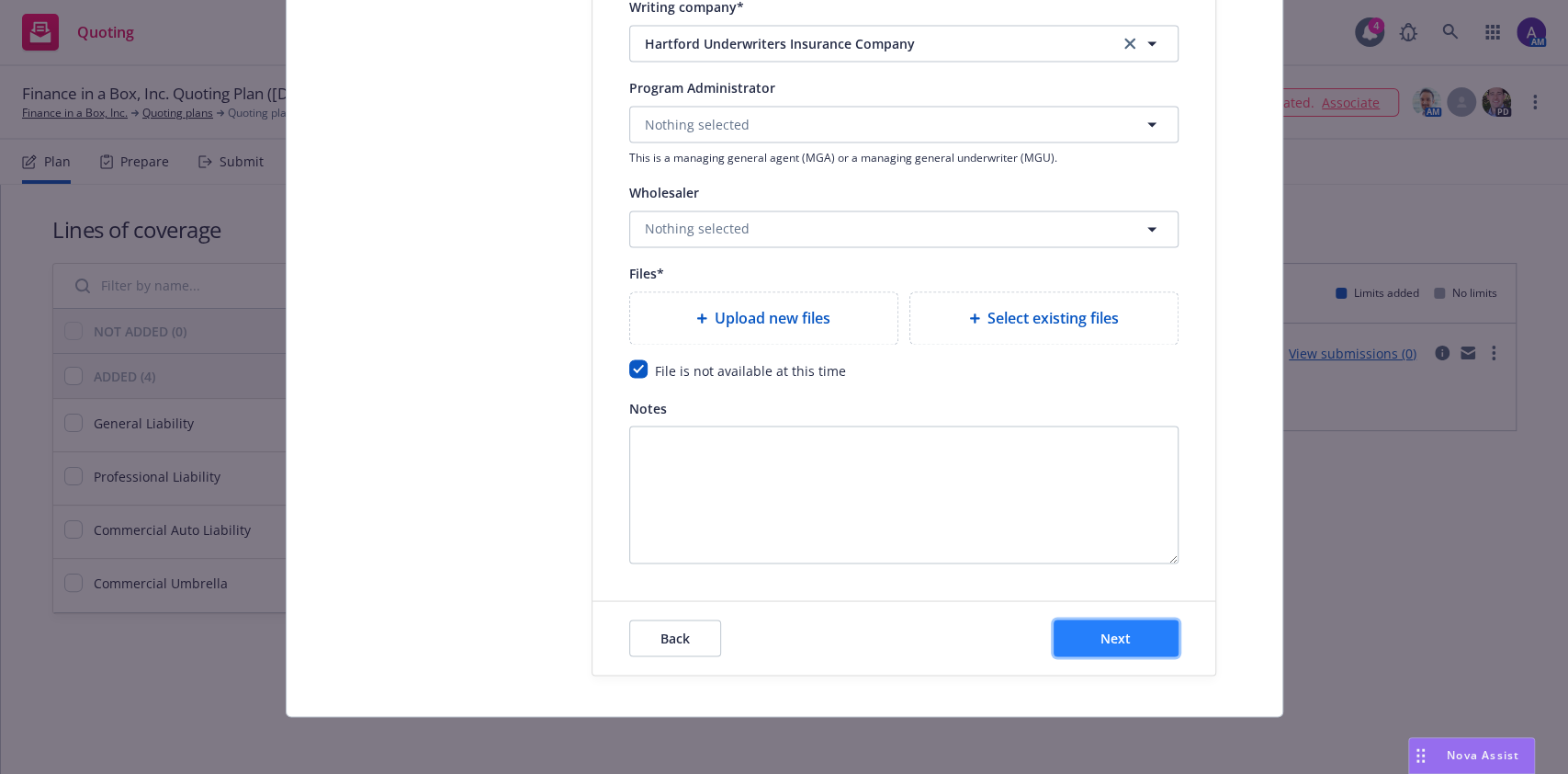
click at [1133, 635] on button "Next" at bounding box center [1115, 637] width 124 height 37
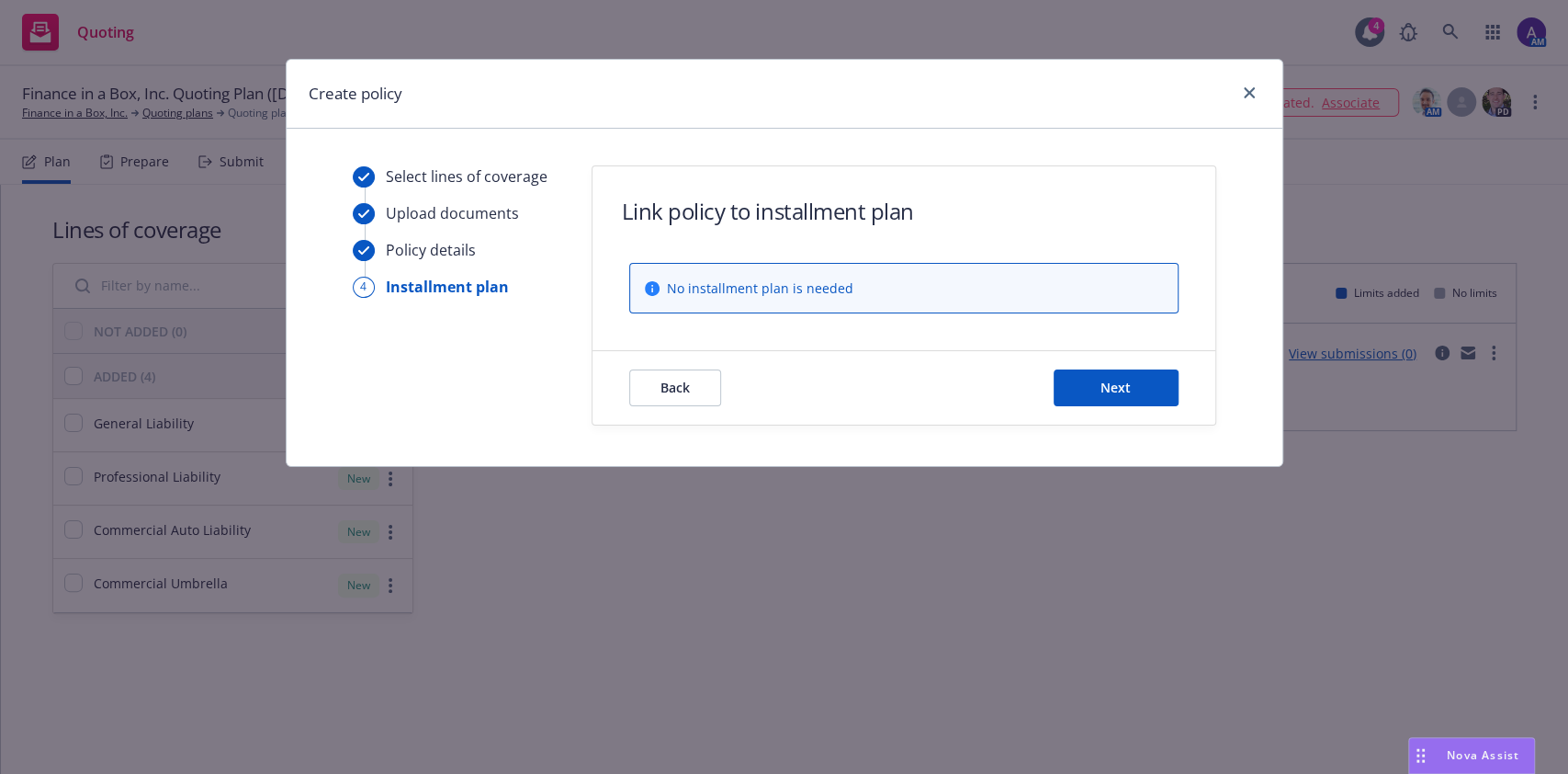
scroll to position [0, 0]
click at [1143, 386] on button "Next" at bounding box center [1115, 387] width 124 height 37
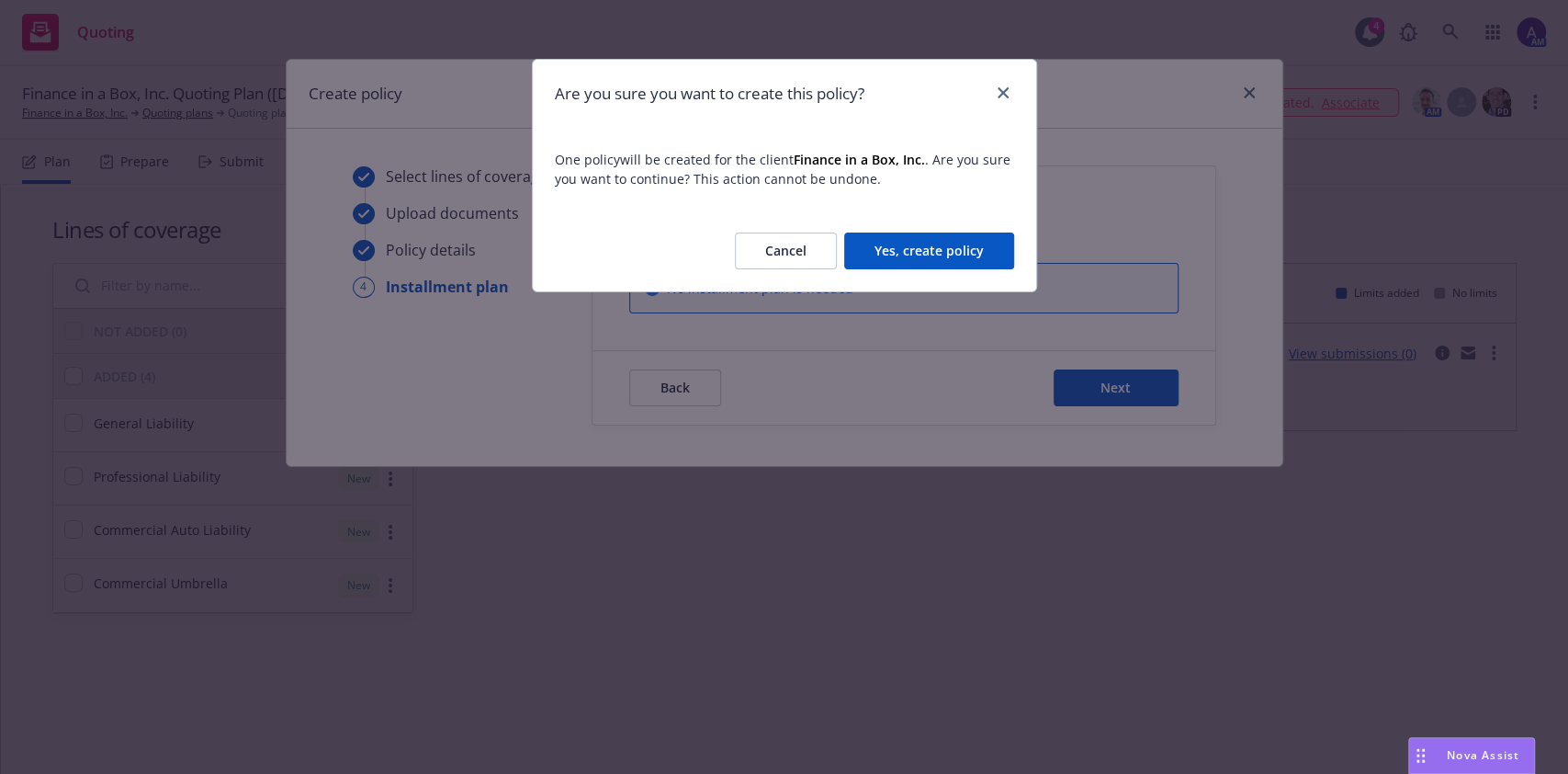
click at [927, 230] on div "Cancel Yes, create policy" at bounding box center [784, 250] width 504 height 81
click at [914, 246] on button "Yes, create policy" at bounding box center [928, 250] width 170 height 37
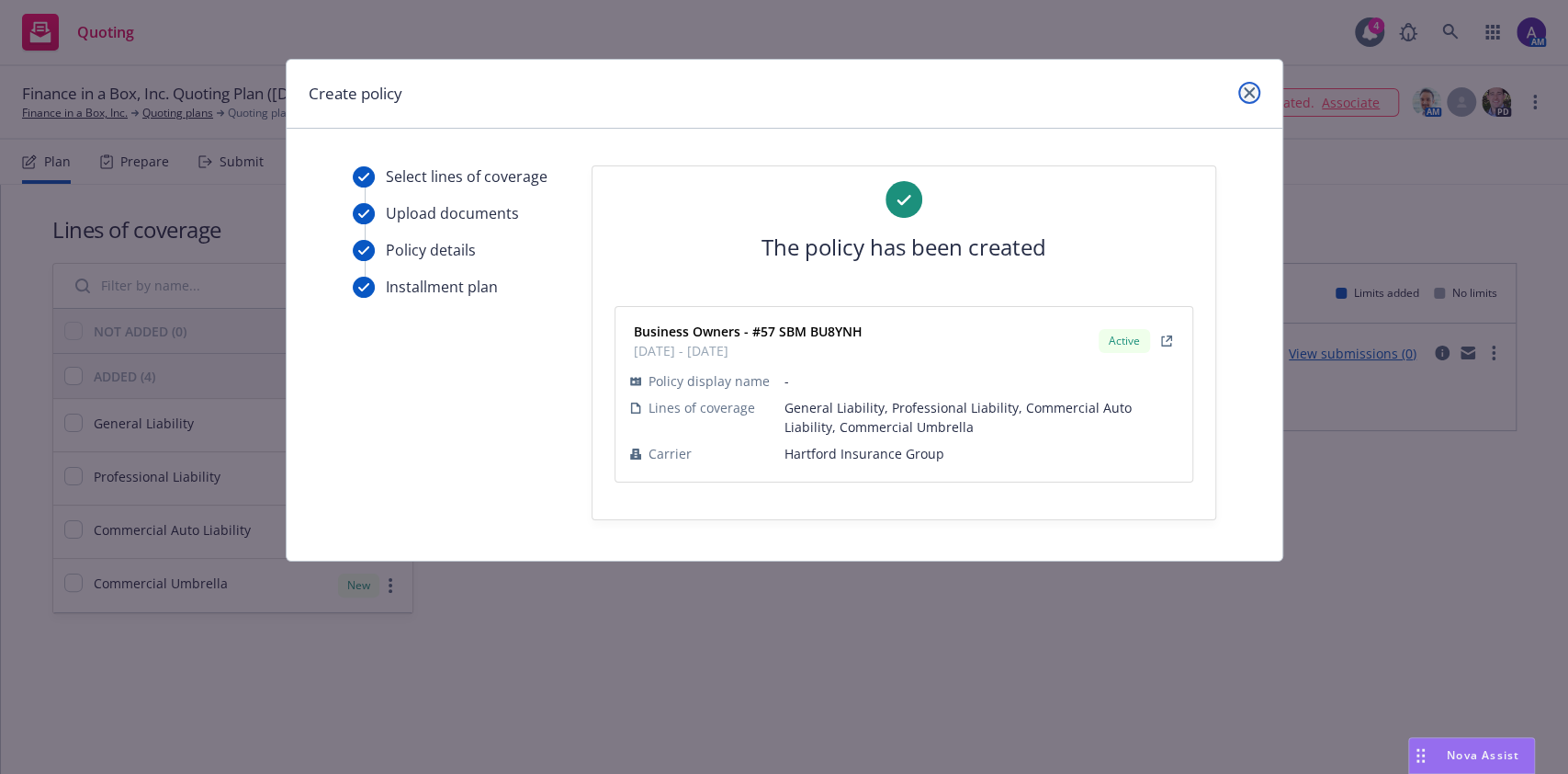
click at [1253, 96] on link "close" at bounding box center [1249, 92] width 22 height 22
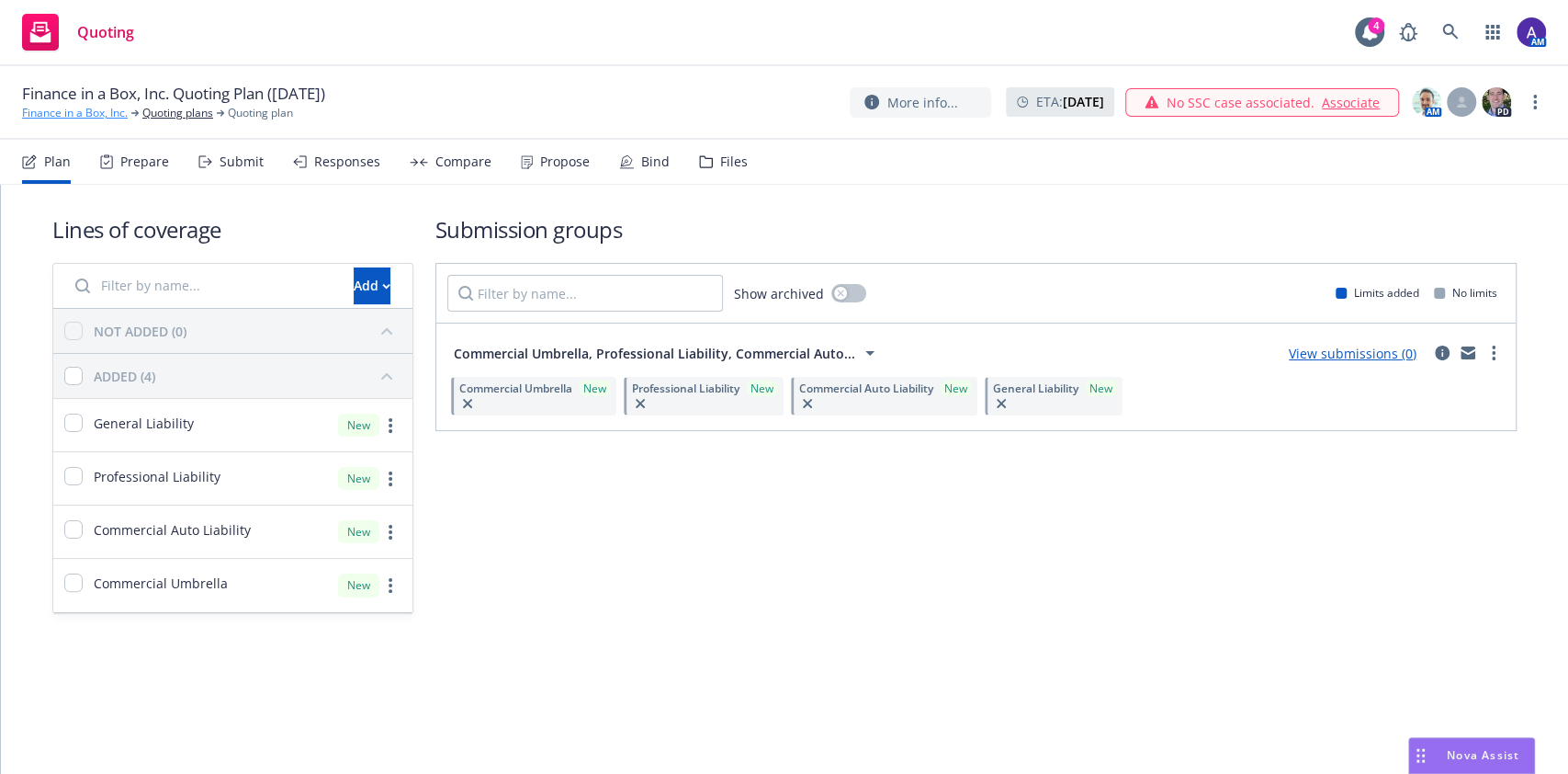
click at [73, 114] on link "Finance in a Box, Inc." at bounding box center [74, 112] width 105 height 16
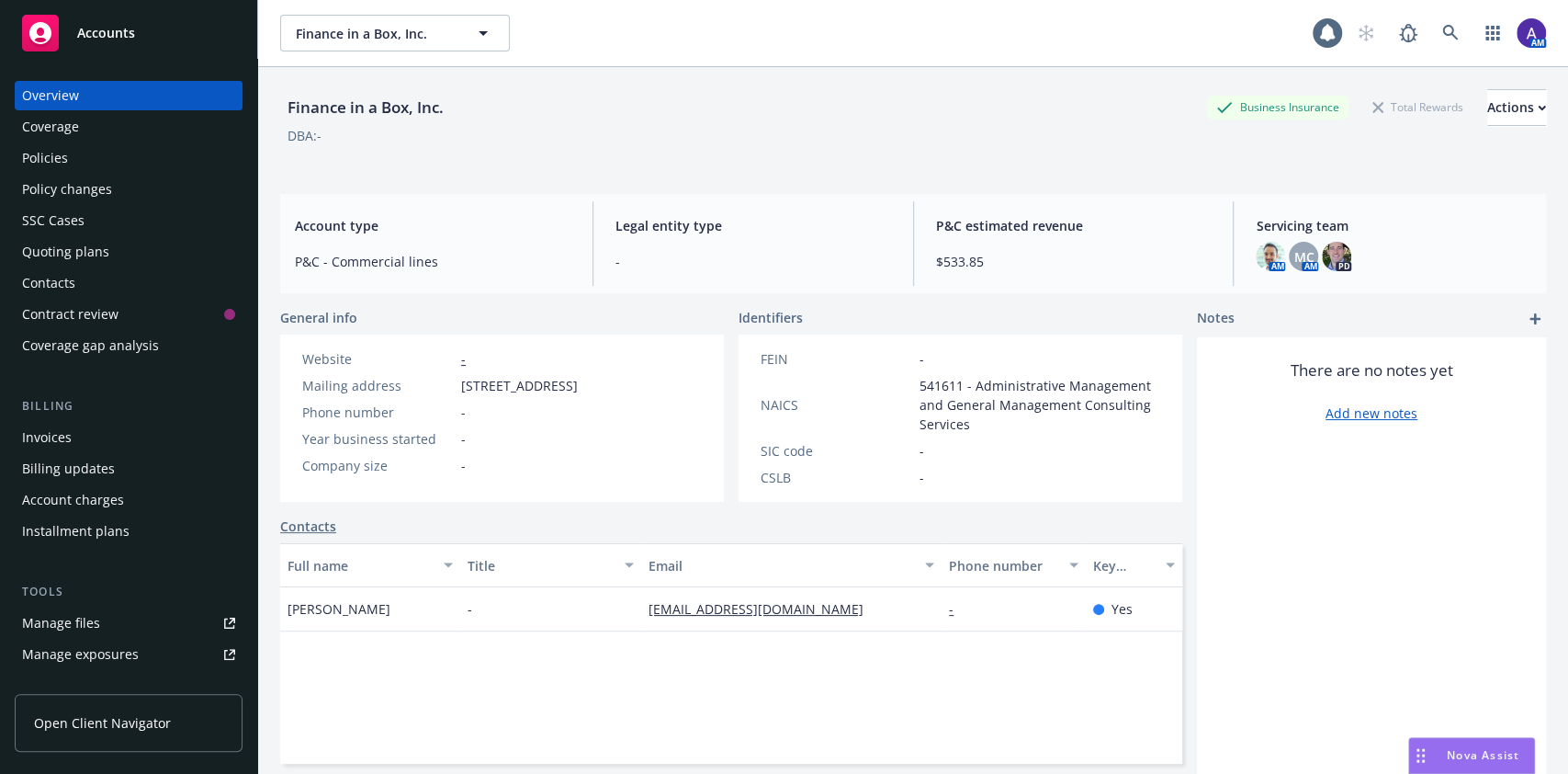
click at [48, 153] on div "Policies" at bounding box center [45, 158] width 46 height 29
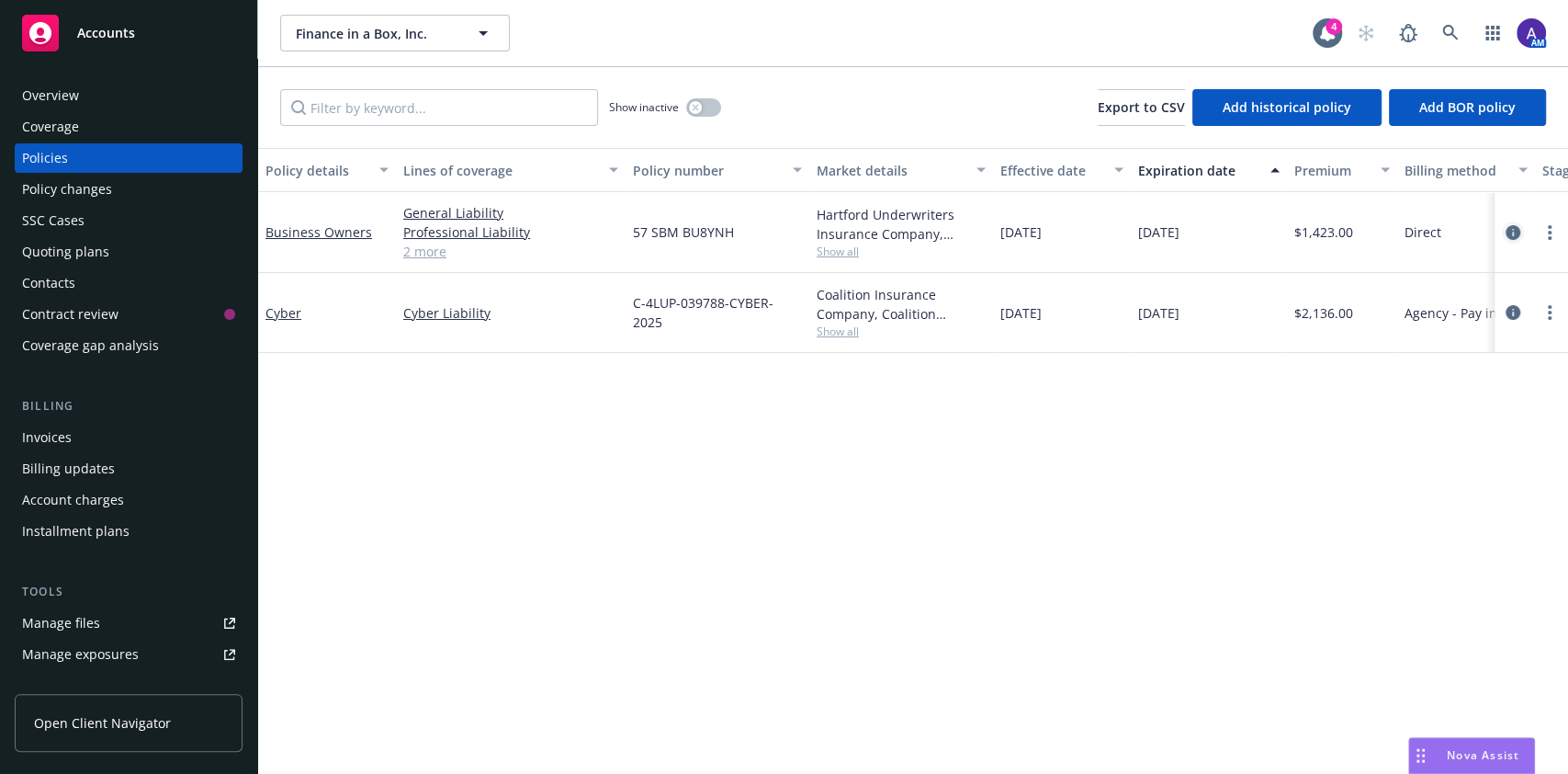
click at [1512, 239] on icon "circleInformation" at bounding box center [1512, 232] width 14 height 14
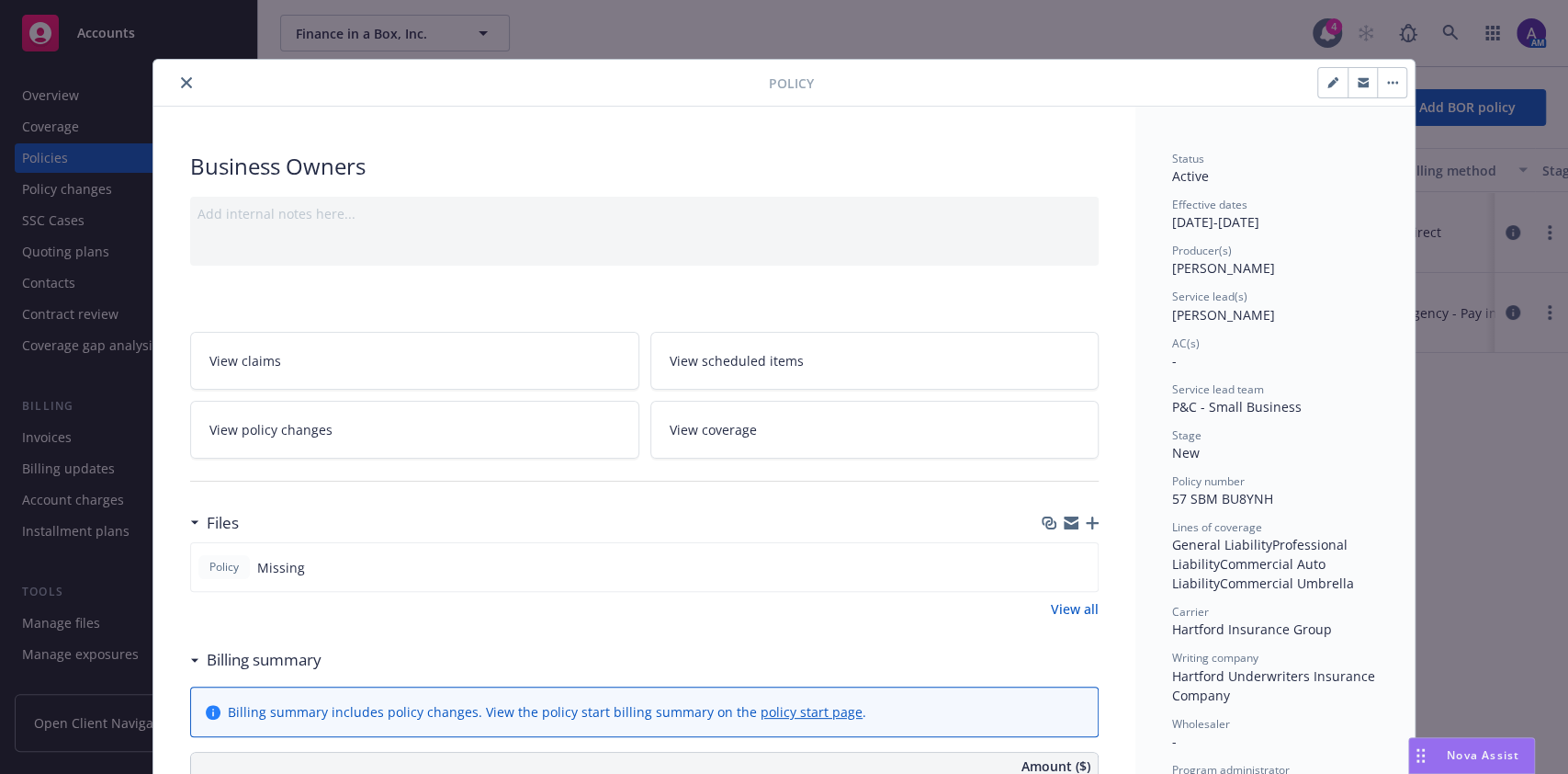
click at [1085, 520] on icon "button" at bounding box center [1092, 523] width 13 height 13
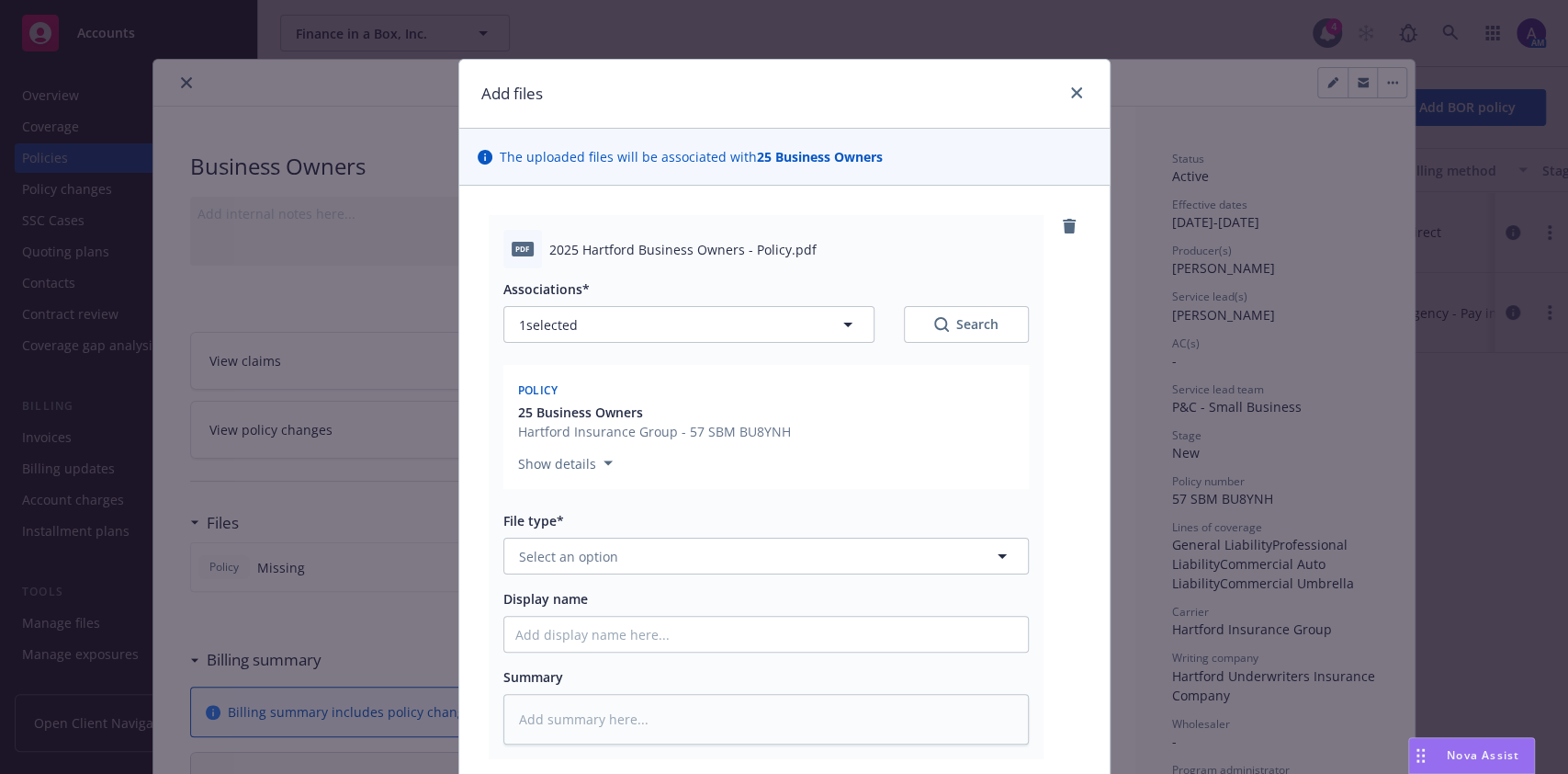
scroll to position [46, 0]
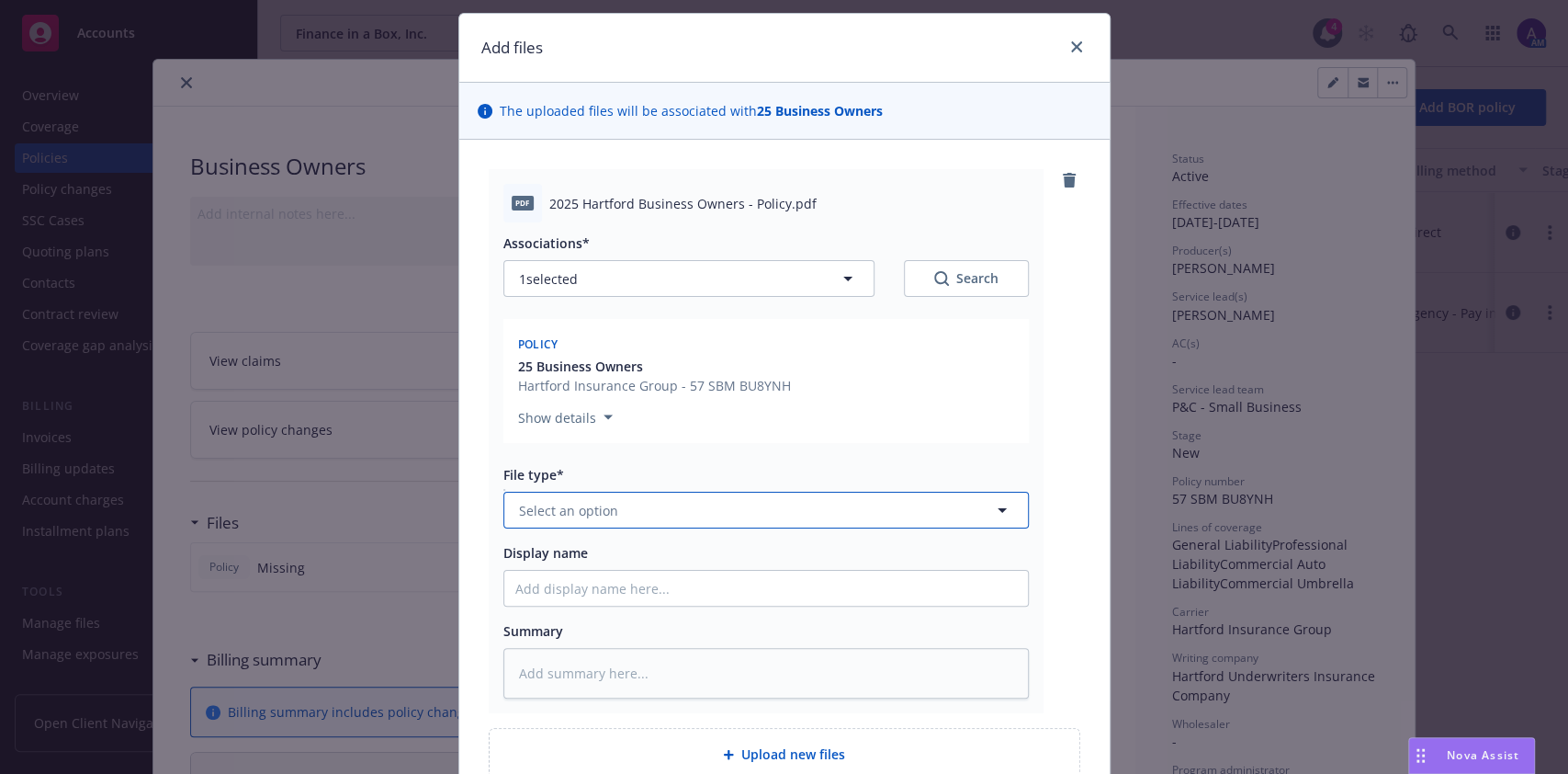
click at [845, 503] on button "Select an option" at bounding box center [766, 510] width 526 height 37
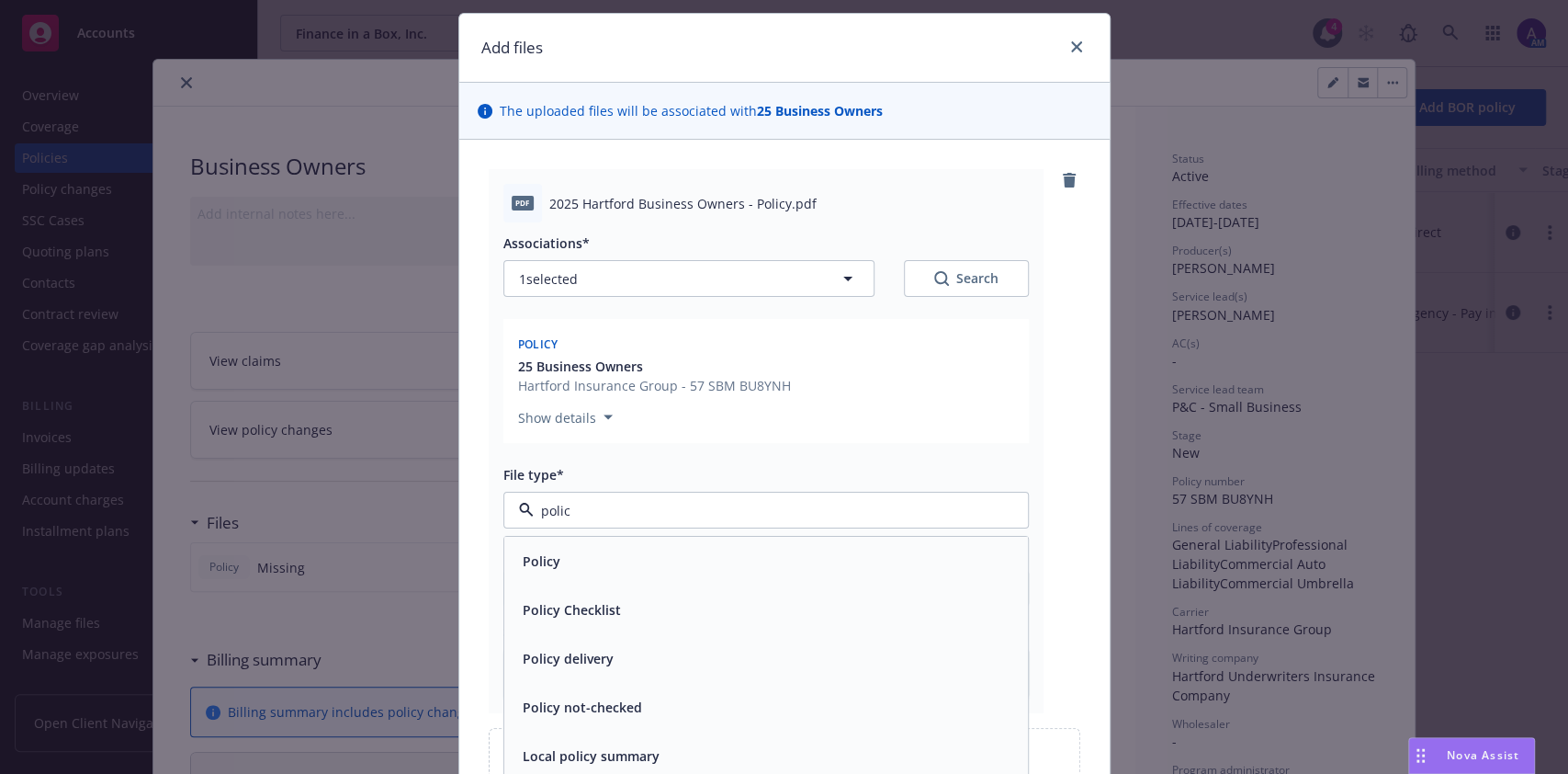
type input "policy"
click at [797, 557] on div "Policy" at bounding box center [766, 561] width 502 height 27
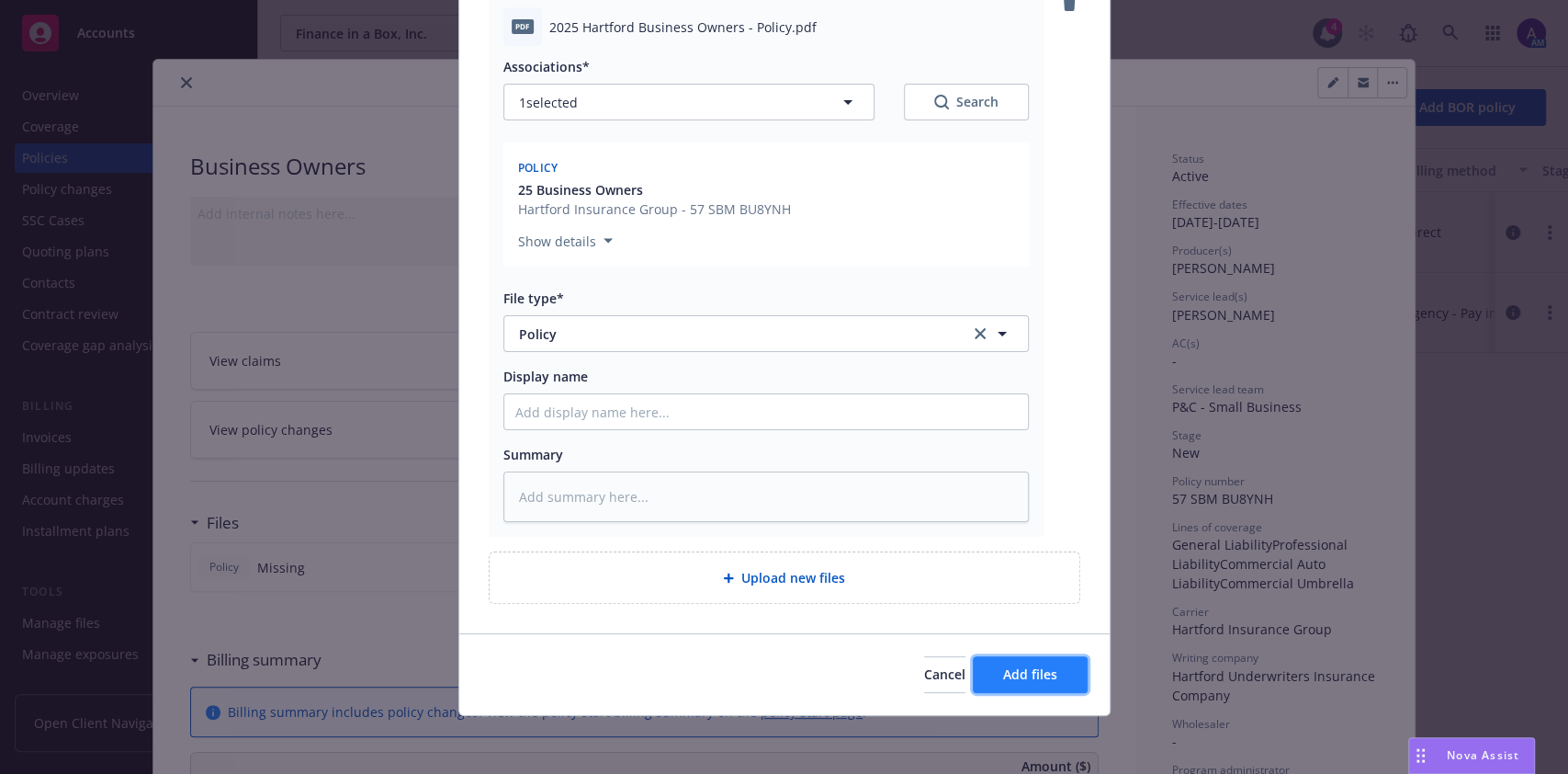
click at [1024, 678] on span "Add files" at bounding box center [1029, 674] width 54 height 17
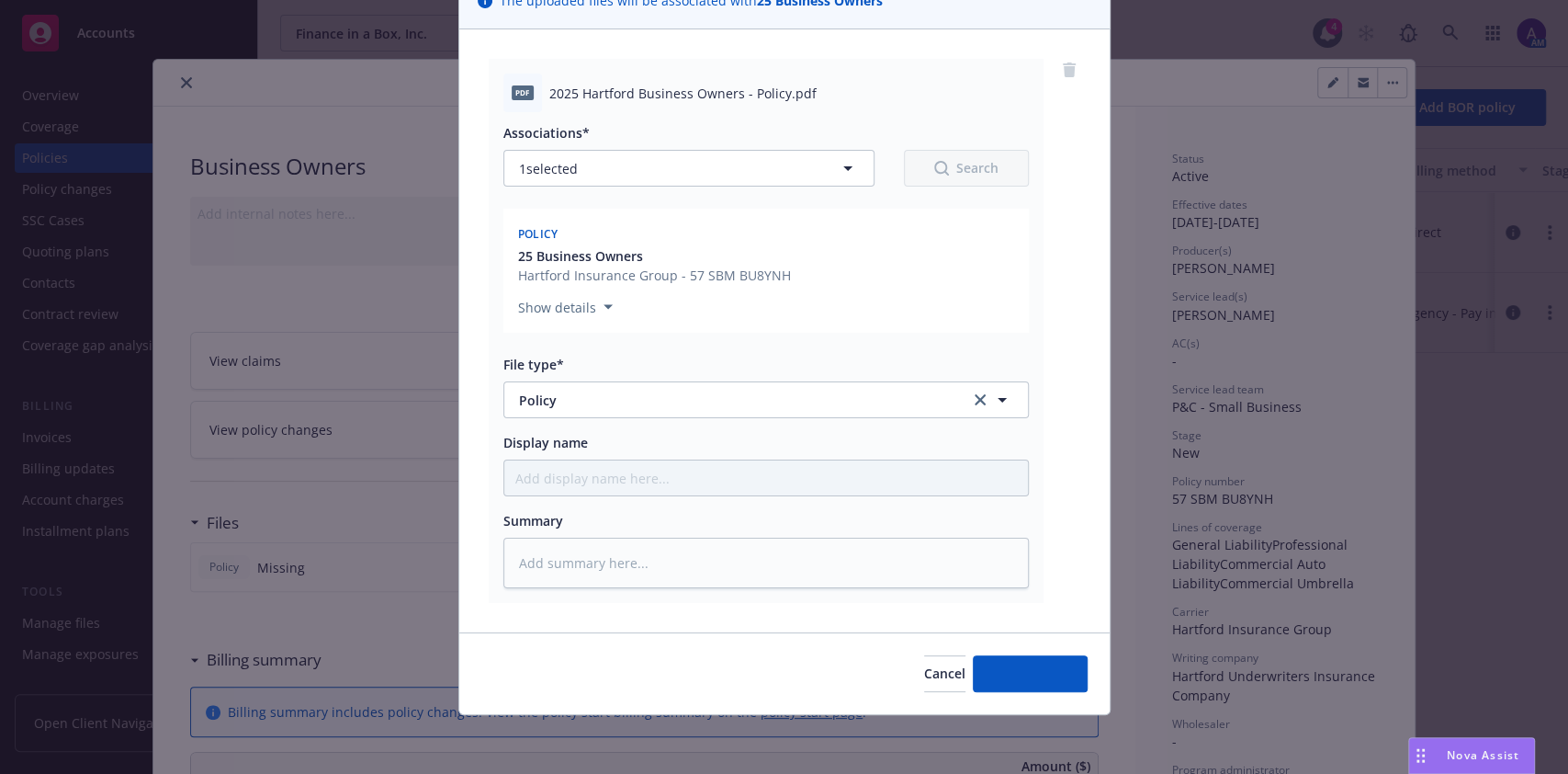
scroll to position [155, 0]
type textarea "x"
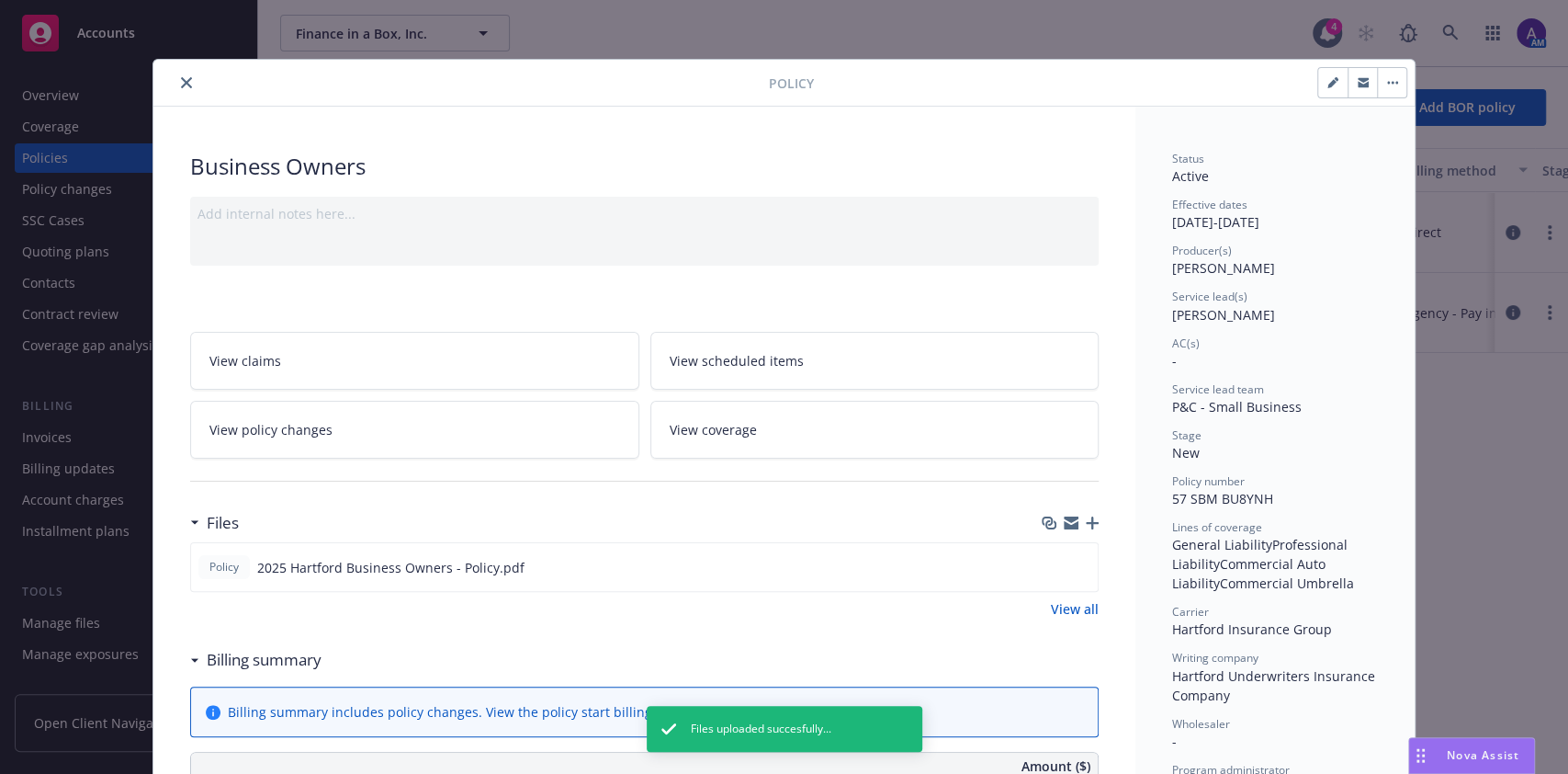
click at [181, 84] on icon "close" at bounding box center [186, 83] width 11 height 11
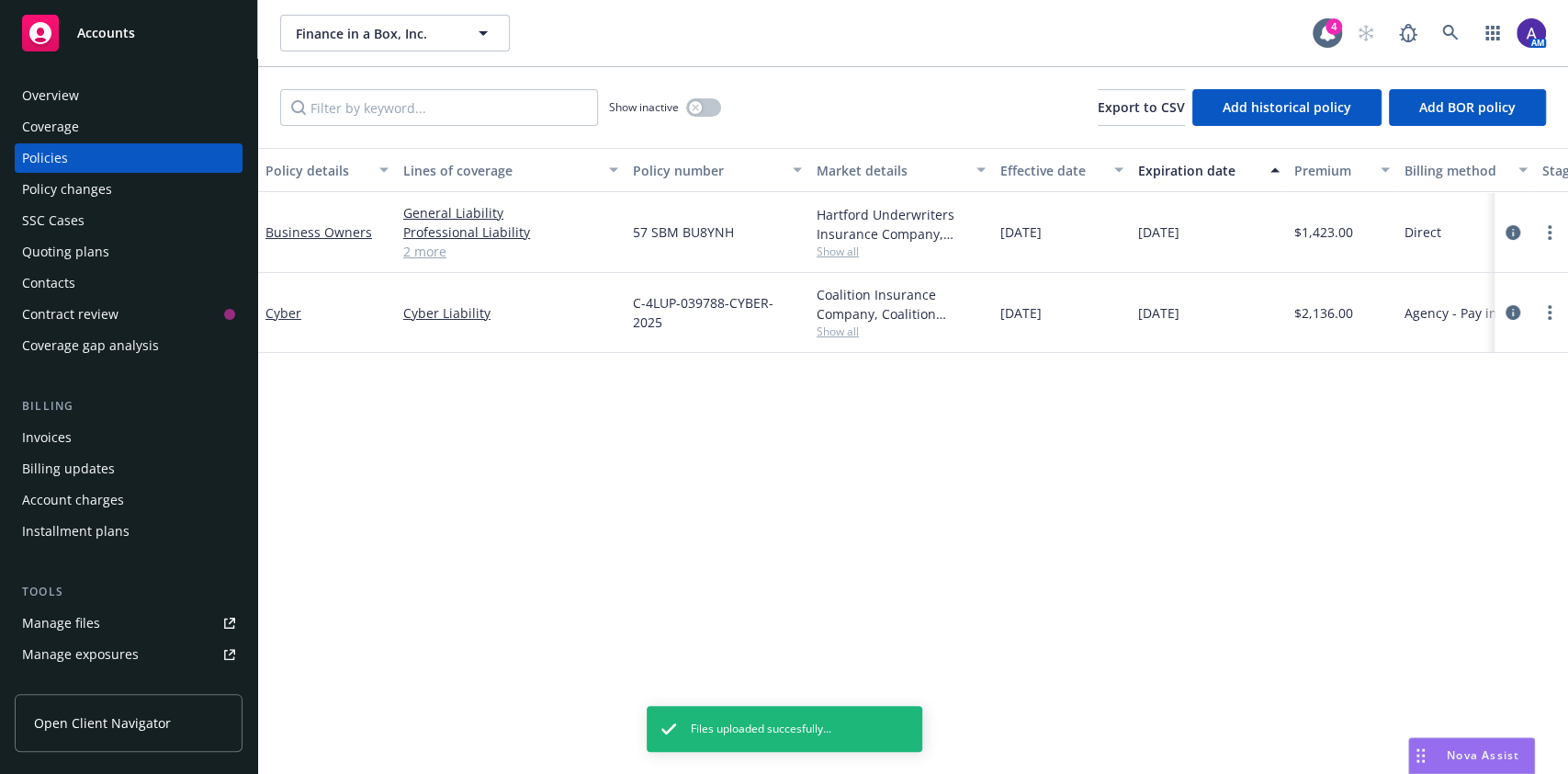
click at [98, 91] on div "Overview" at bounding box center [128, 95] width 213 height 29
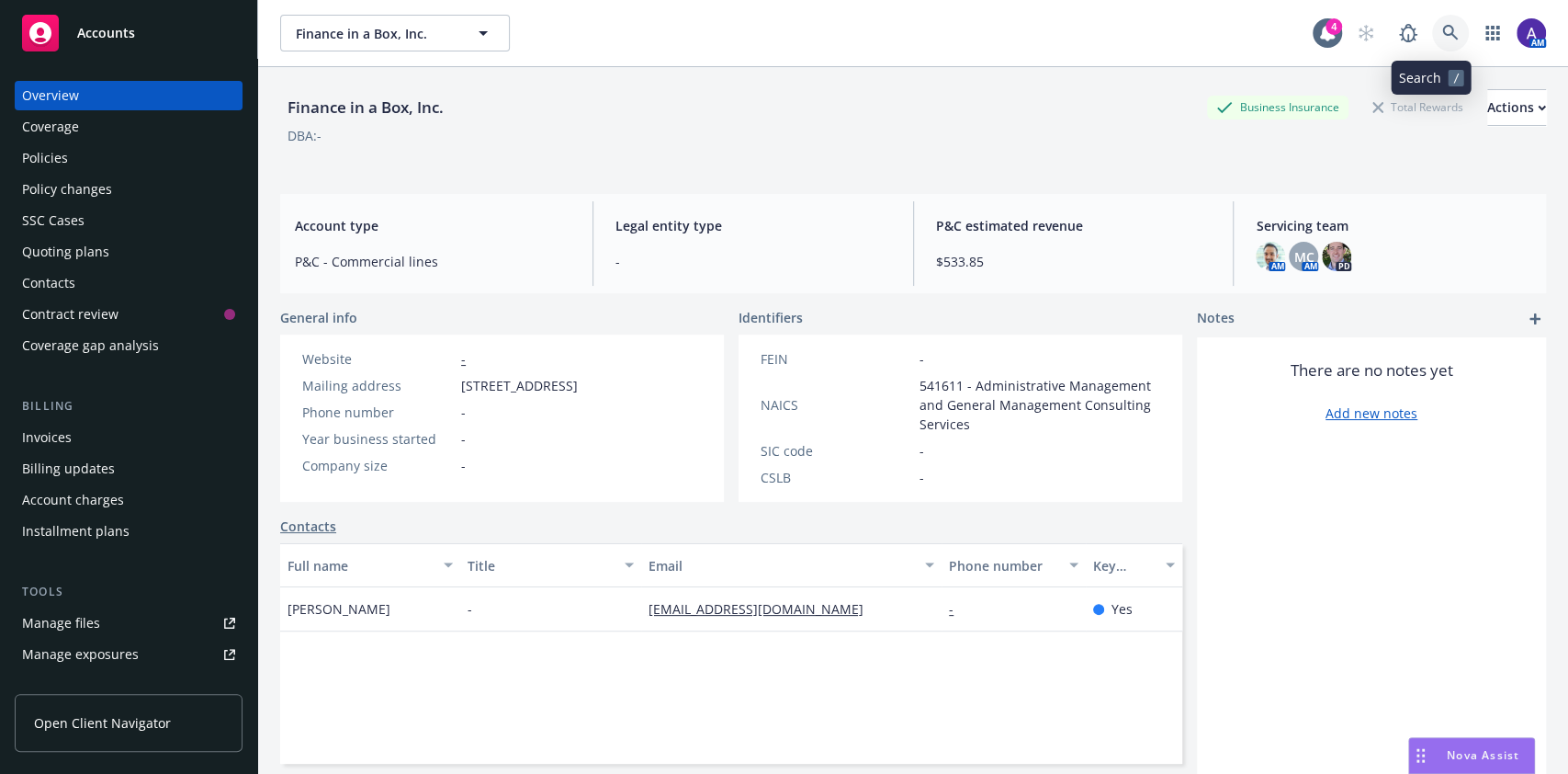
click at [1442, 32] on icon at bounding box center [1449, 32] width 16 height 16
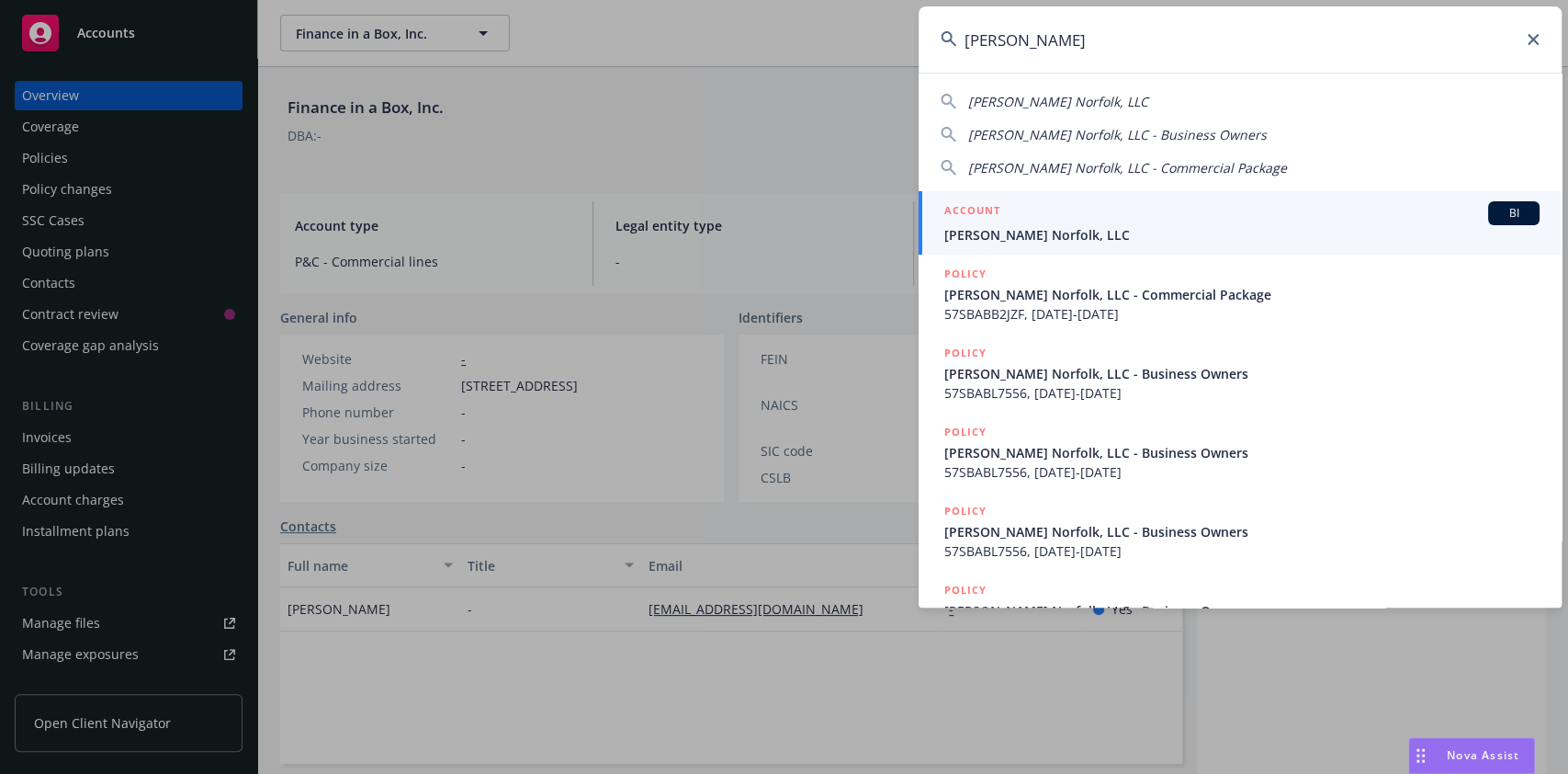
type input "cary norfolk"
click at [1017, 232] on span "Cary Norfolk, LLC" at bounding box center [1241, 235] width 595 height 19
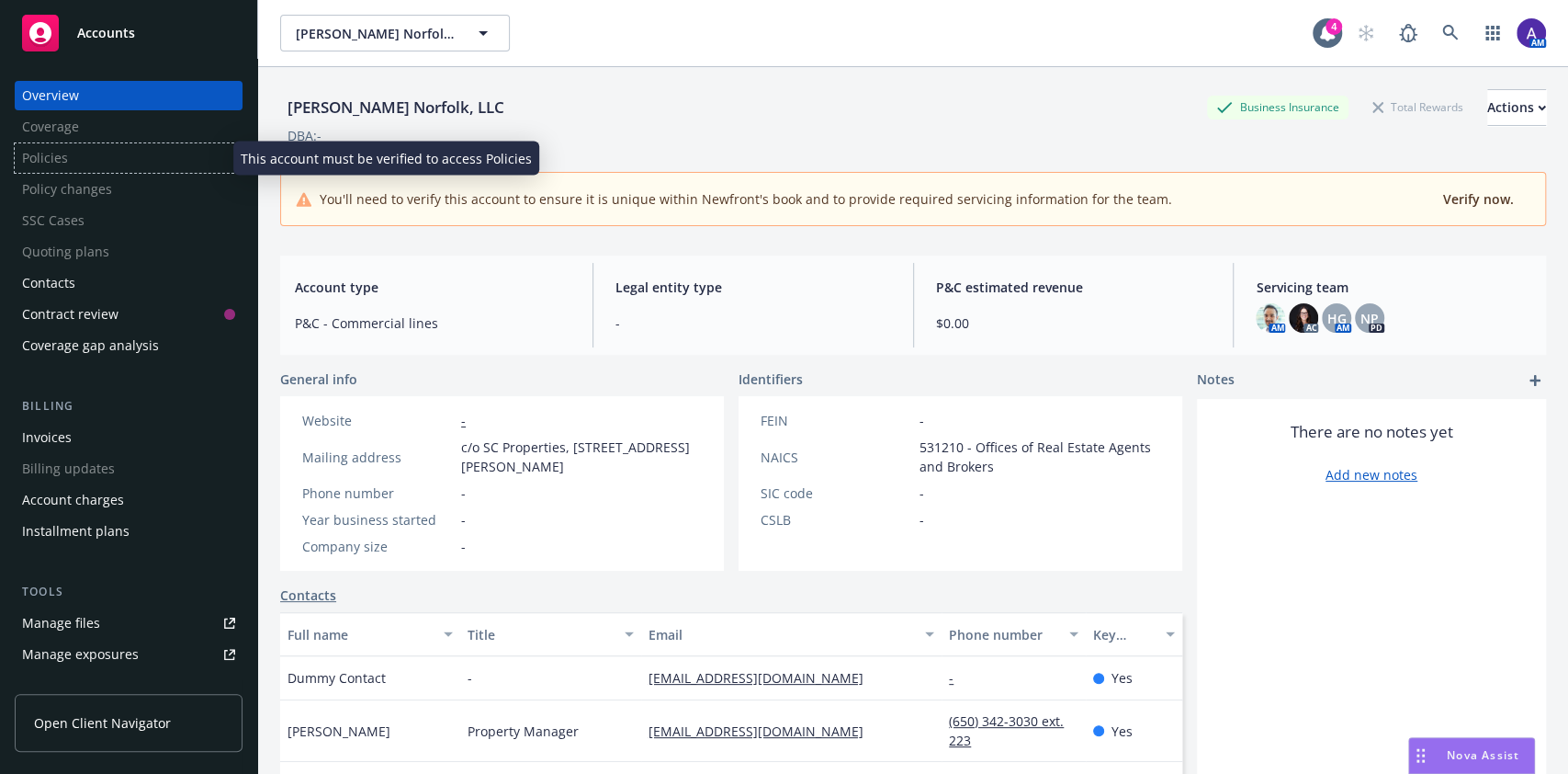
click at [114, 157] on div "Policies" at bounding box center [128, 158] width 228 height 29
click at [99, 159] on div "Policies" at bounding box center [128, 158] width 228 height 29
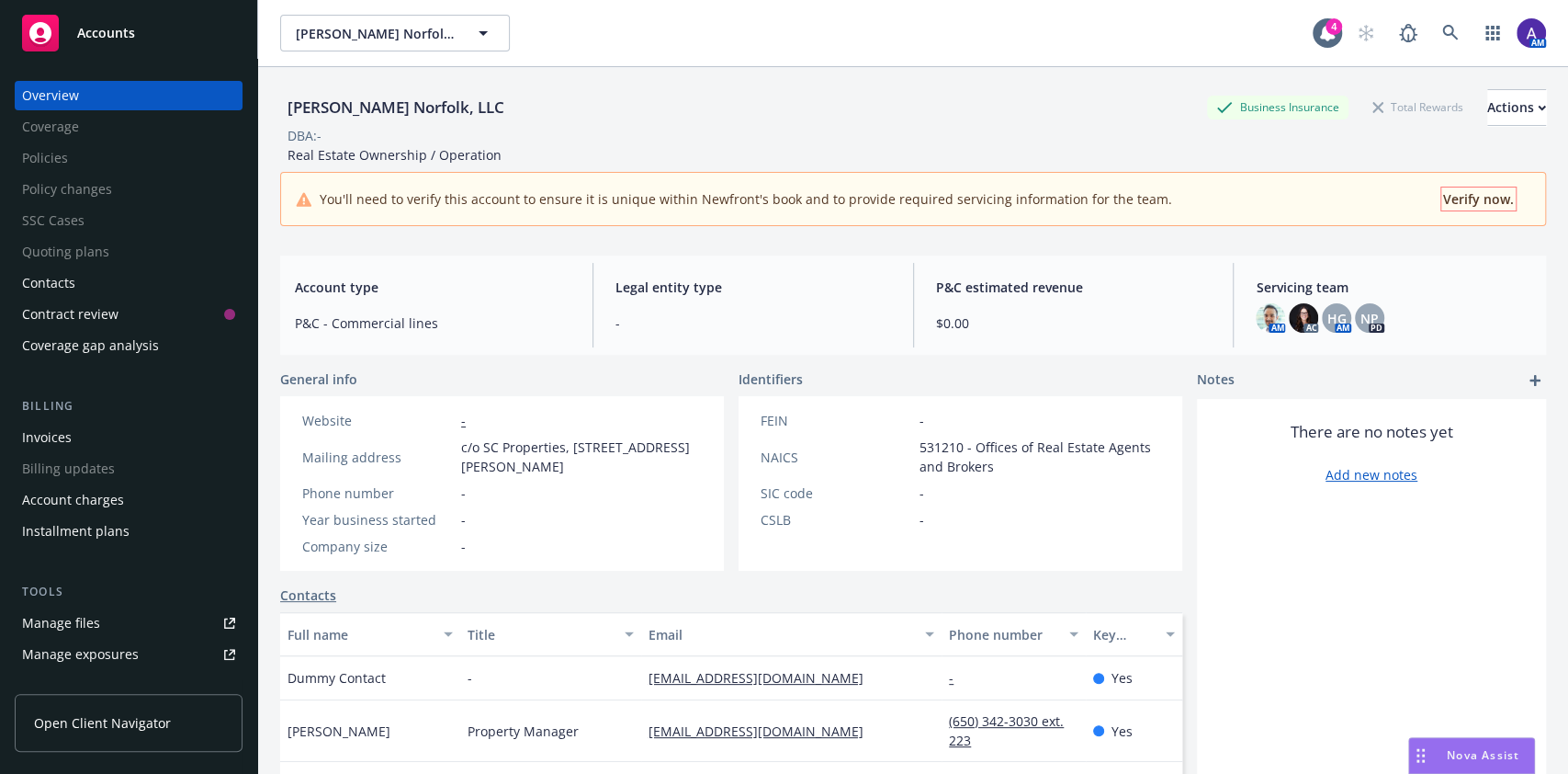
click at [1452, 190] on span "Verify now." at bounding box center [1478, 199] width 70 height 17
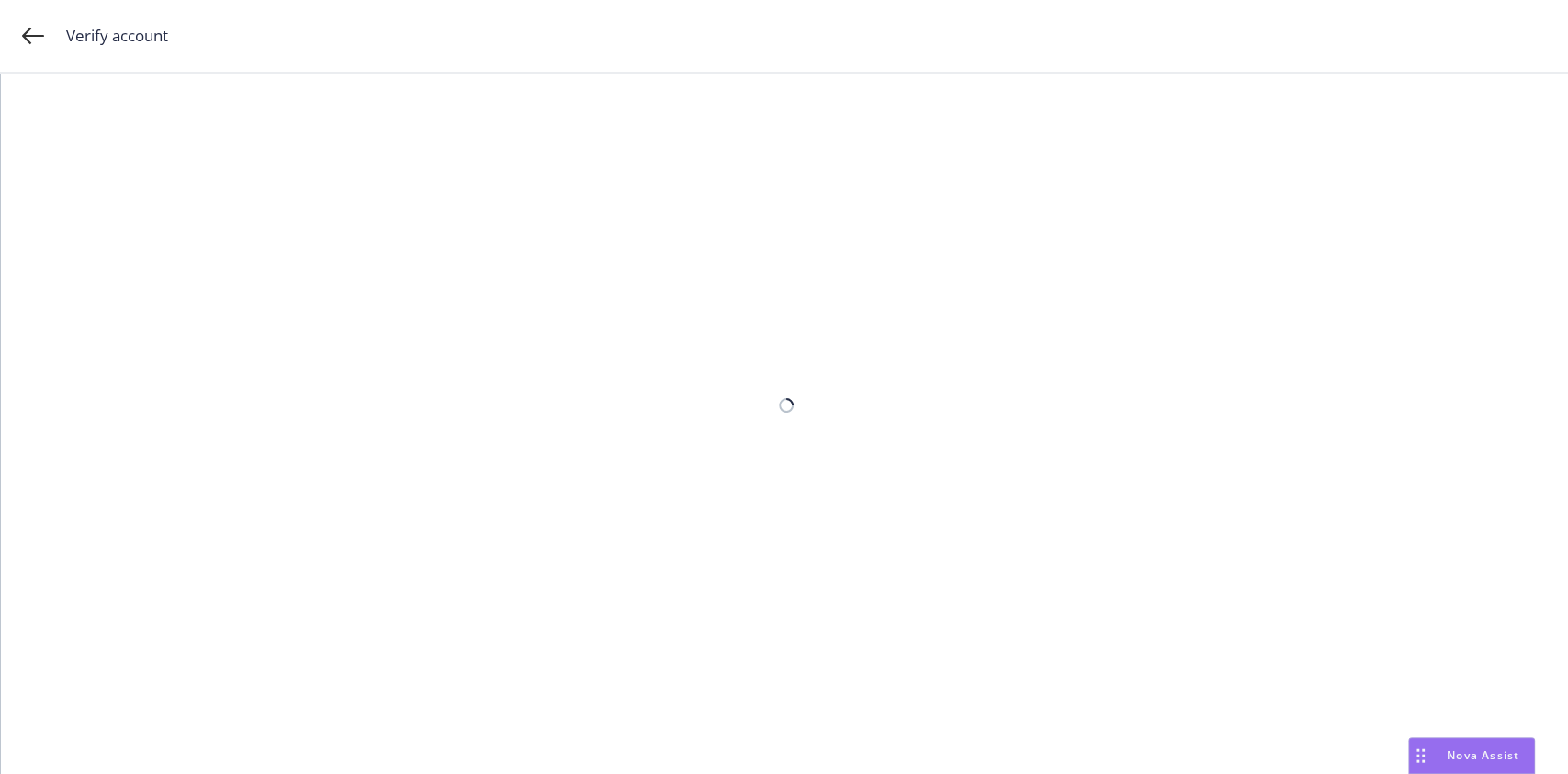
select select "US"
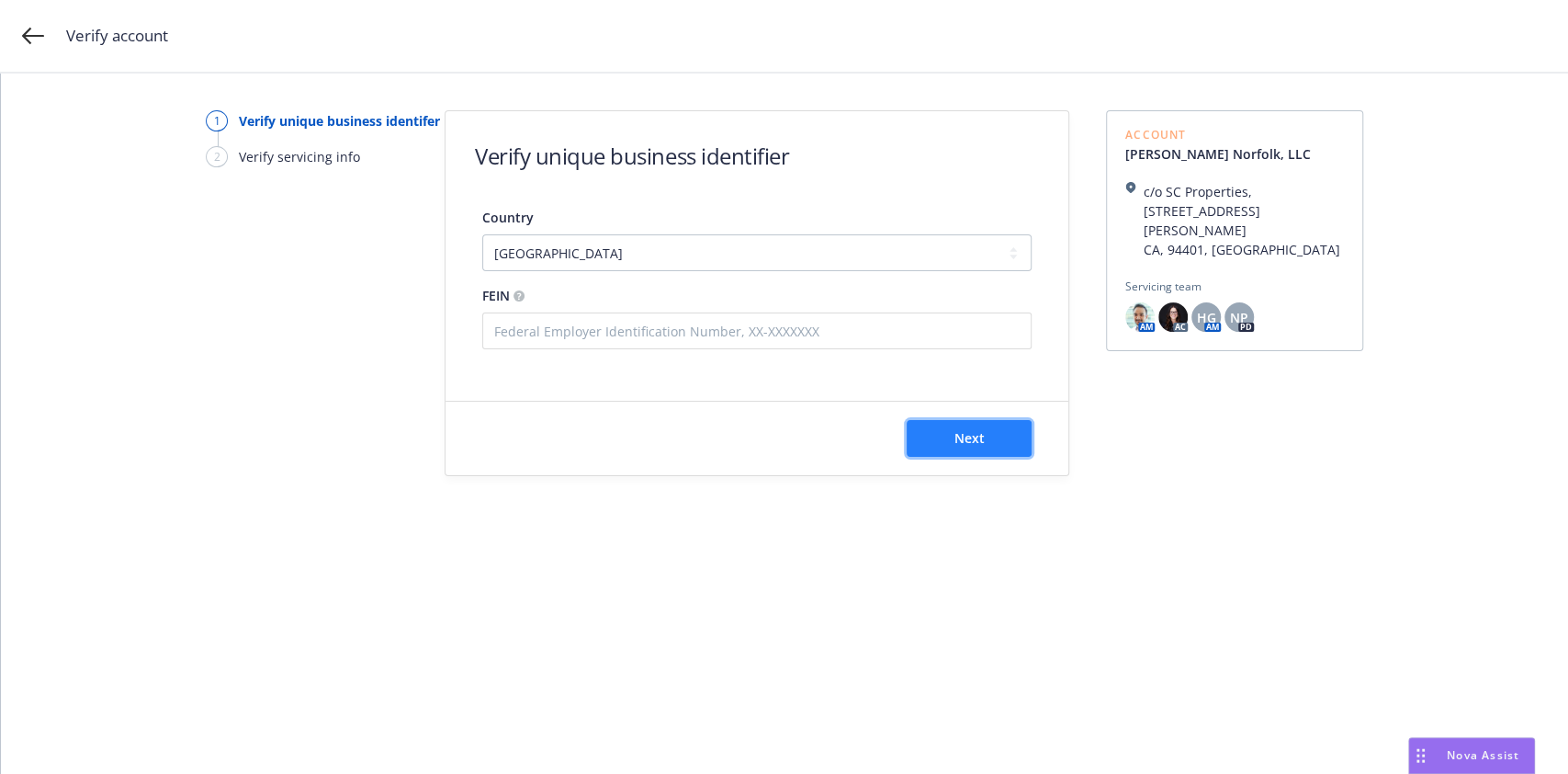
click at [957, 426] on button "Next" at bounding box center [968, 438] width 124 height 37
click at [957, 426] on div "Next" at bounding box center [756, 460] width 622 height 73
click at [279, 147] on div "Verify servicing info" at bounding box center [299, 157] width 122 height 19
click at [520, 340] on input "text" at bounding box center [756, 331] width 549 height 37
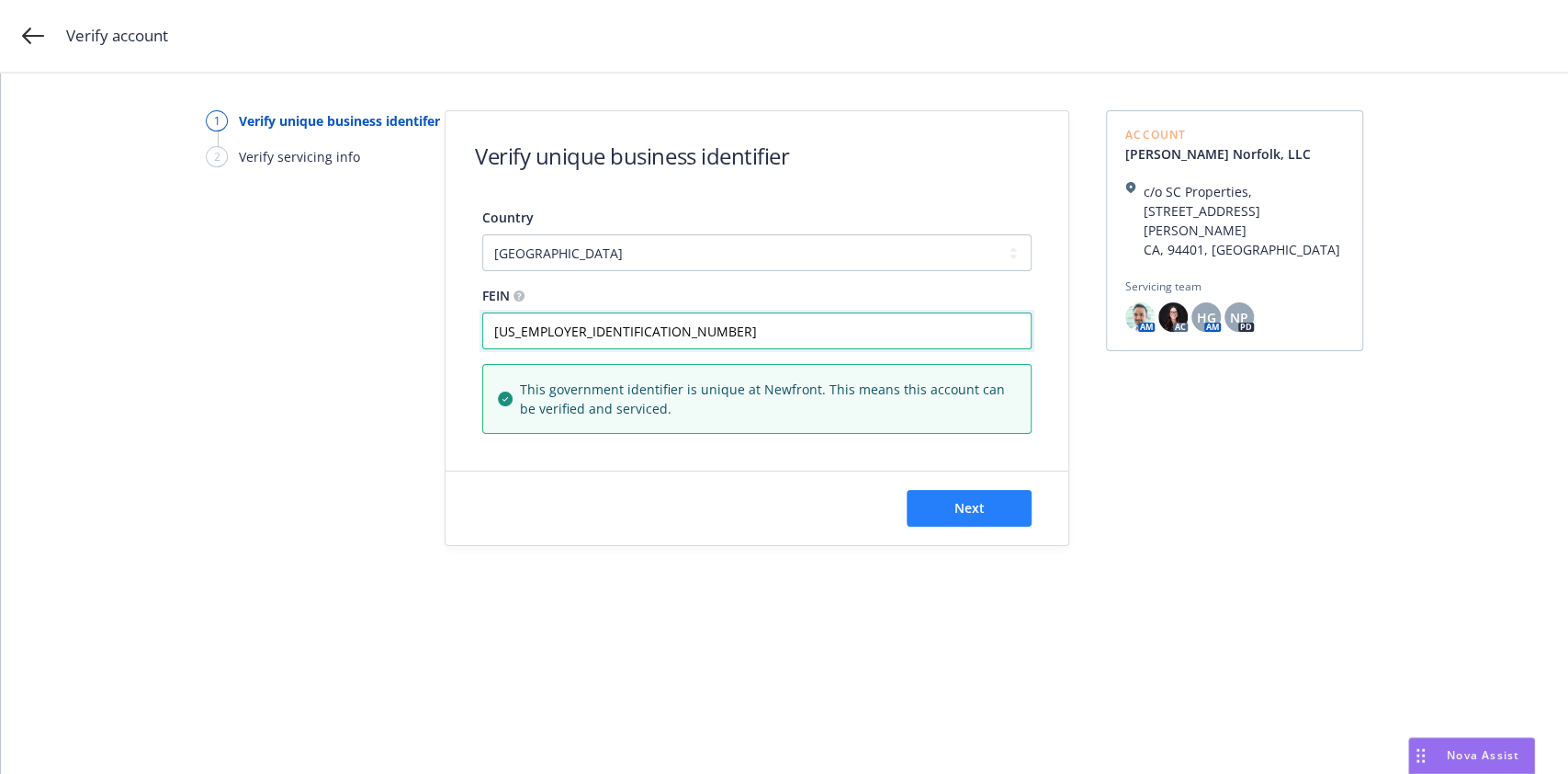
type input "98-1757164"
click at [1005, 509] on button "Next" at bounding box center [968, 508] width 124 height 37
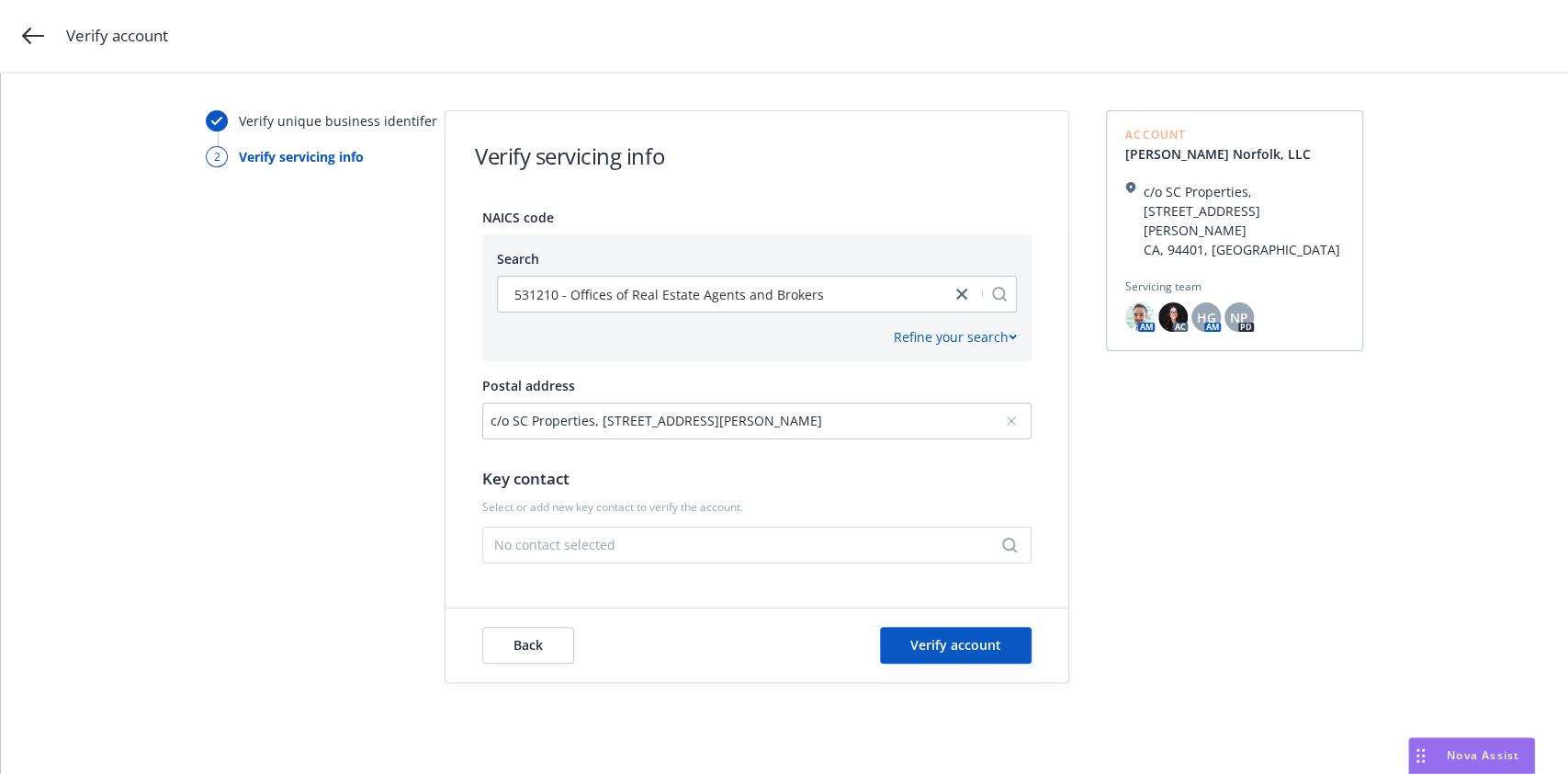
click at [1004, 548] on icon "Search" at bounding box center [1008, 544] width 14 height 14
click at [903, 423] on div "Kevin Phillips , Property Manager kphillips@scpropsm.com" at bounding box center [756, 441] width 547 height 46
click at [996, 627] on button "Verify account" at bounding box center [955, 645] width 151 height 37
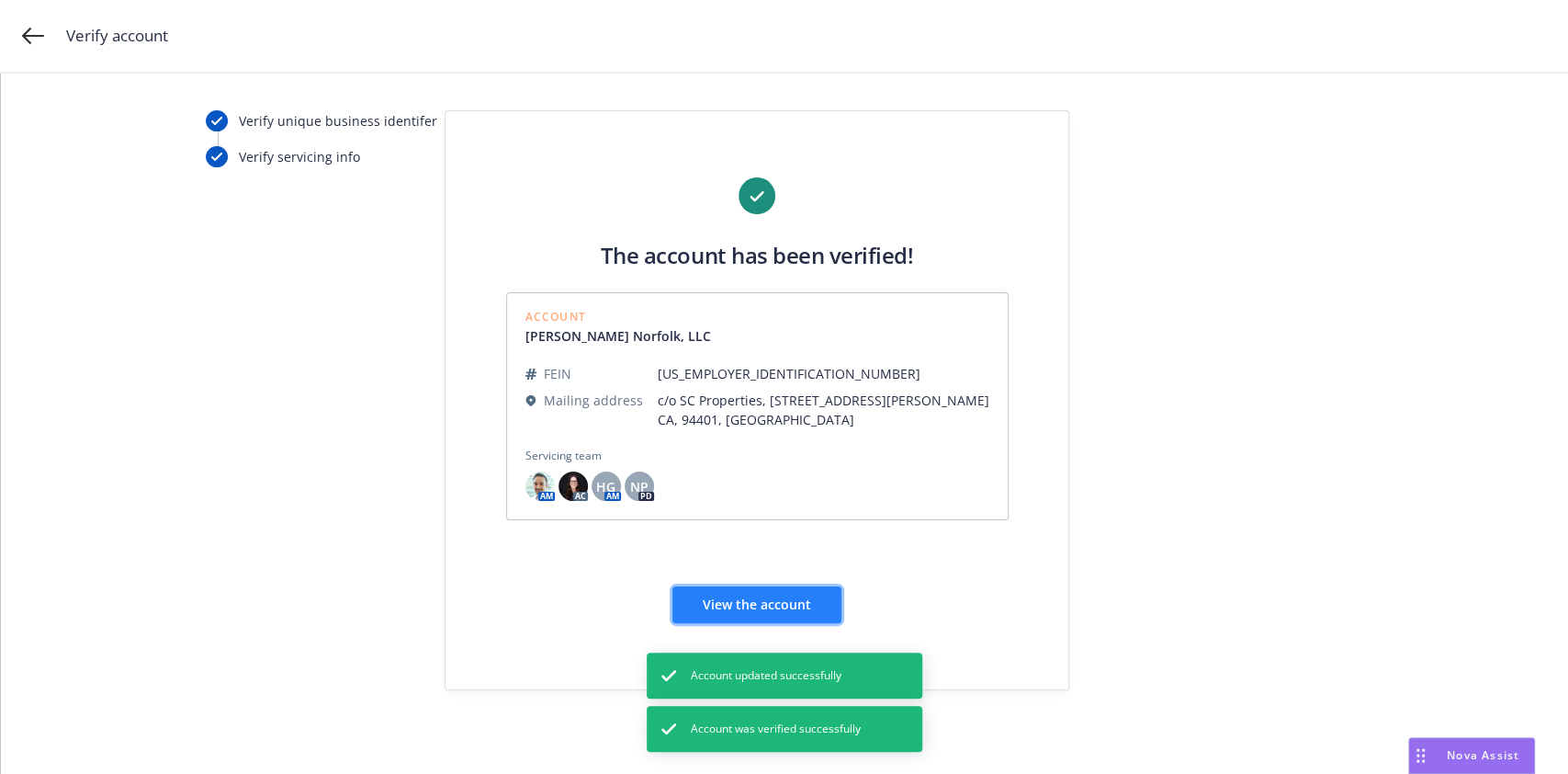
click at [776, 596] on span "View the account" at bounding box center [756, 604] width 108 height 17
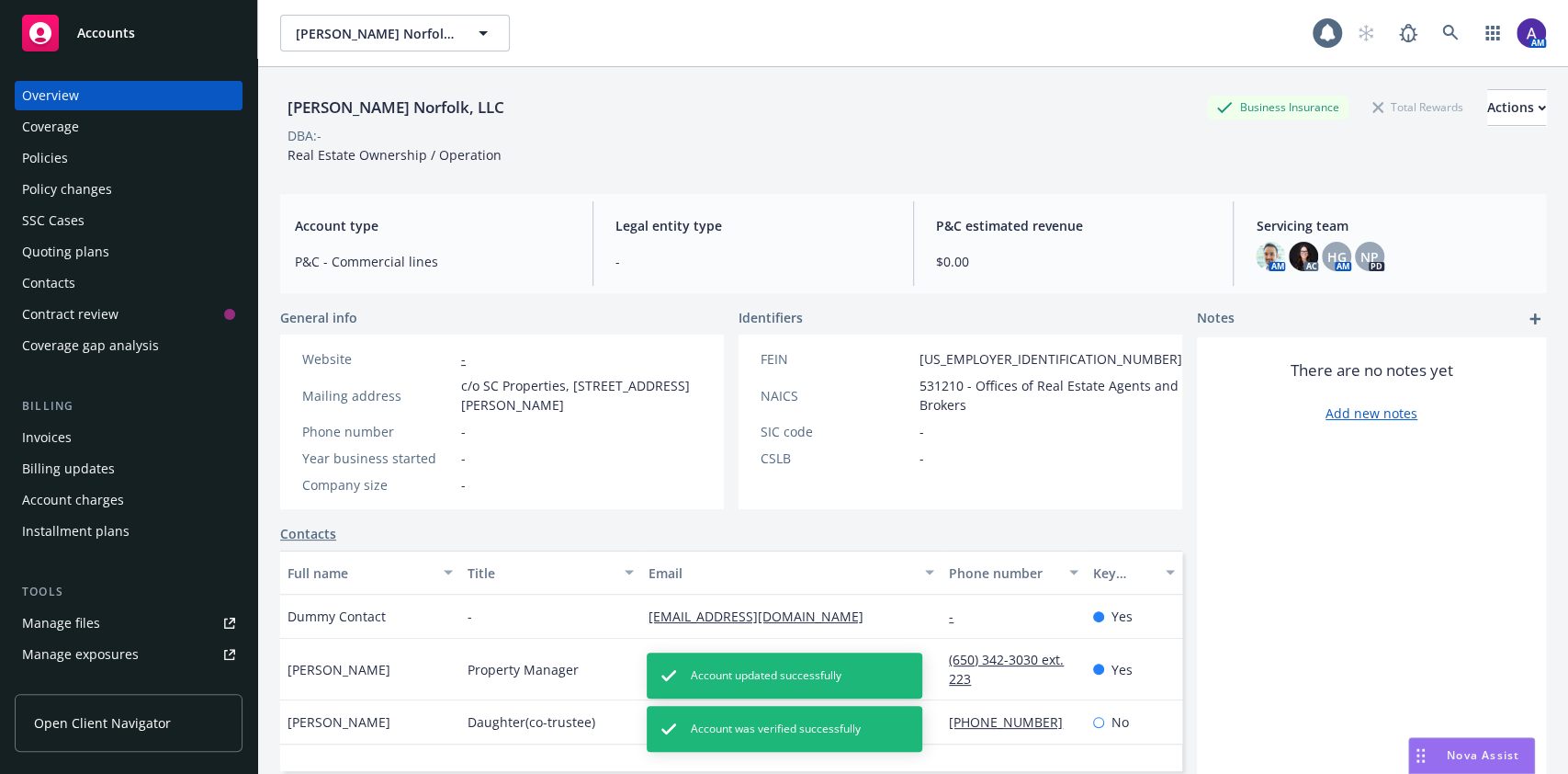
click at [96, 149] on div "Policies" at bounding box center [128, 158] width 213 height 29
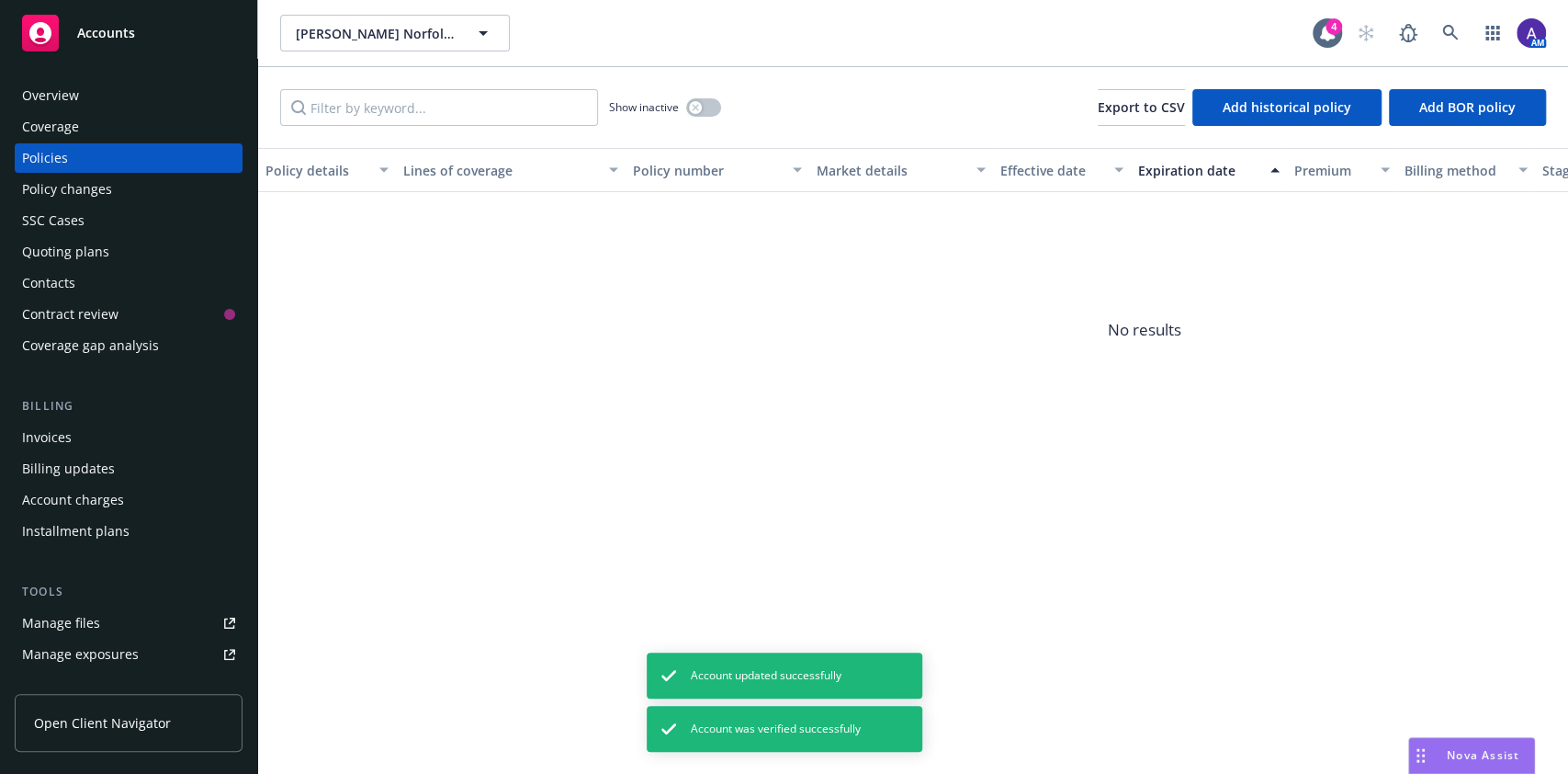
click at [689, 114] on div "Show inactive" at bounding box center [665, 107] width 112 height 37
click at [693, 110] on icon "button" at bounding box center [696, 107] width 8 height 8
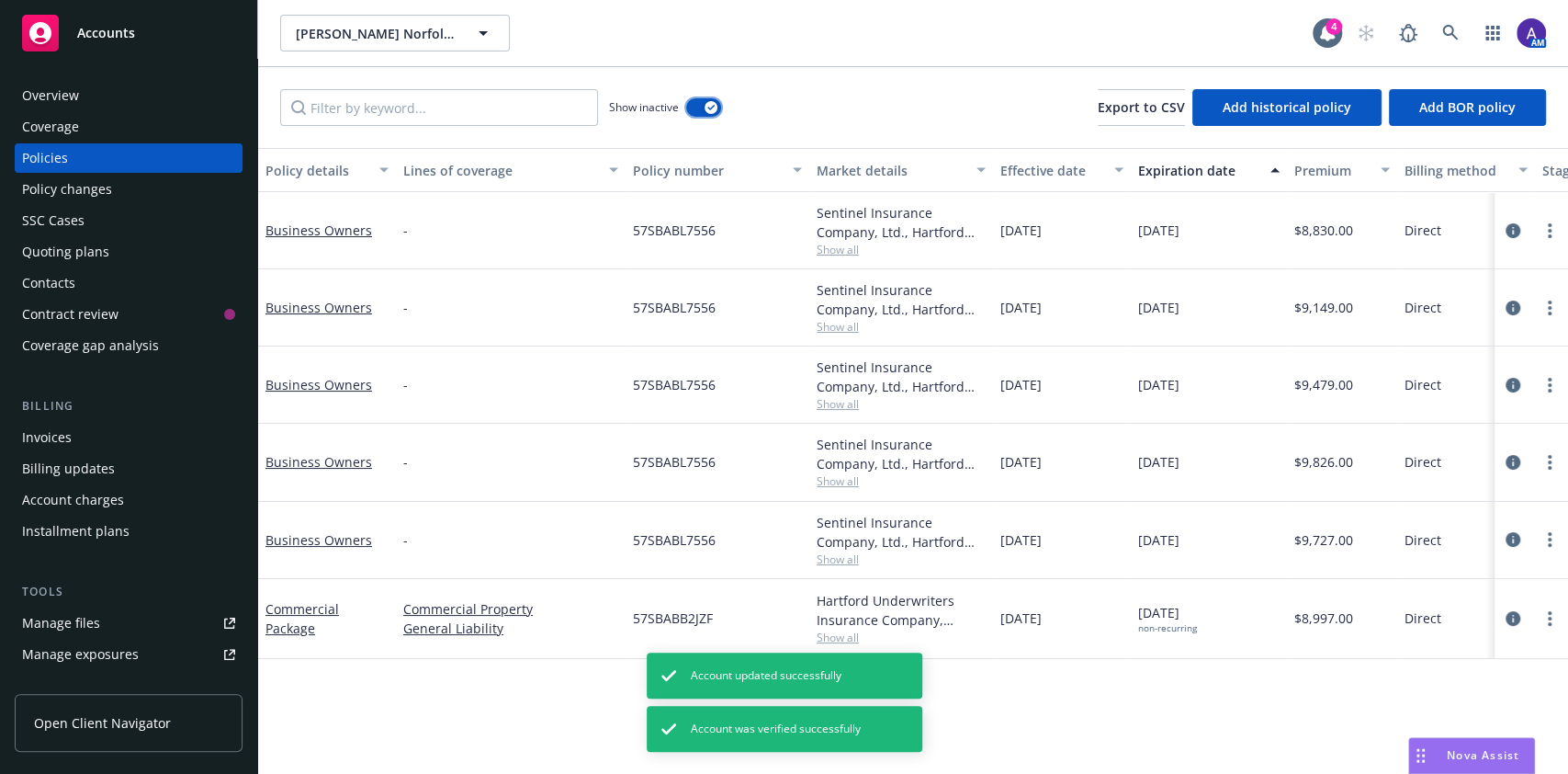
click at [693, 110] on button "button" at bounding box center [703, 106] width 35 height 18
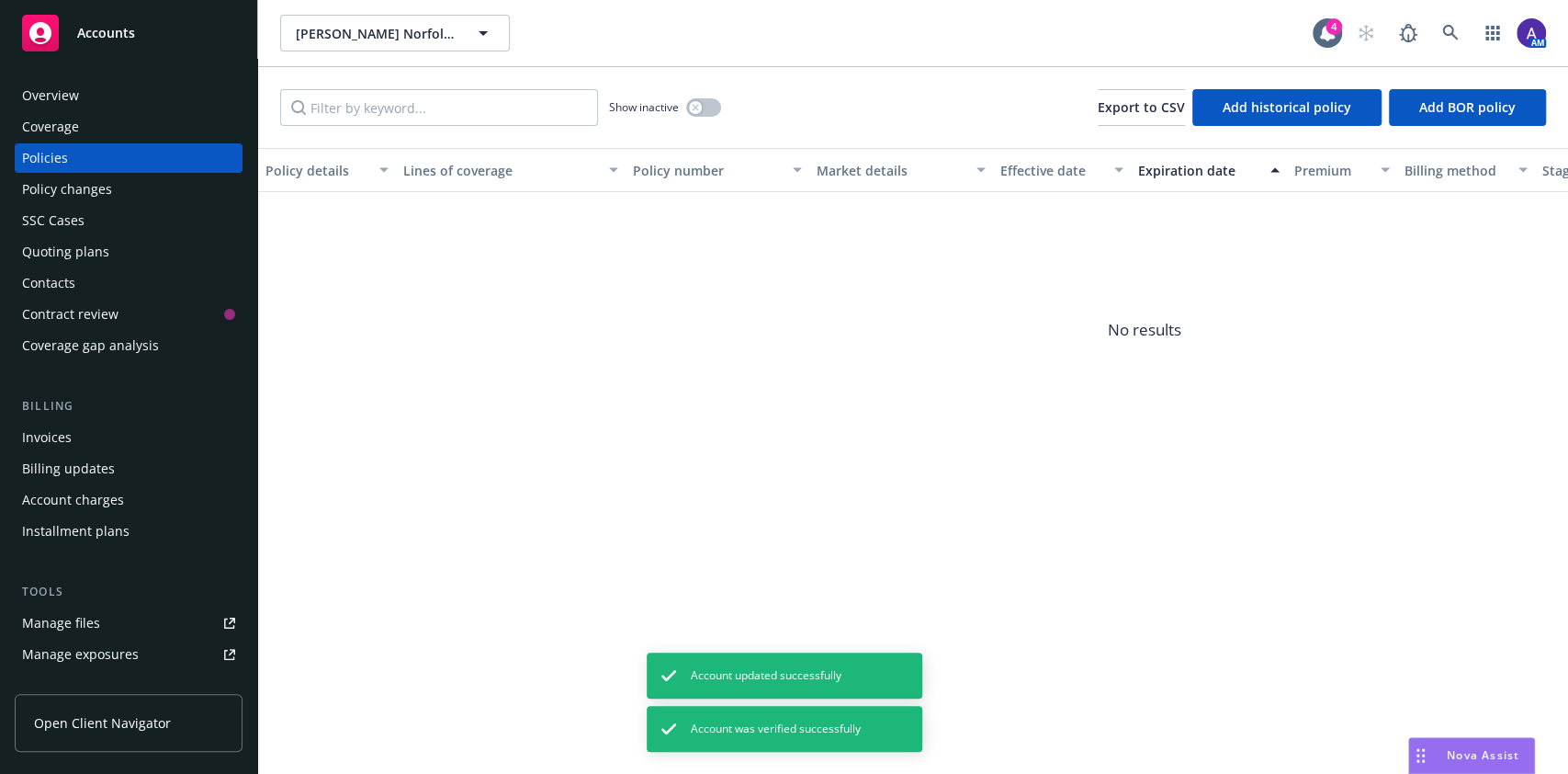
click at [114, 92] on div "Overview" at bounding box center [128, 95] width 213 height 29
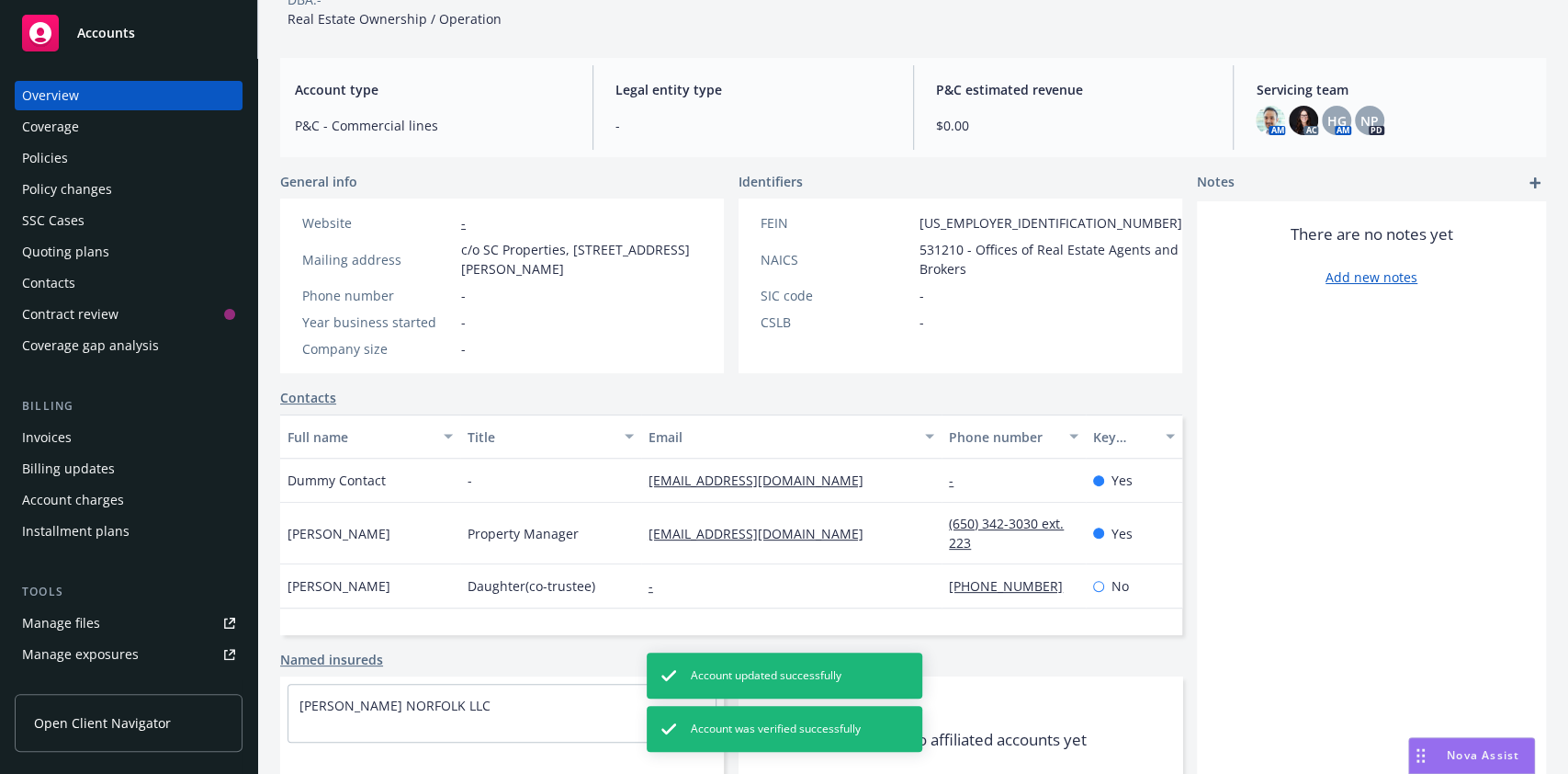
scroll to position [137, 0]
click at [112, 286] on div "Contacts" at bounding box center [128, 282] width 213 height 29
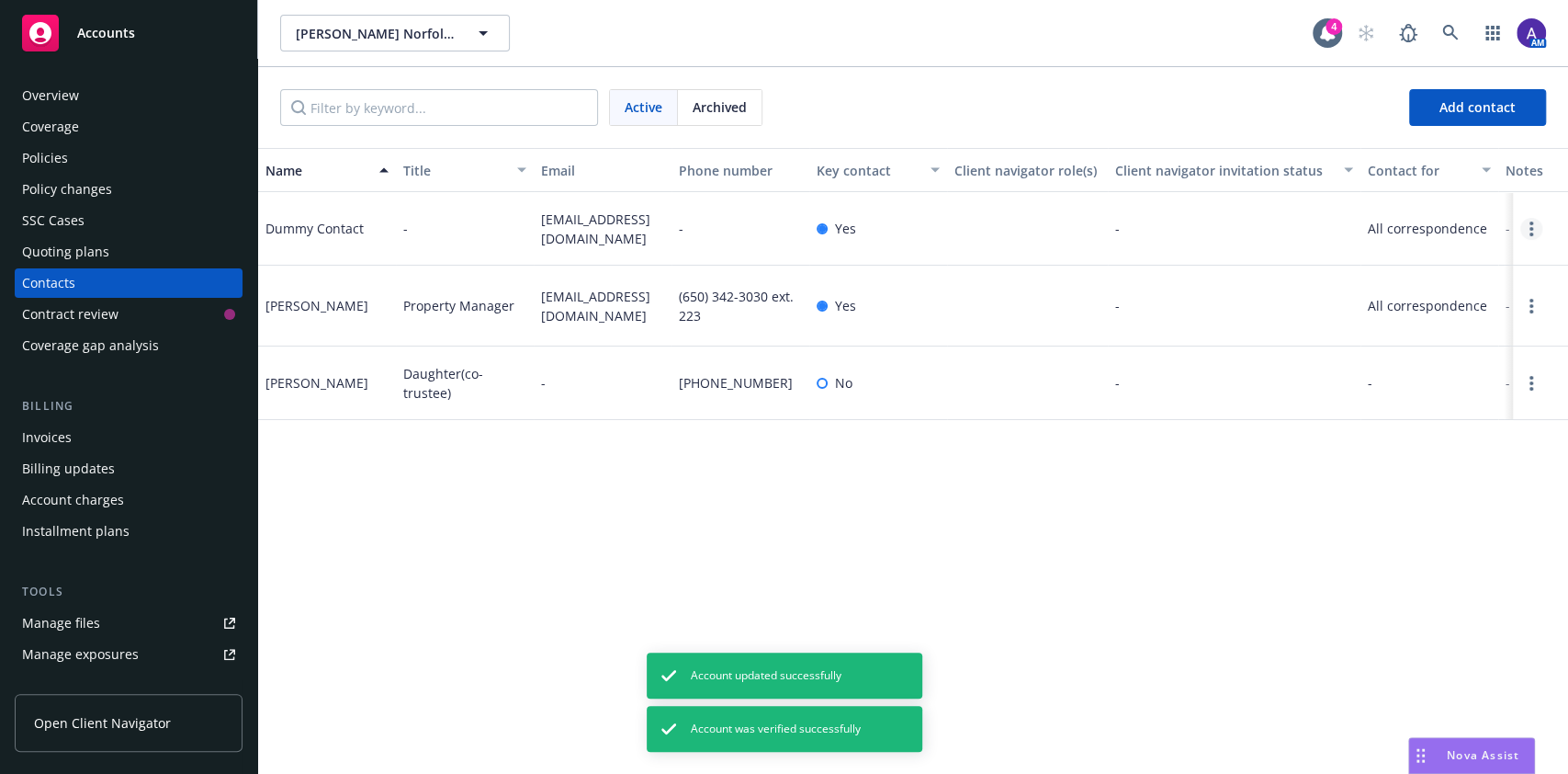
click at [1520, 240] on link "Open options" at bounding box center [1530, 228] width 22 height 22
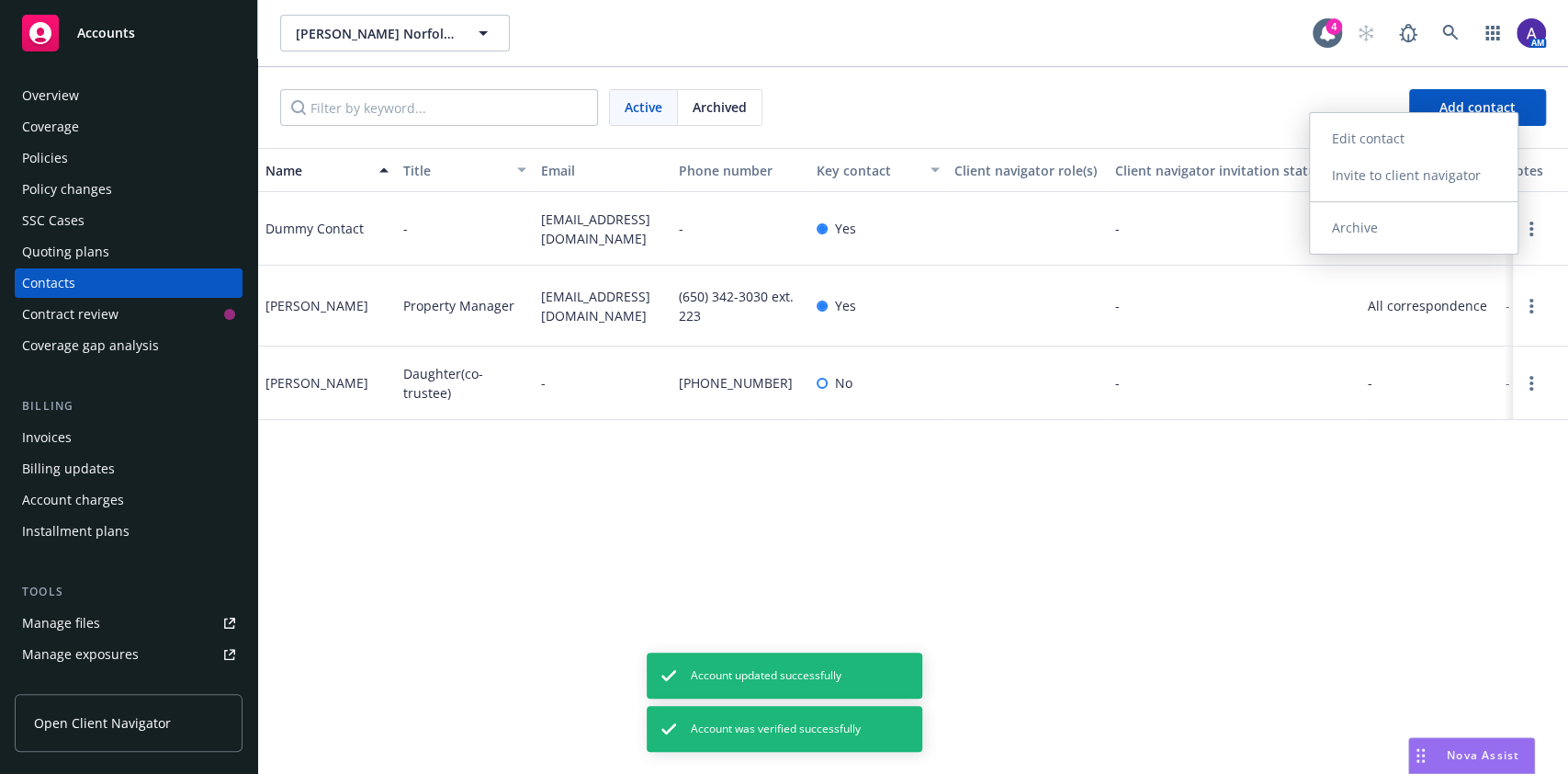
click at [1446, 225] on link "Archive" at bounding box center [1413, 227] width 207 height 37
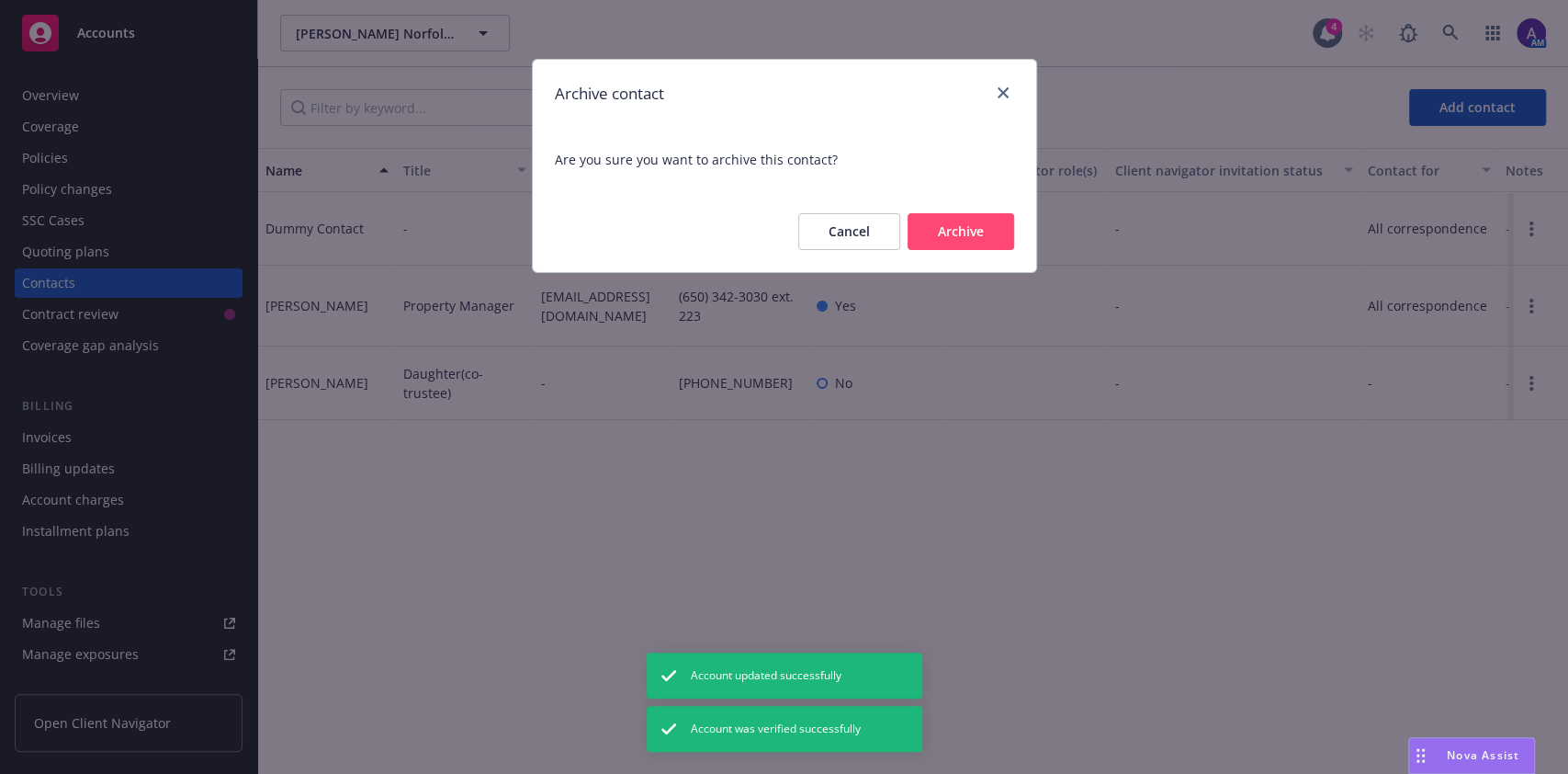
click at [974, 230] on button "Archive" at bounding box center [961, 231] width 106 height 37
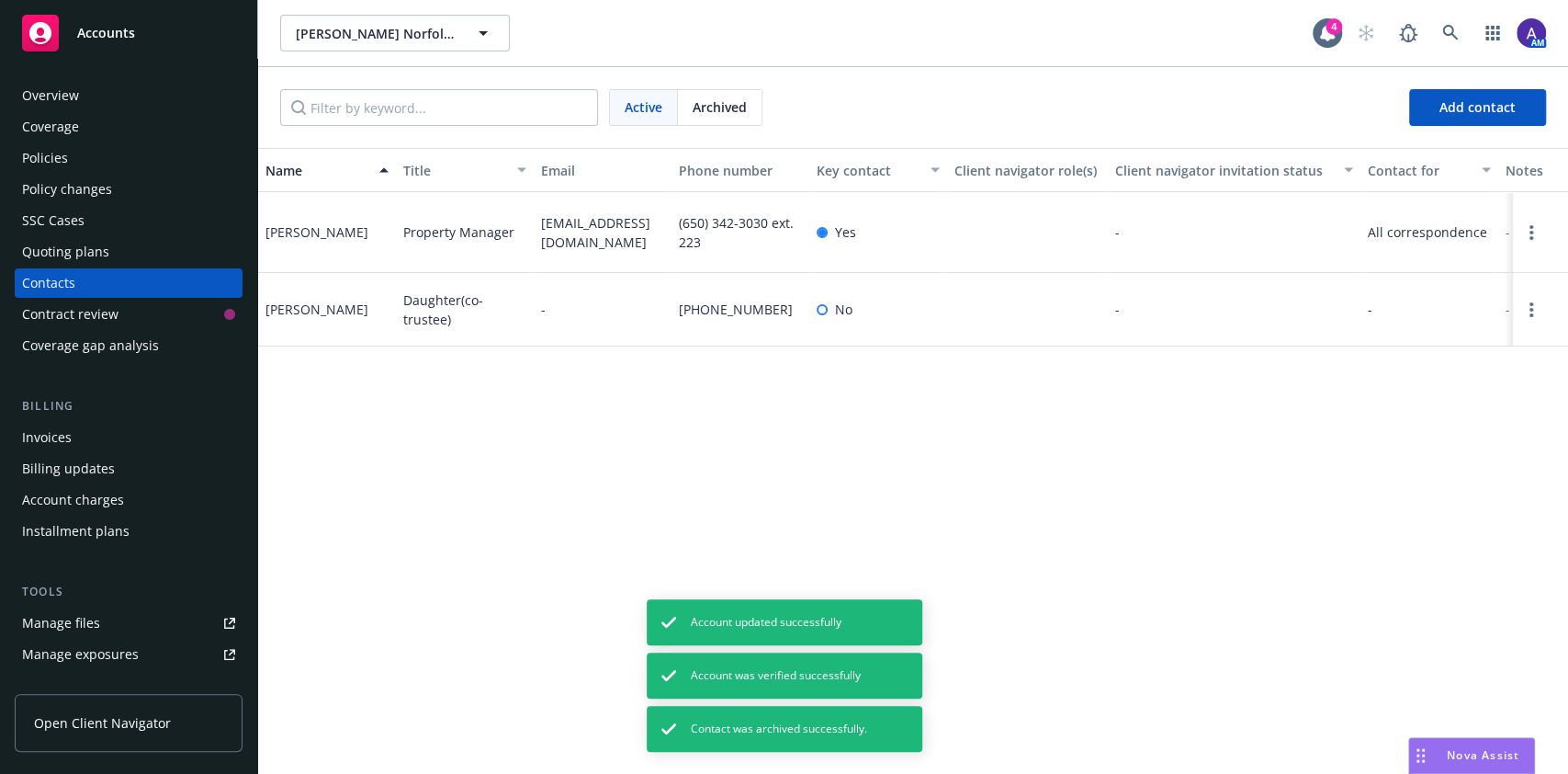
click at [121, 157] on div "Policies" at bounding box center [128, 158] width 213 height 29
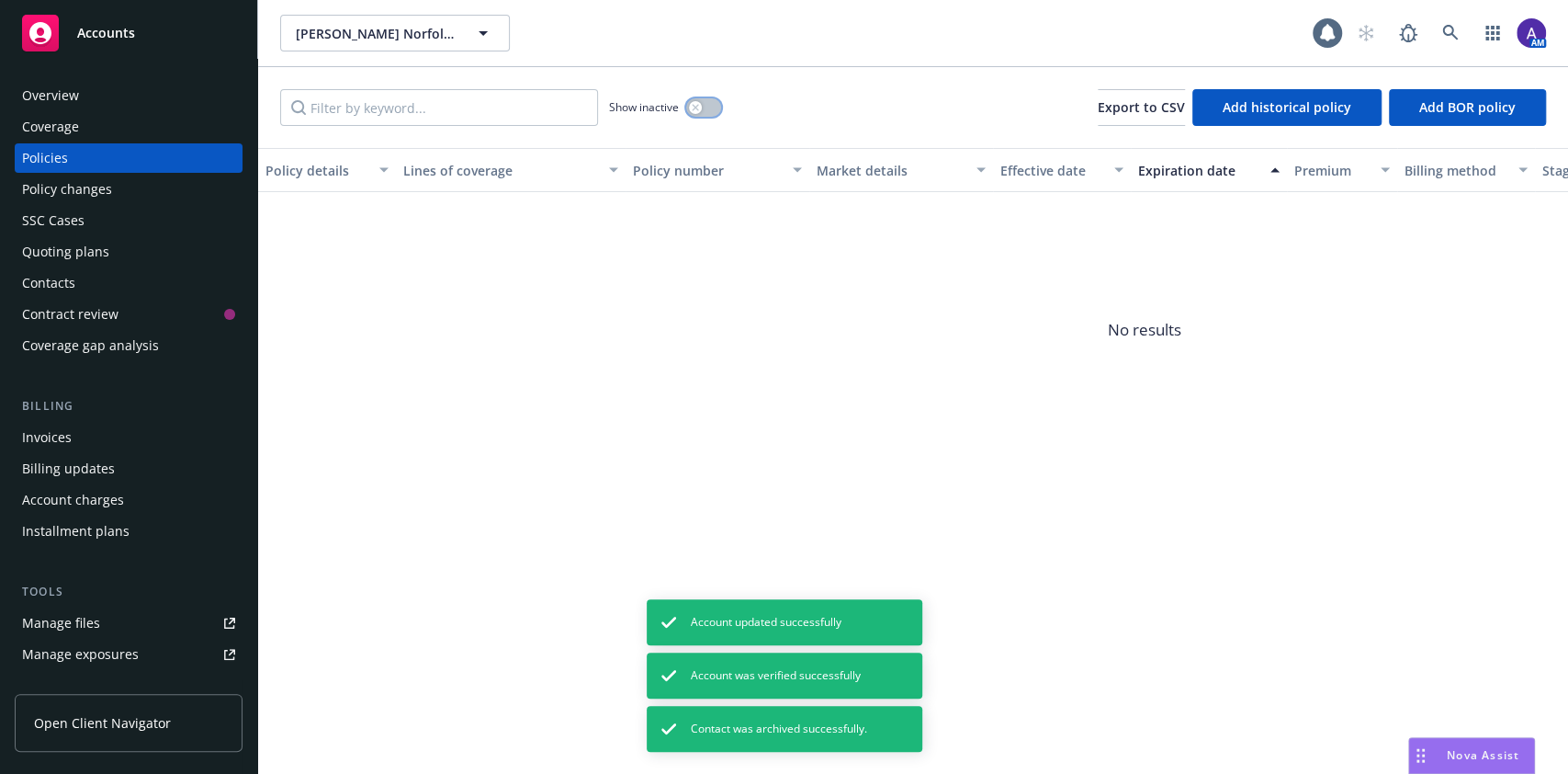
click at [703, 114] on button "button" at bounding box center [703, 106] width 35 height 18
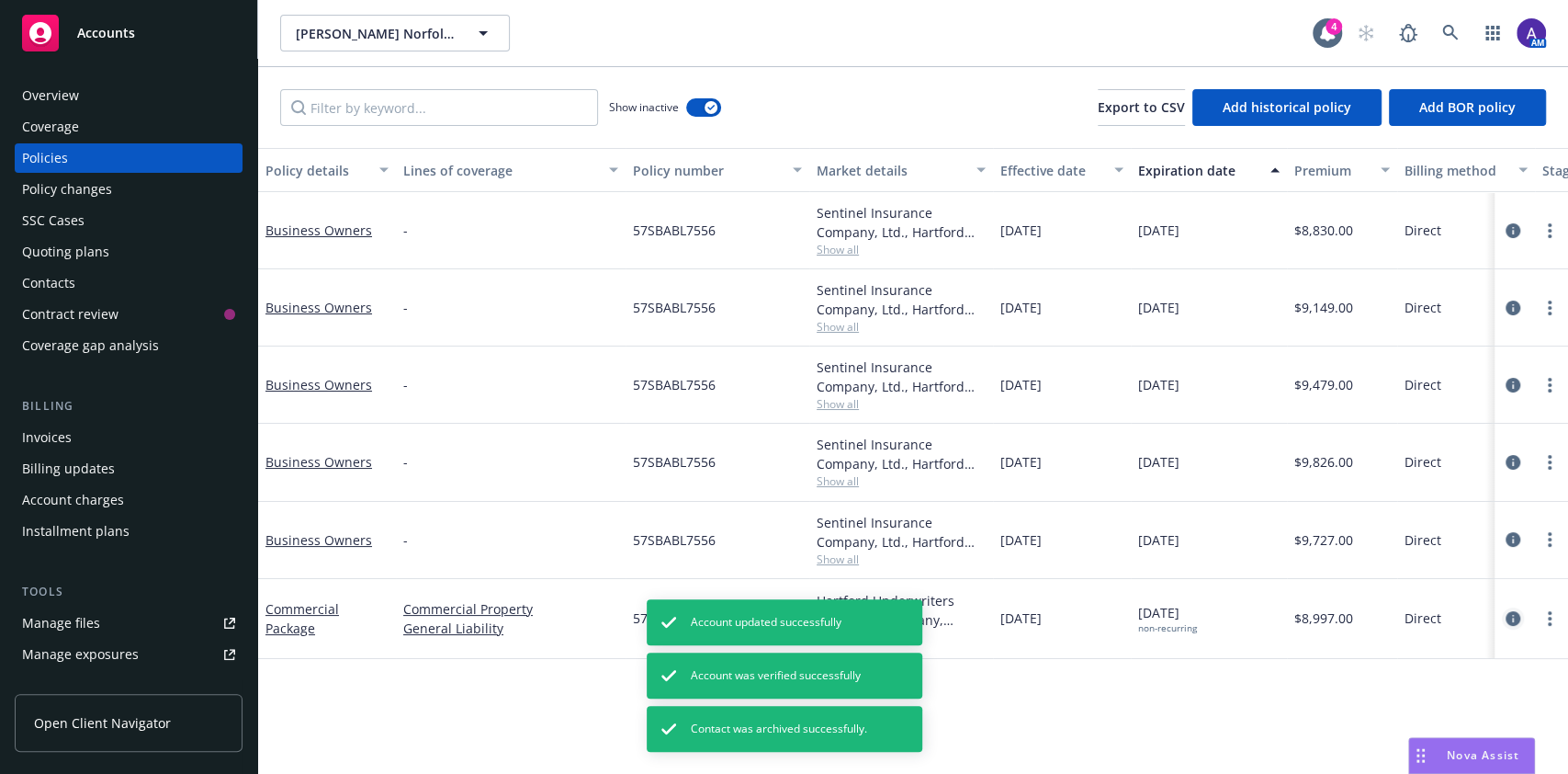
click at [1512, 616] on icon "circleInformation" at bounding box center [1512, 618] width 14 height 14
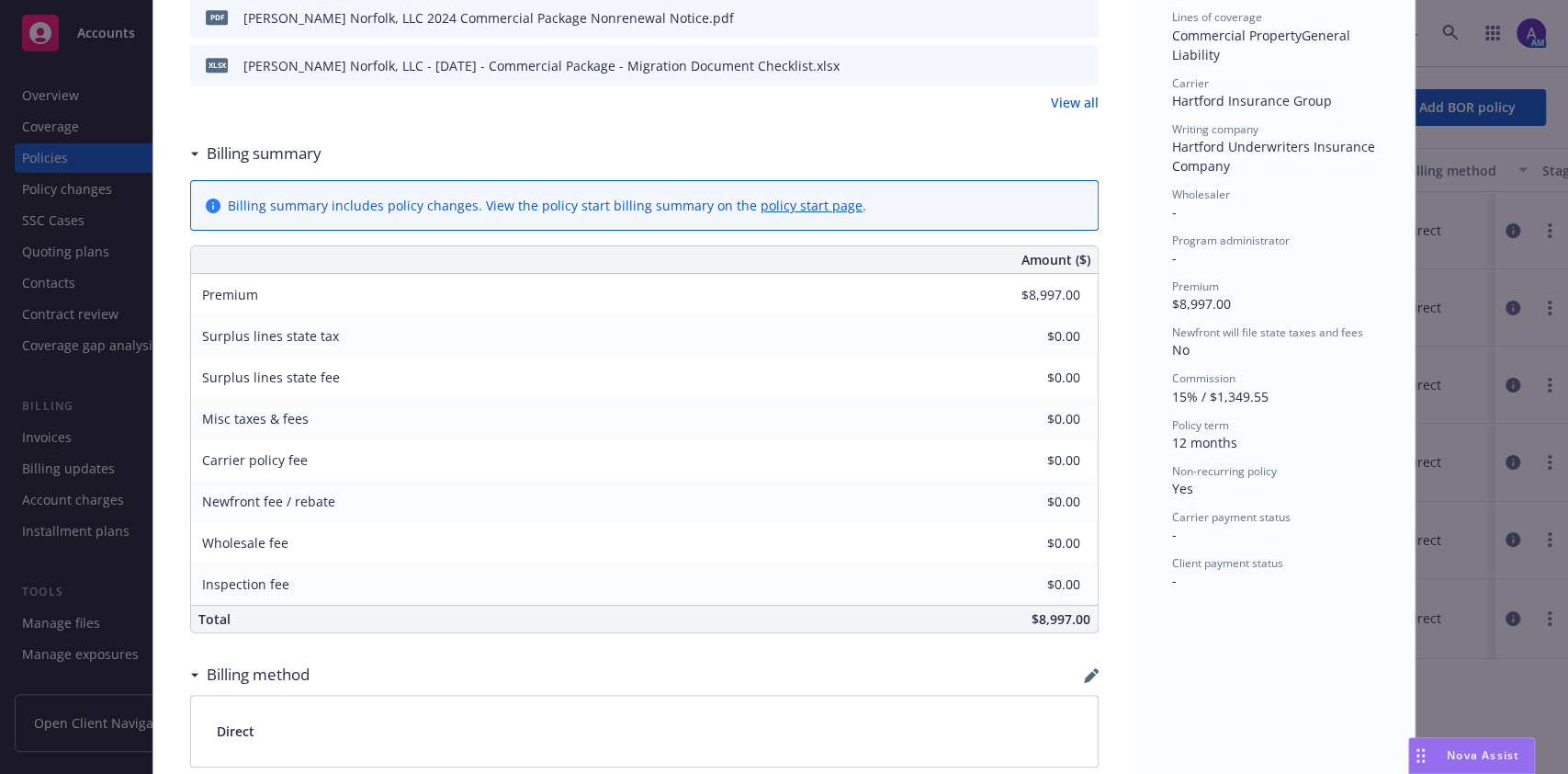
scroll to position [608, 0]
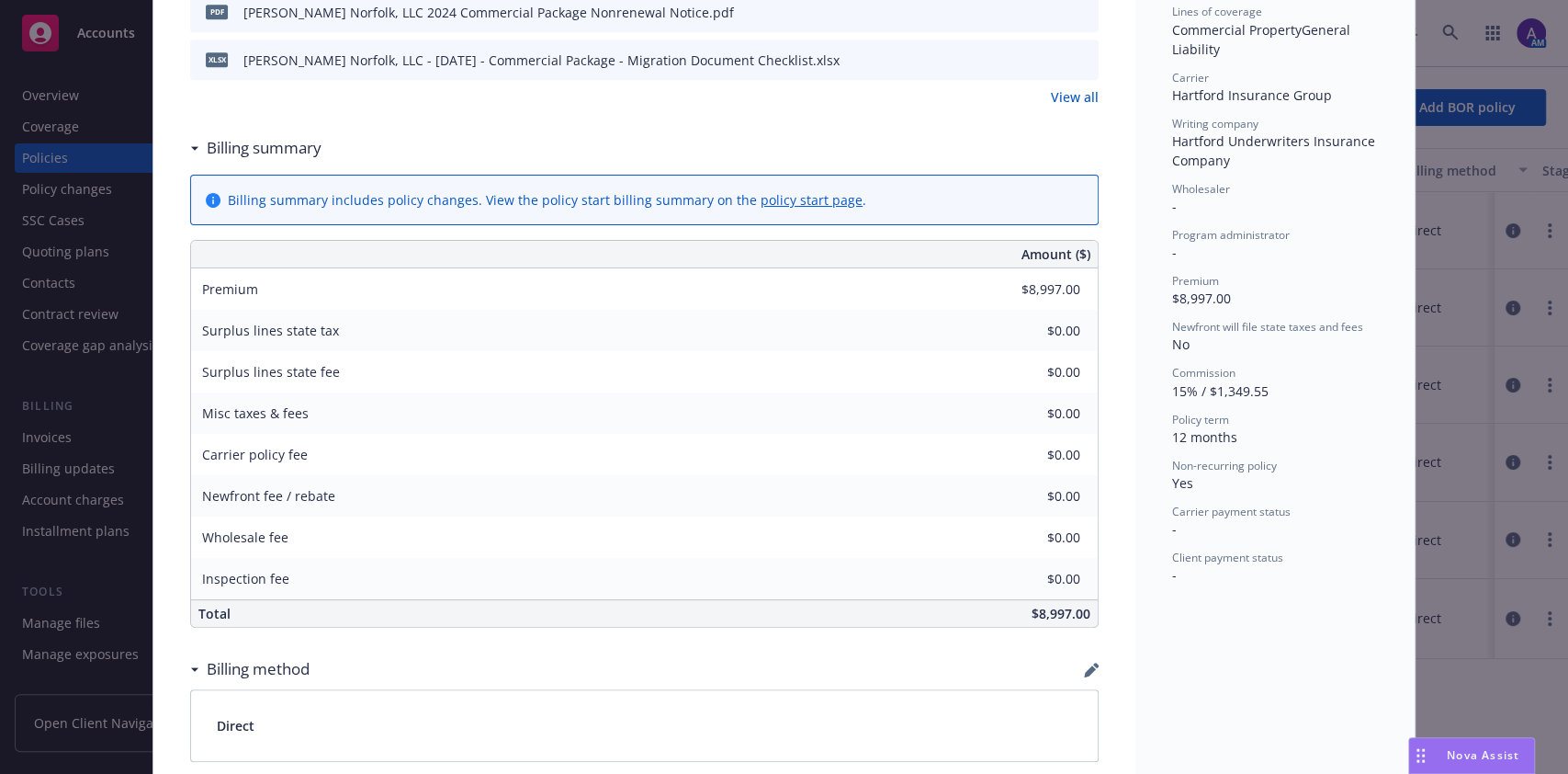
click at [1531, 669] on div "Policy Commercial Package Image Right Migration Team: We have added new Commerc…" at bounding box center [784, 387] width 1568 height 774
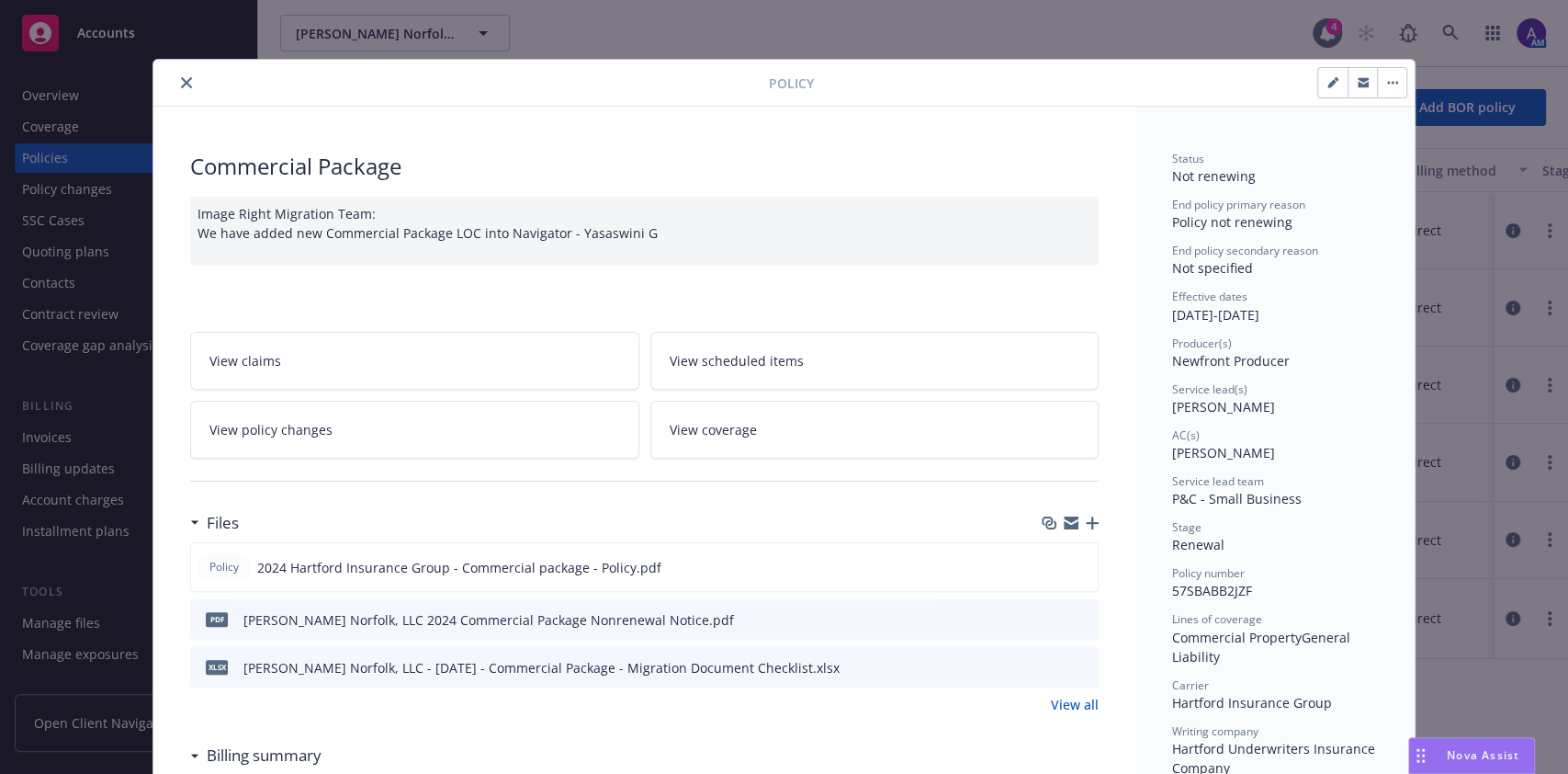
click at [181, 80] on icon "close" at bounding box center [186, 83] width 11 height 11
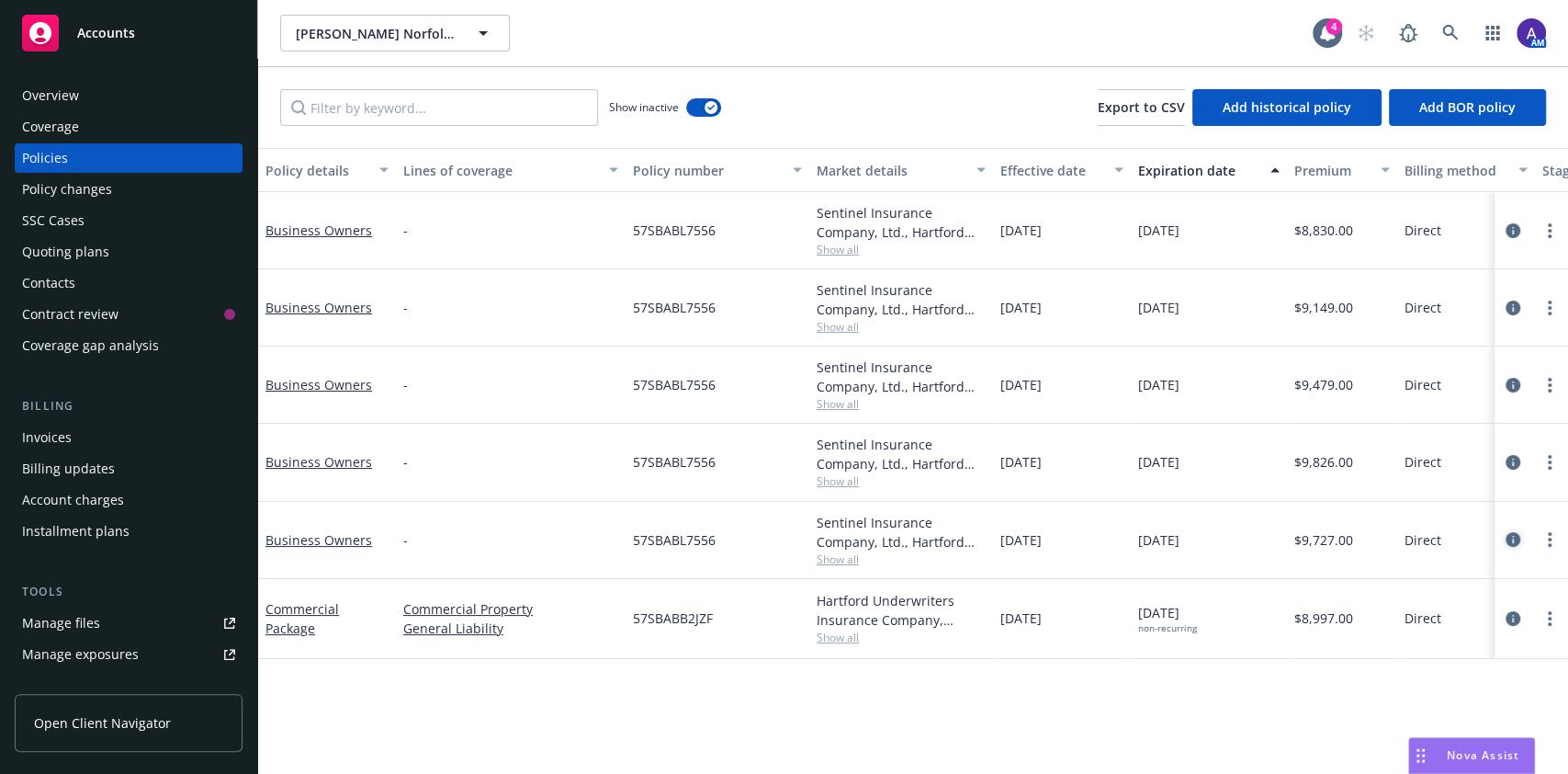
click at [1509, 533] on icon "circleInformation" at bounding box center [1512, 539] width 14 height 14
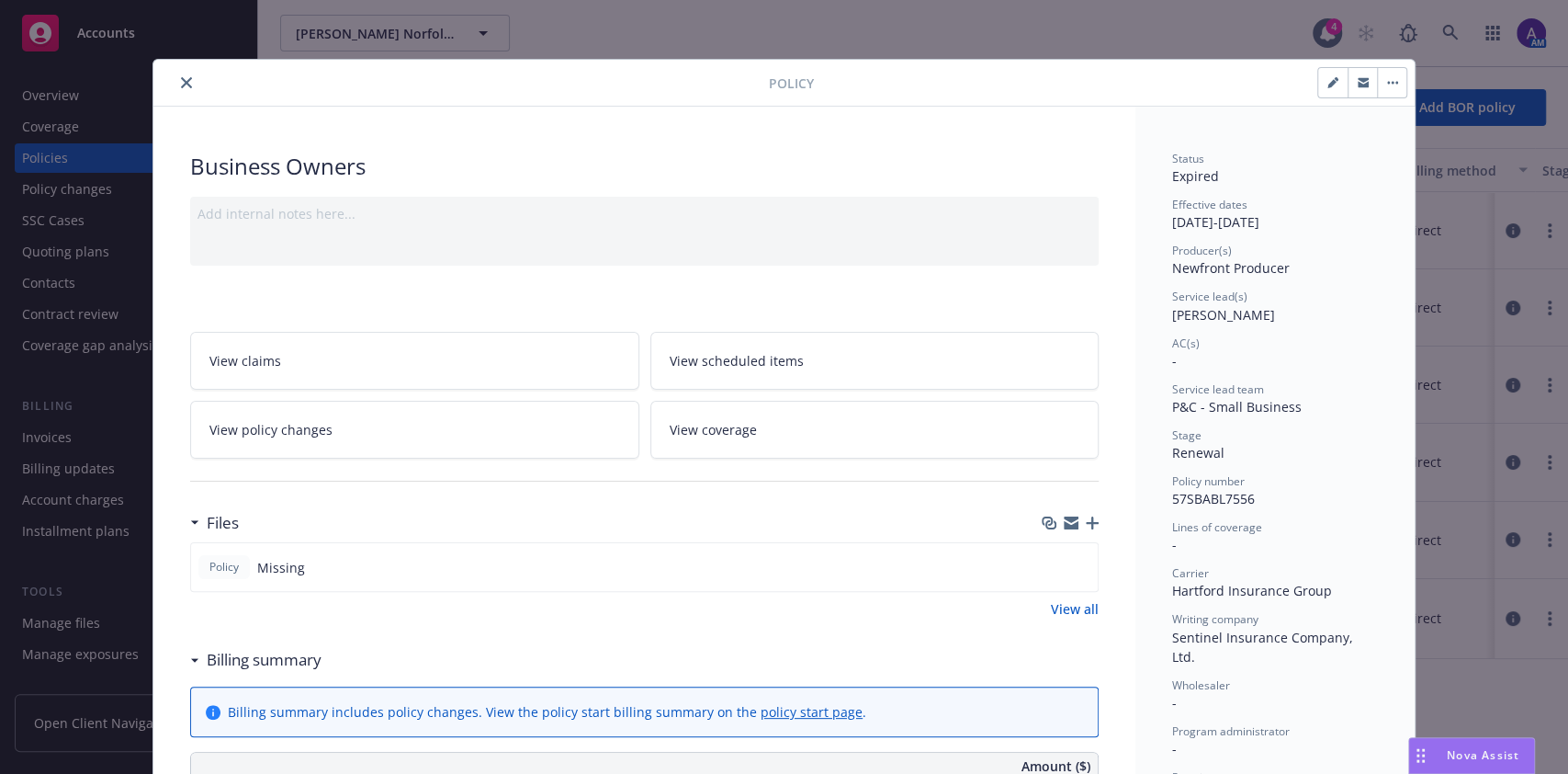
click at [181, 82] on icon "close" at bounding box center [186, 83] width 11 height 11
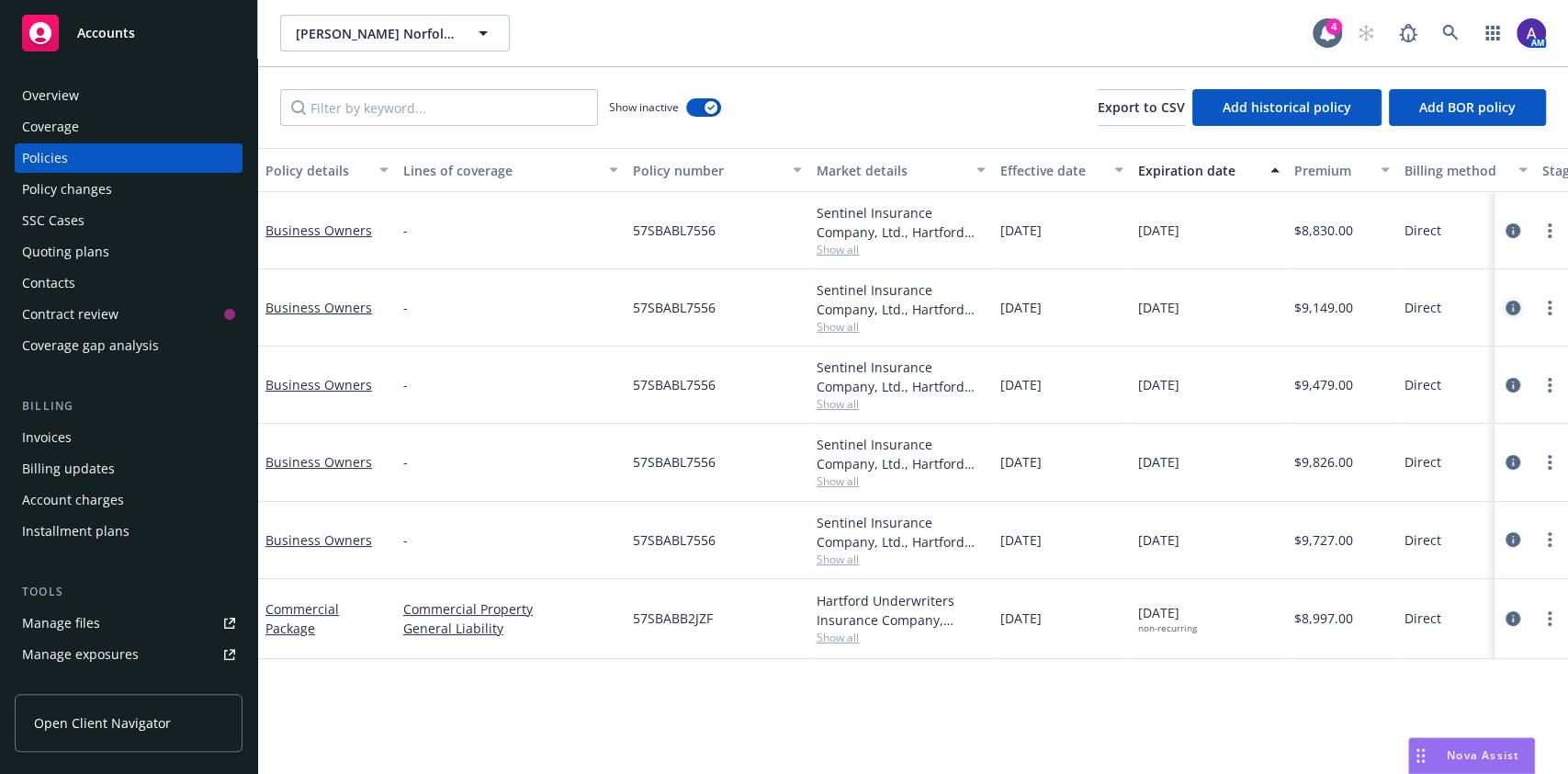
click at [1514, 315] on link "circleInformation" at bounding box center [1512, 307] width 22 height 22
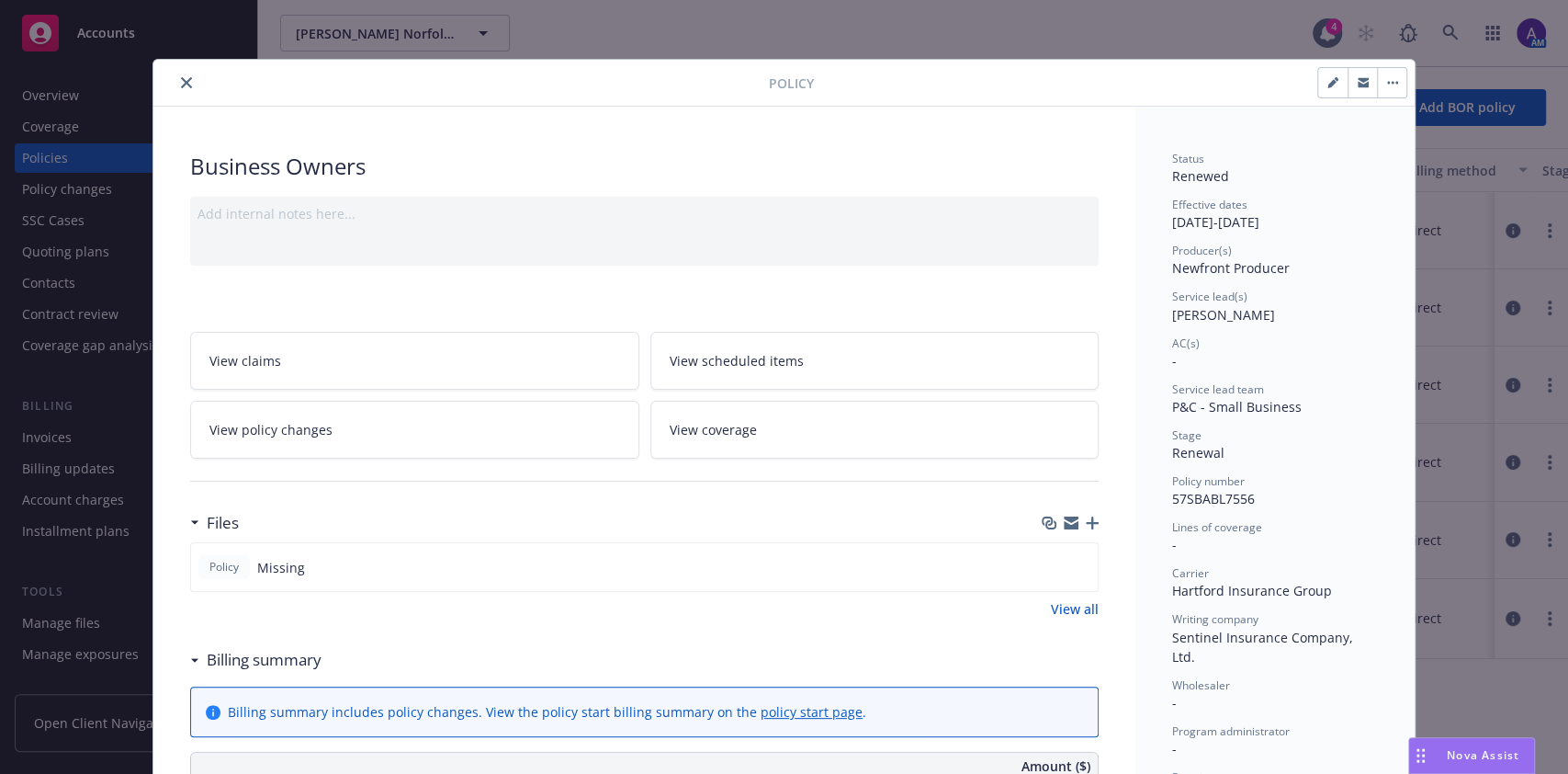
click at [181, 83] on icon "close" at bounding box center [186, 83] width 11 height 11
